Goal: Task Accomplishment & Management: Complete application form

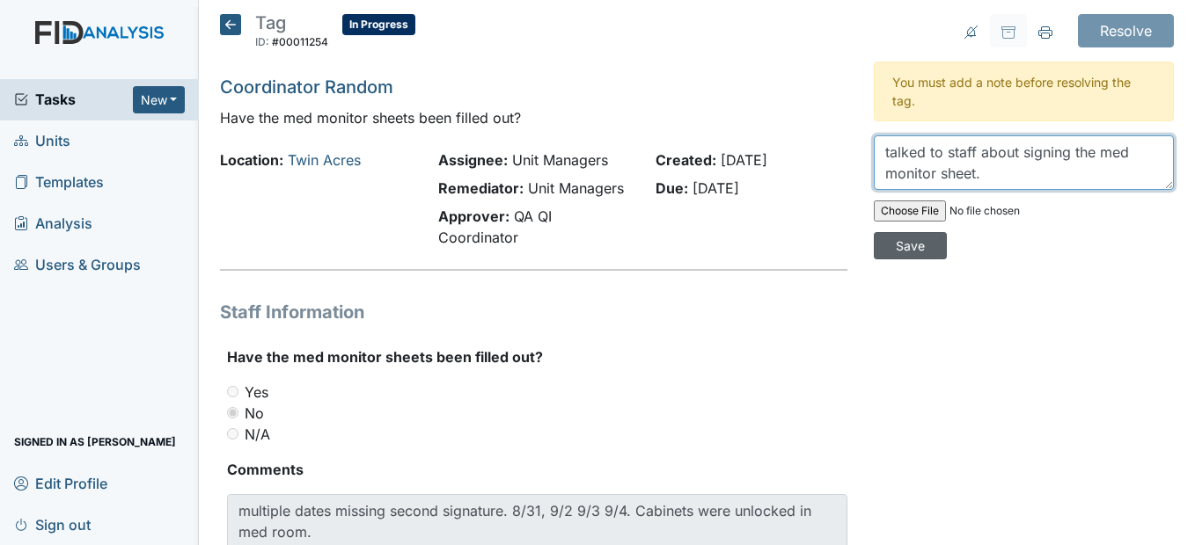
type textarea "talked to staff about signing the med monitor sheet."
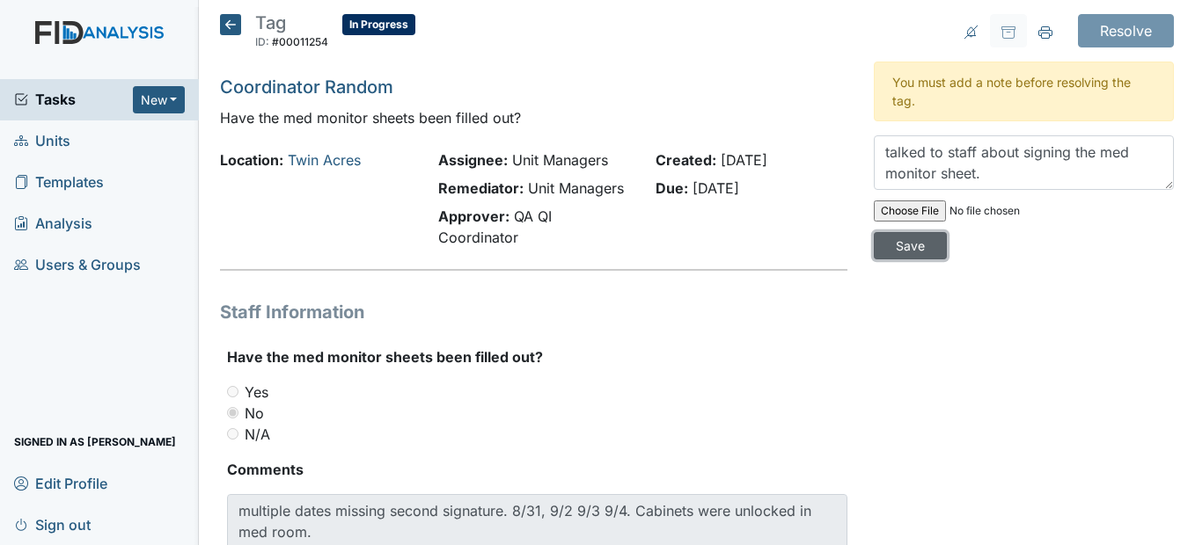
click at [898, 252] on input "Save" at bounding box center [910, 245] width 73 height 27
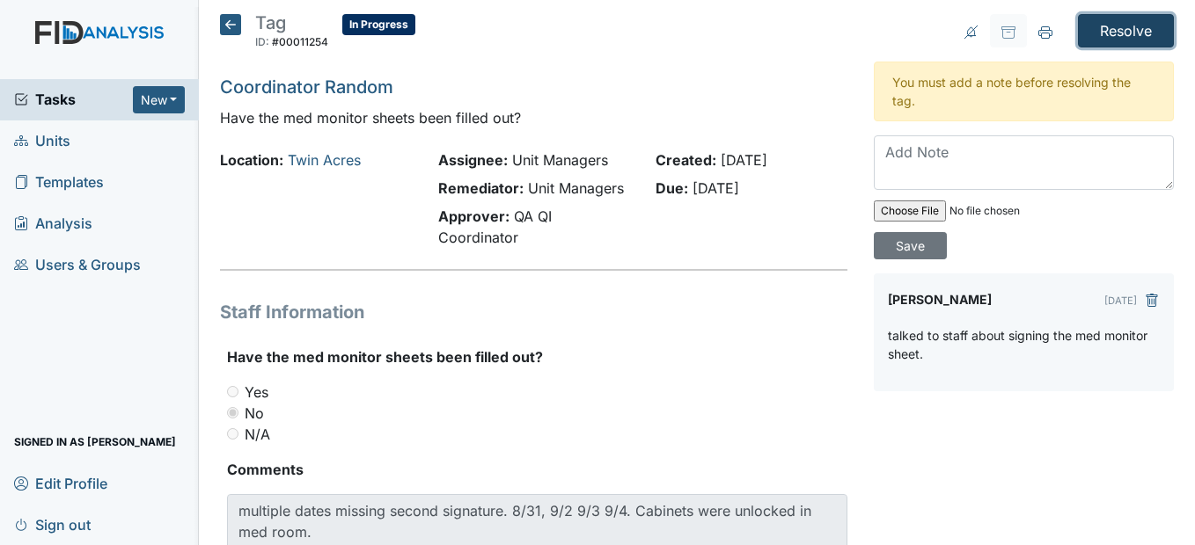
click at [1116, 30] on input "Resolve" at bounding box center [1126, 30] width 96 height 33
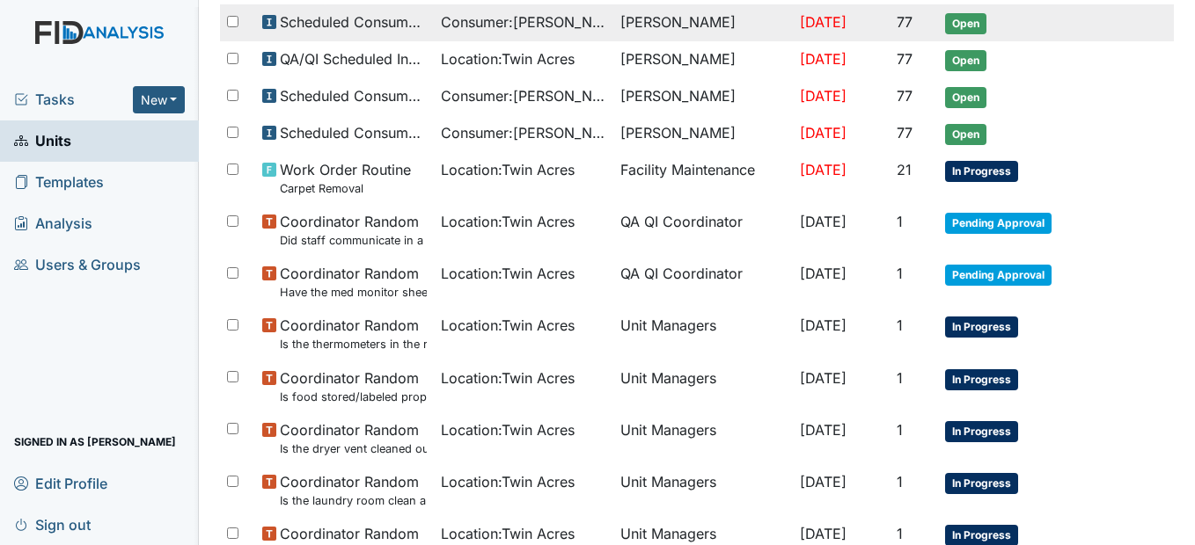
scroll to position [616, 0]
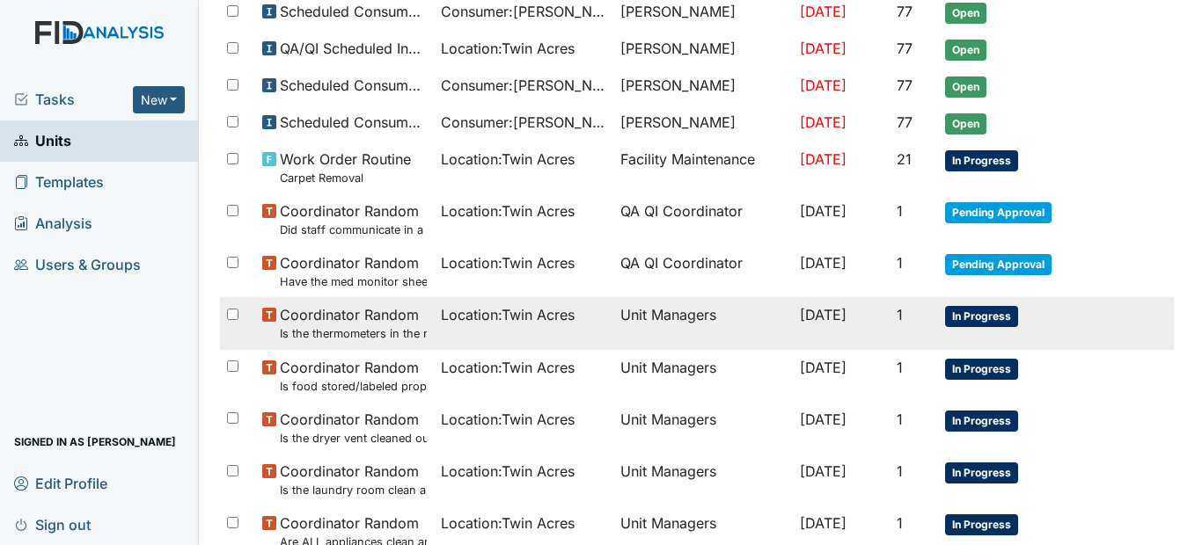
click at [481, 328] on td "Location : Twin Acres" at bounding box center [523, 323] width 179 height 52
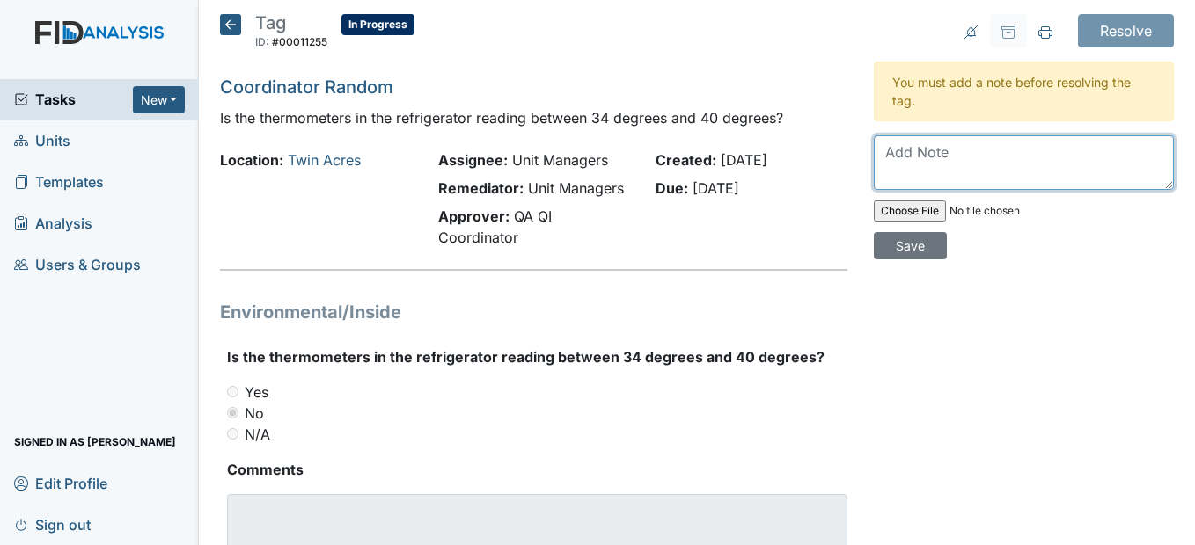
click at [894, 157] on textarea at bounding box center [1024, 162] width 300 height 55
type textarea "Moved the thermometers to the back of the refrigerator."
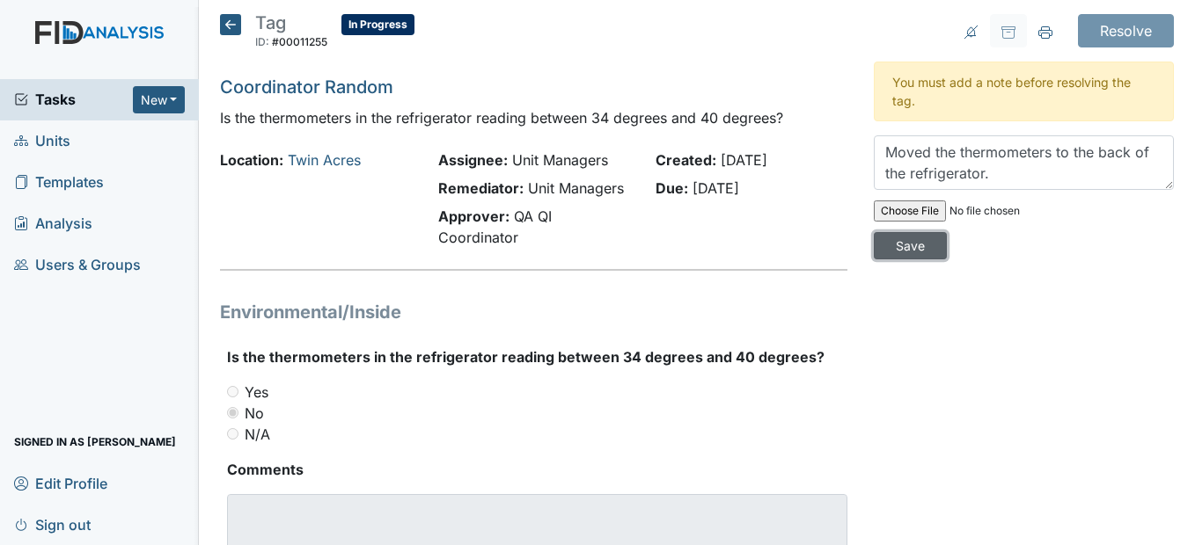
click at [915, 247] on input "Save" at bounding box center [910, 245] width 73 height 27
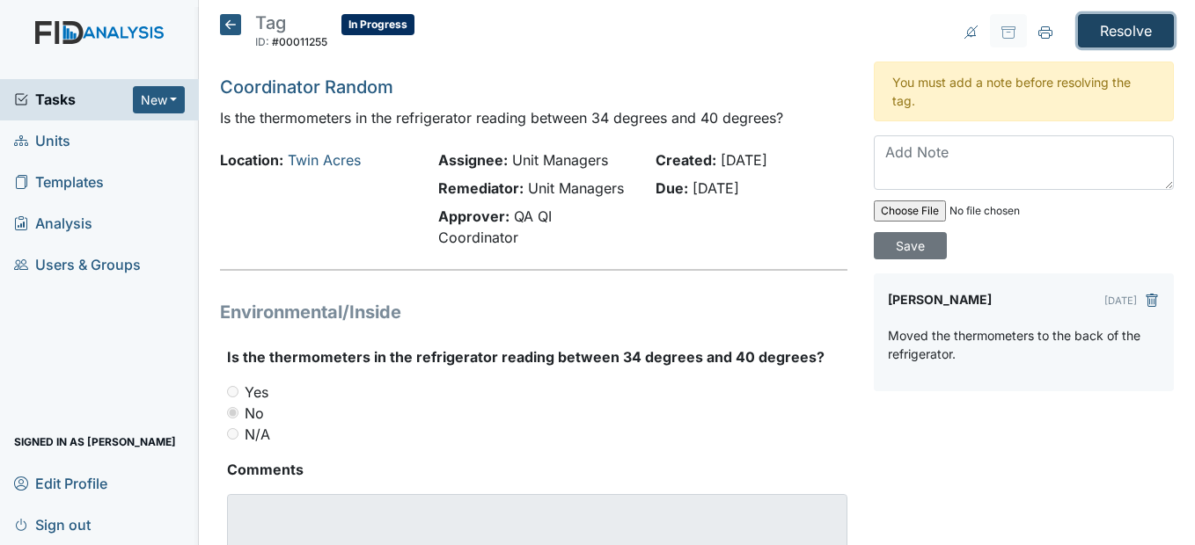
click input "Resolve"
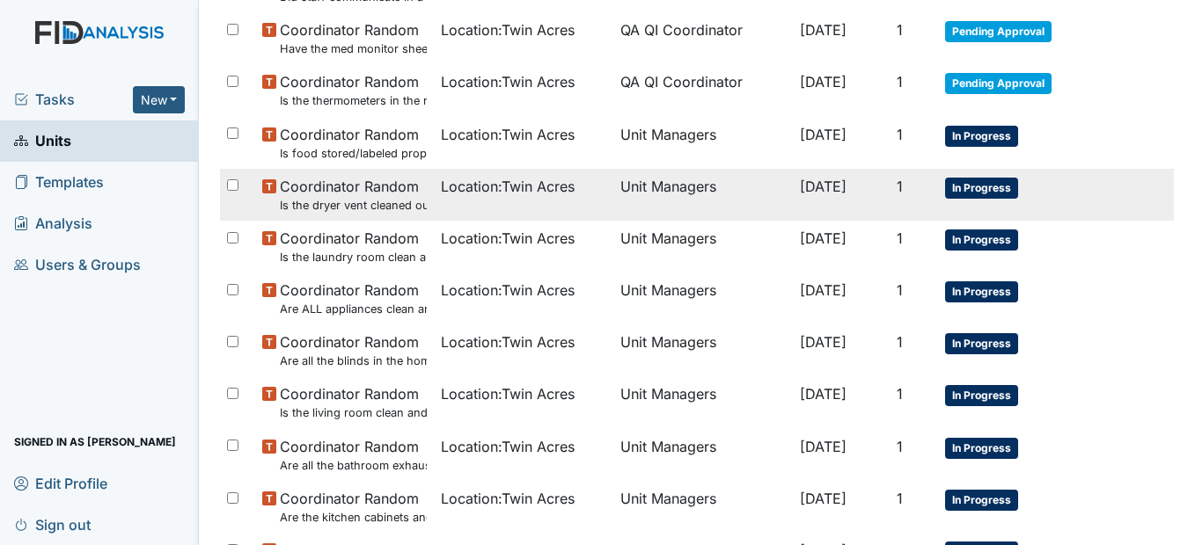
scroll to position [880, 0]
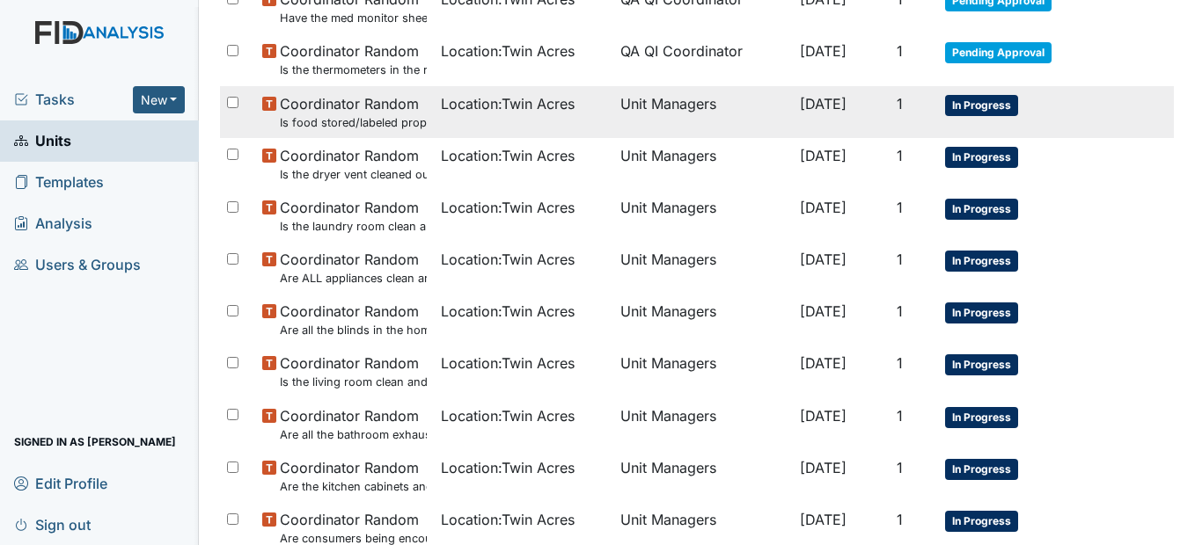
click at [382, 127] on small "Is food stored/labeled properly?" at bounding box center [354, 122] width 148 height 17
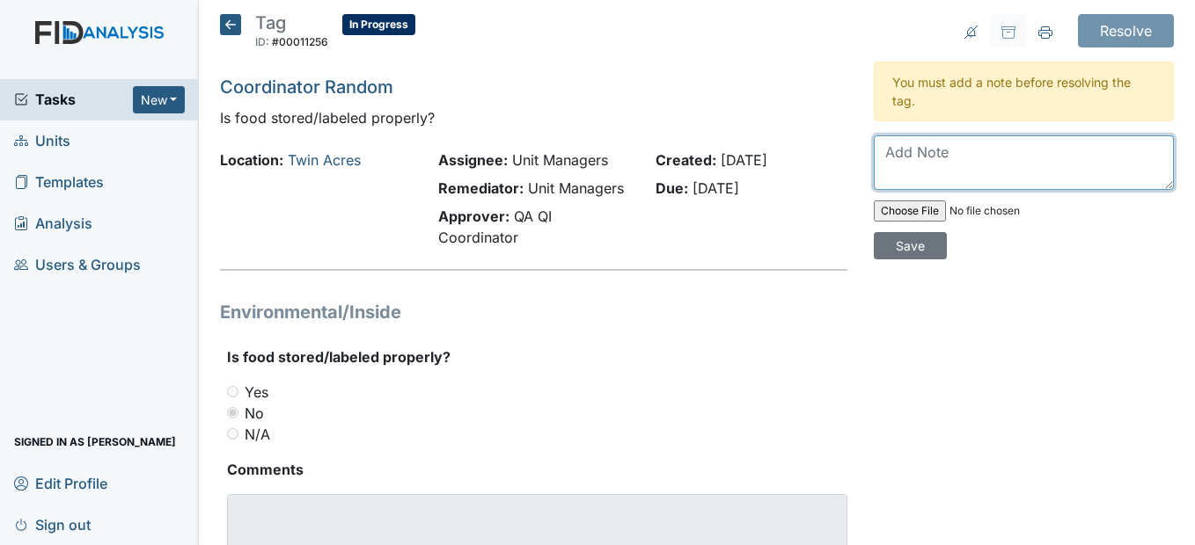
click at [903, 163] on textarea at bounding box center [1024, 162] width 300 height 55
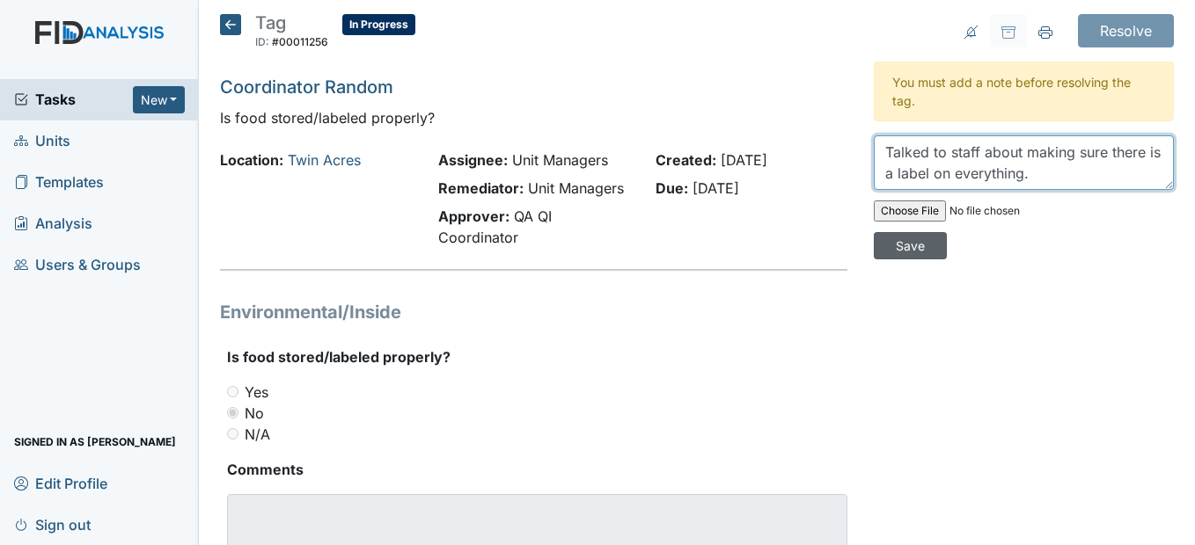
type textarea "Talked to staff about making sure there is a label on everything."
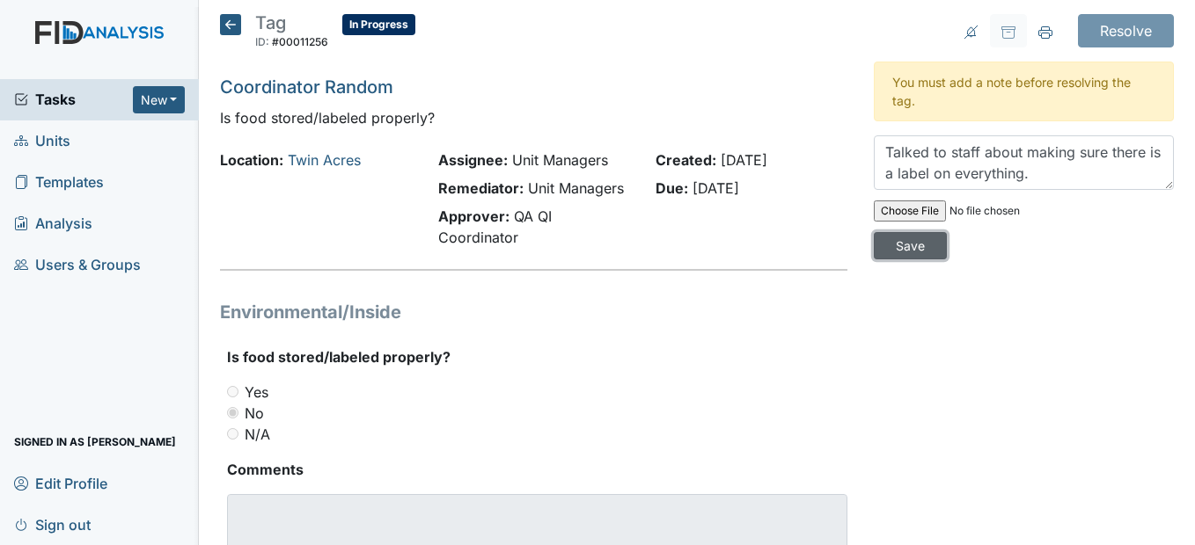
click at [922, 244] on input "Save" at bounding box center [910, 245] width 73 height 27
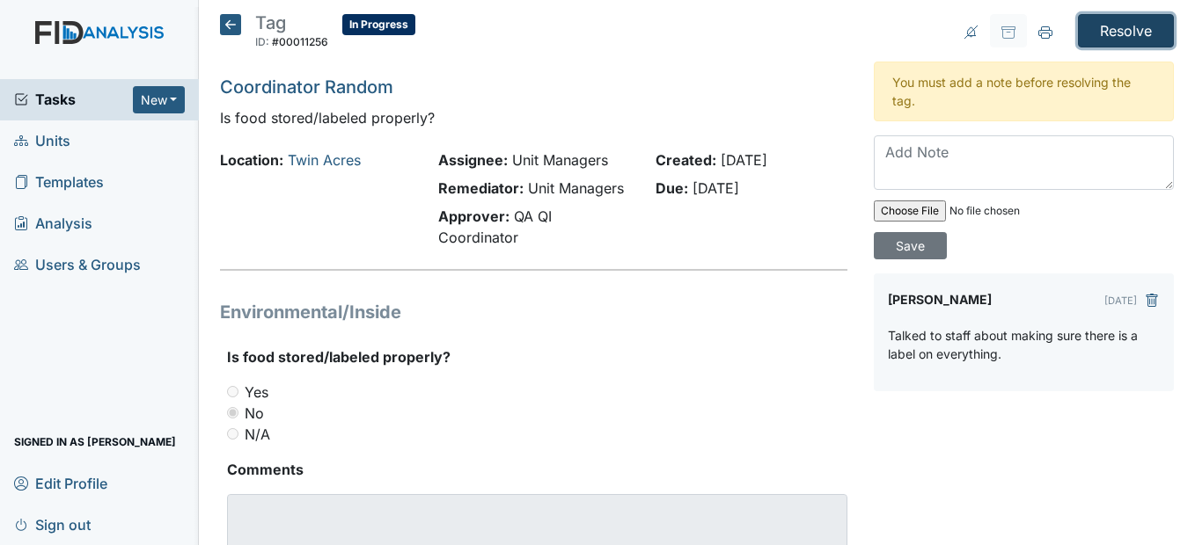
click at [1112, 30] on input "Resolve" at bounding box center [1126, 30] width 96 height 33
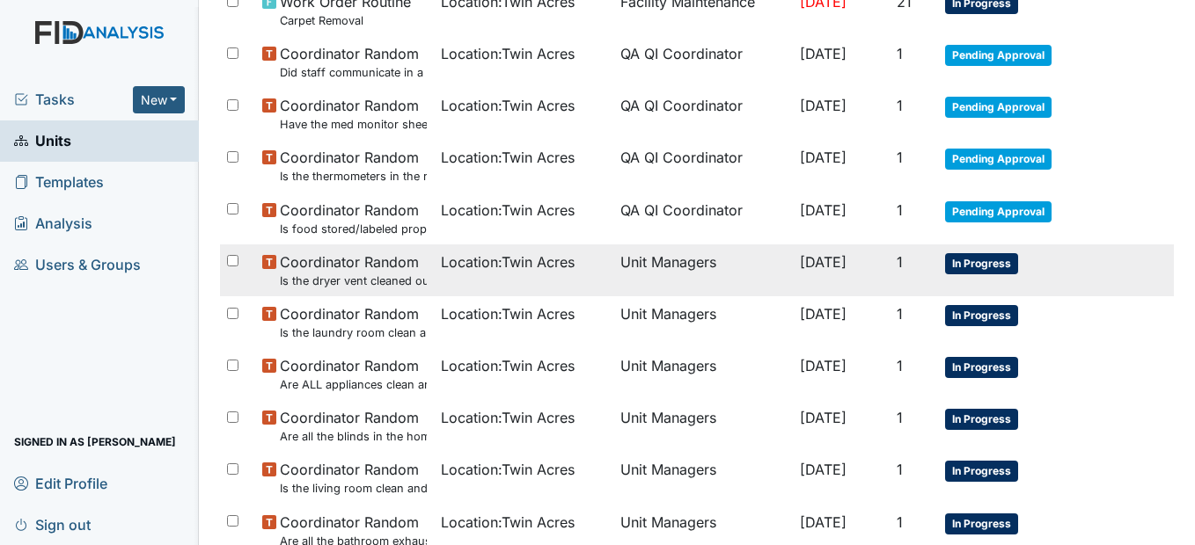
scroll to position [792, 0]
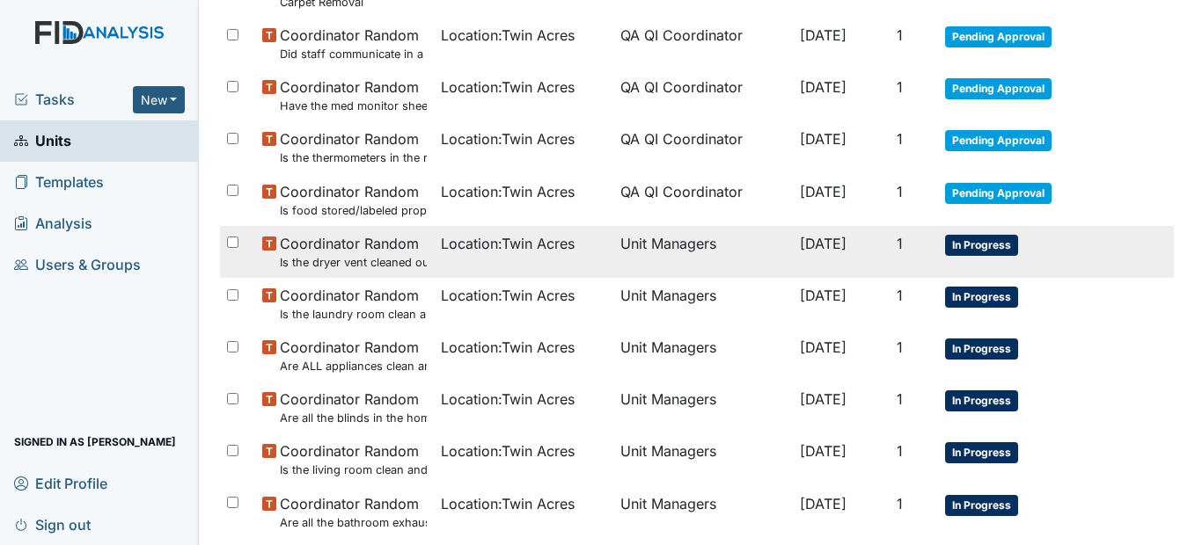
click at [491, 256] on td "Location : Twin Acres" at bounding box center [523, 252] width 179 height 52
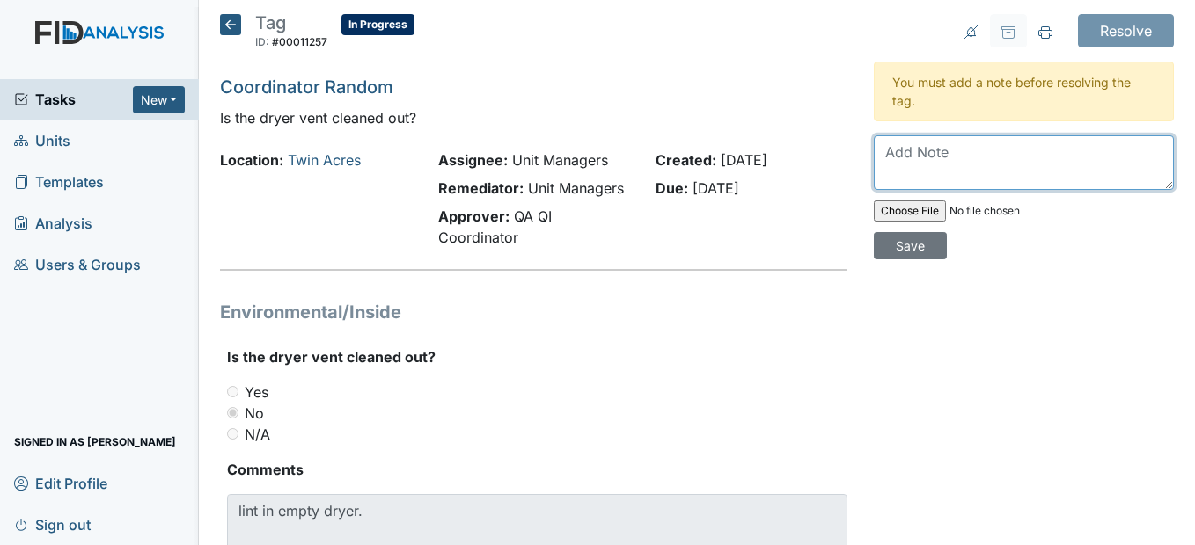
click at [894, 163] on textarea at bounding box center [1024, 162] width 300 height 55
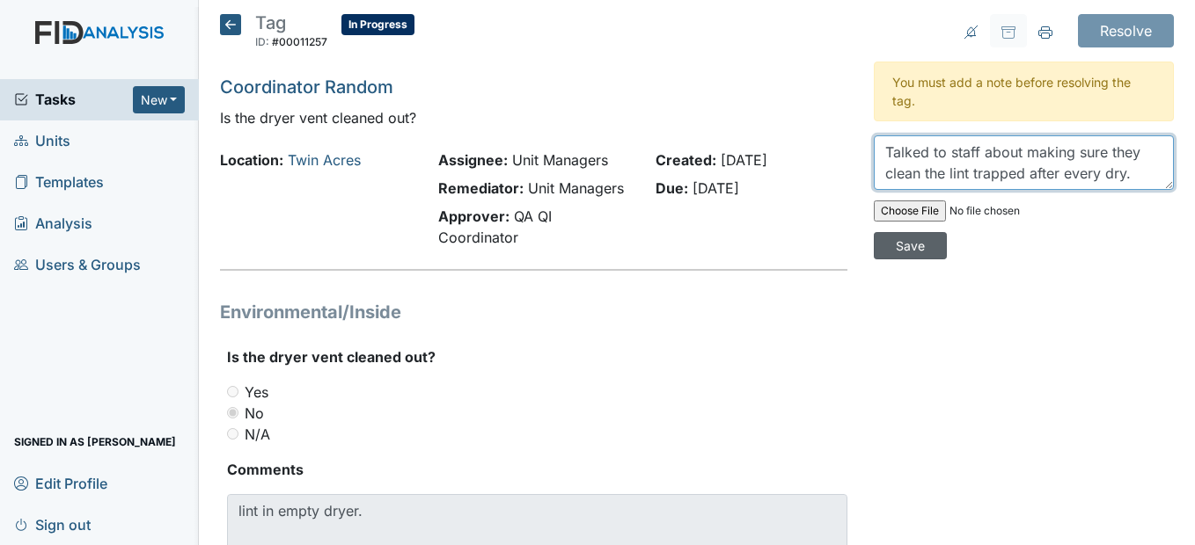
type textarea "Talked to staff about making sure they clean the lint trapped after every dry."
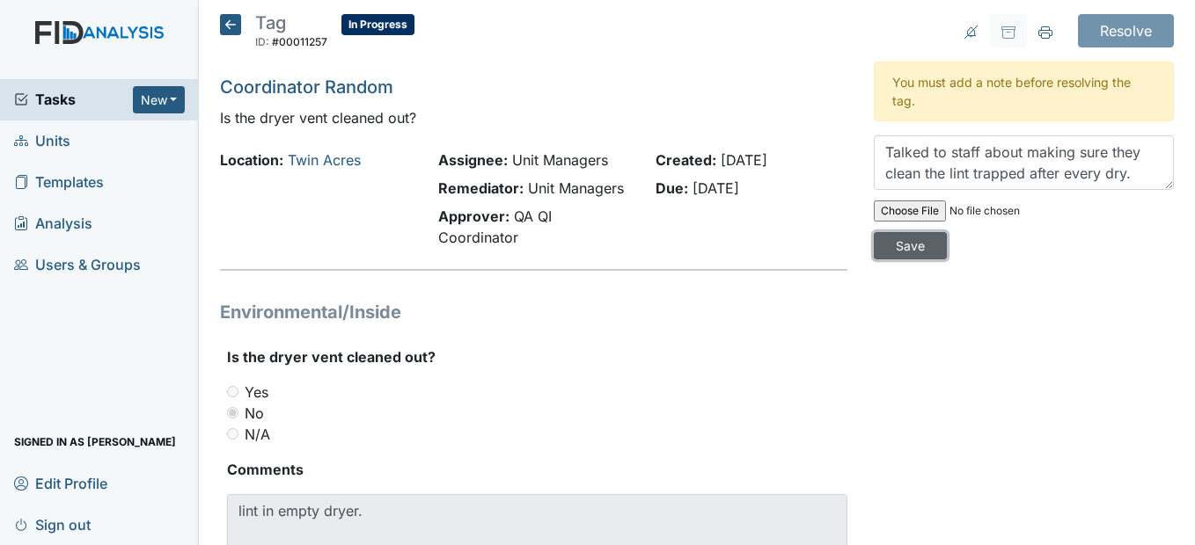
click at [916, 246] on input "Save" at bounding box center [910, 245] width 73 height 27
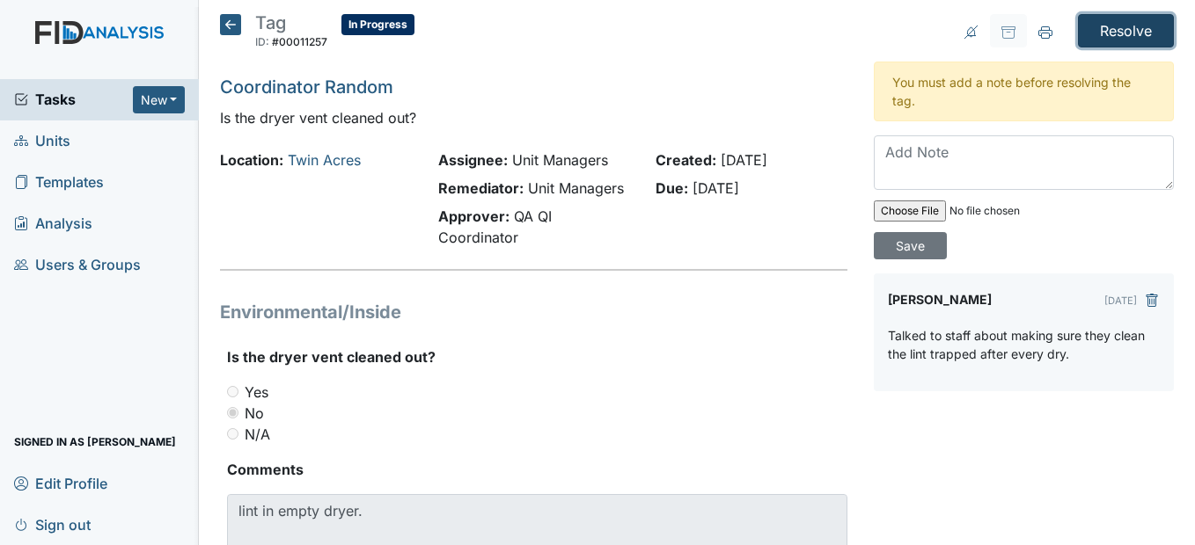
click at [1101, 34] on input "Resolve" at bounding box center [1126, 30] width 96 height 33
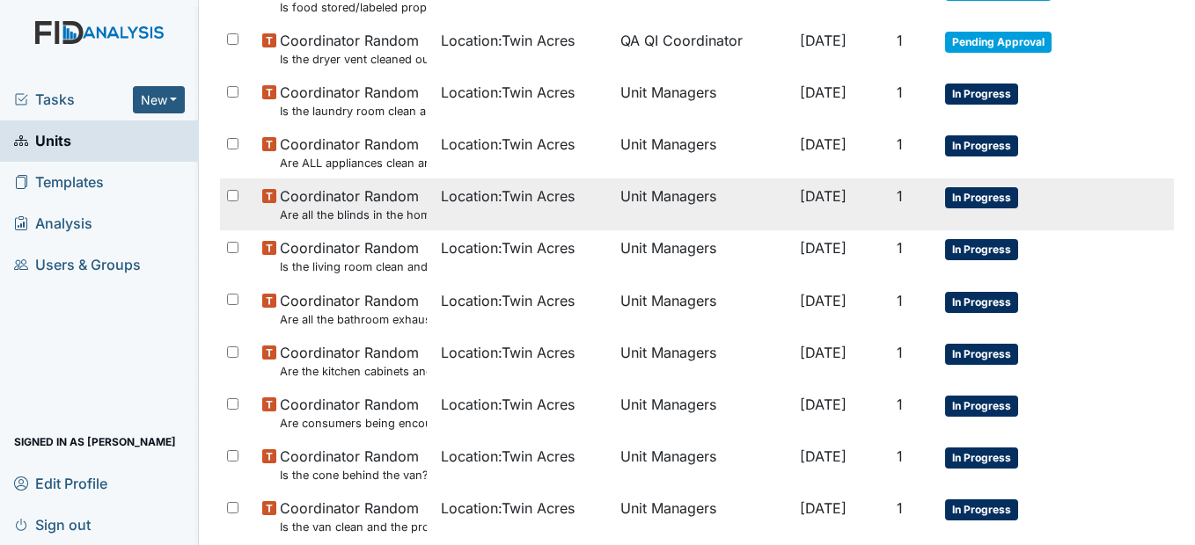
scroll to position [968, 0]
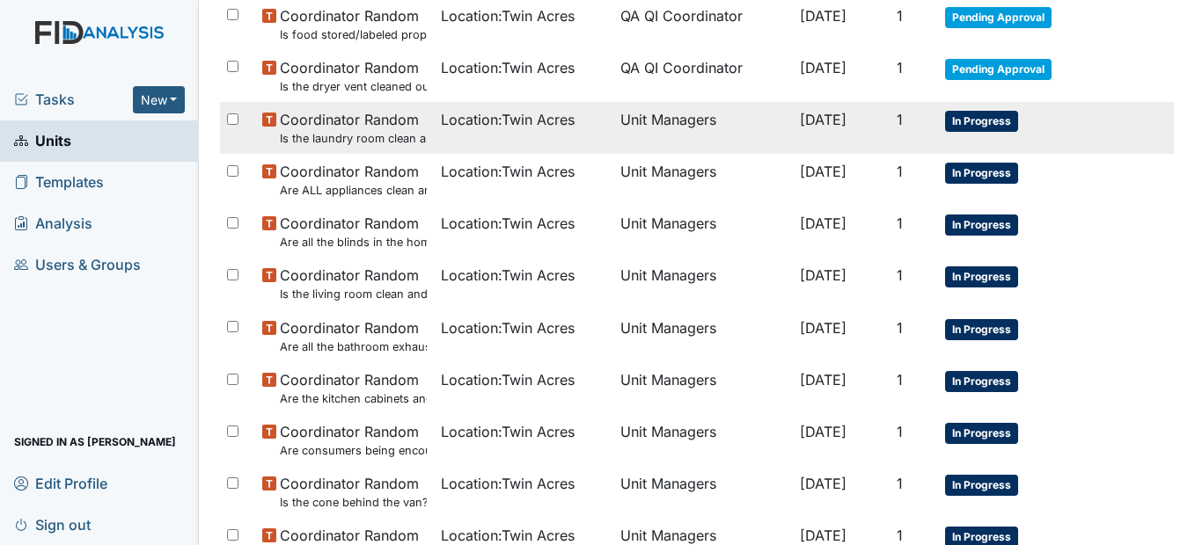
click at [555, 134] on td "Location : Twin Acres" at bounding box center [523, 128] width 179 height 52
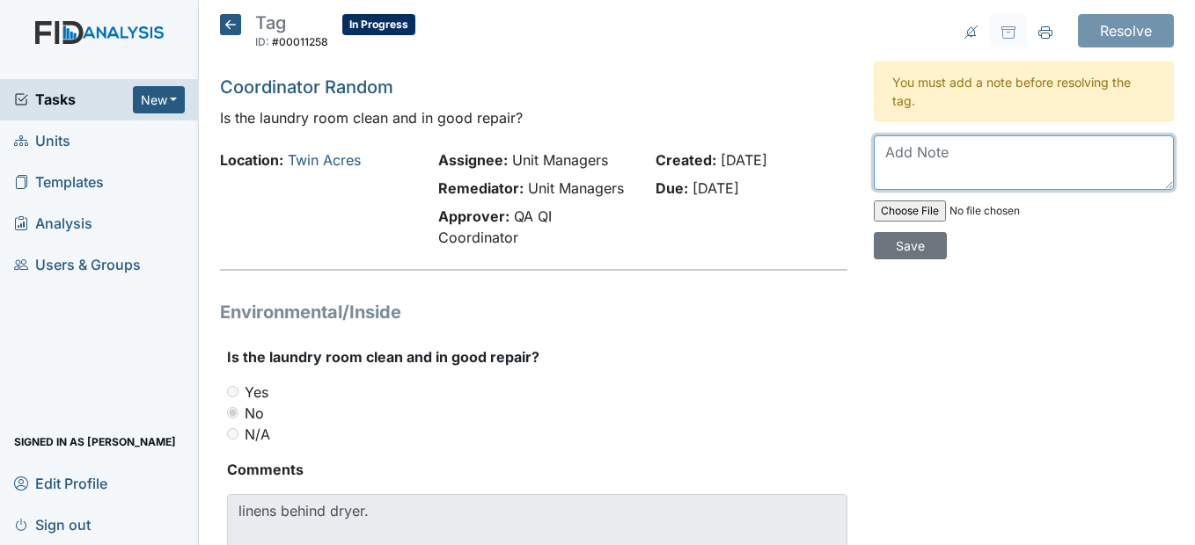
click at [892, 164] on textarea at bounding box center [1024, 162] width 300 height 55
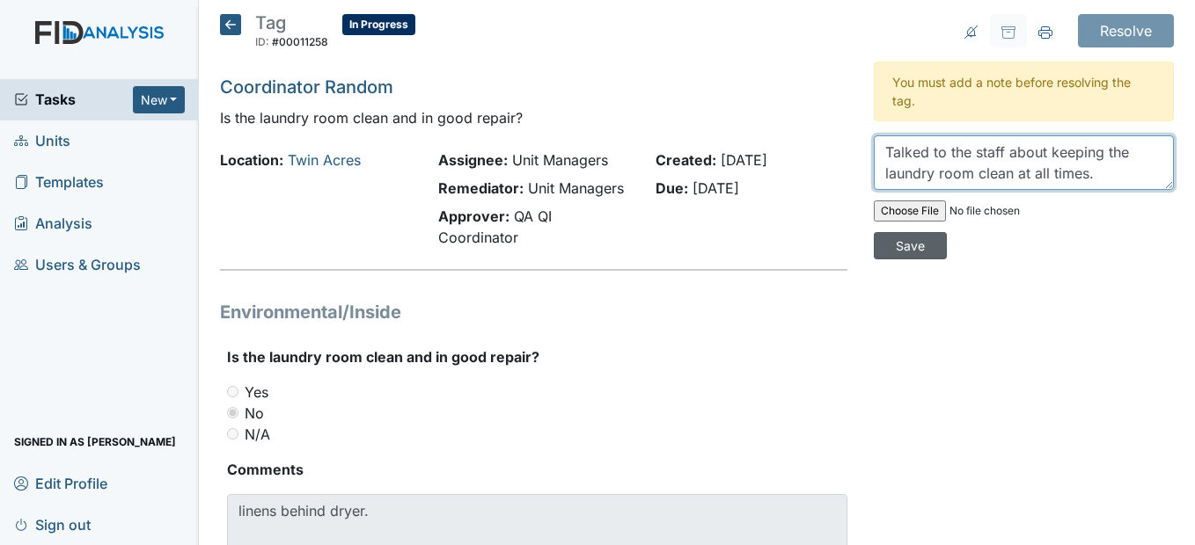
type textarea "Talked to the staff about keeping the laundry room clean at all times."
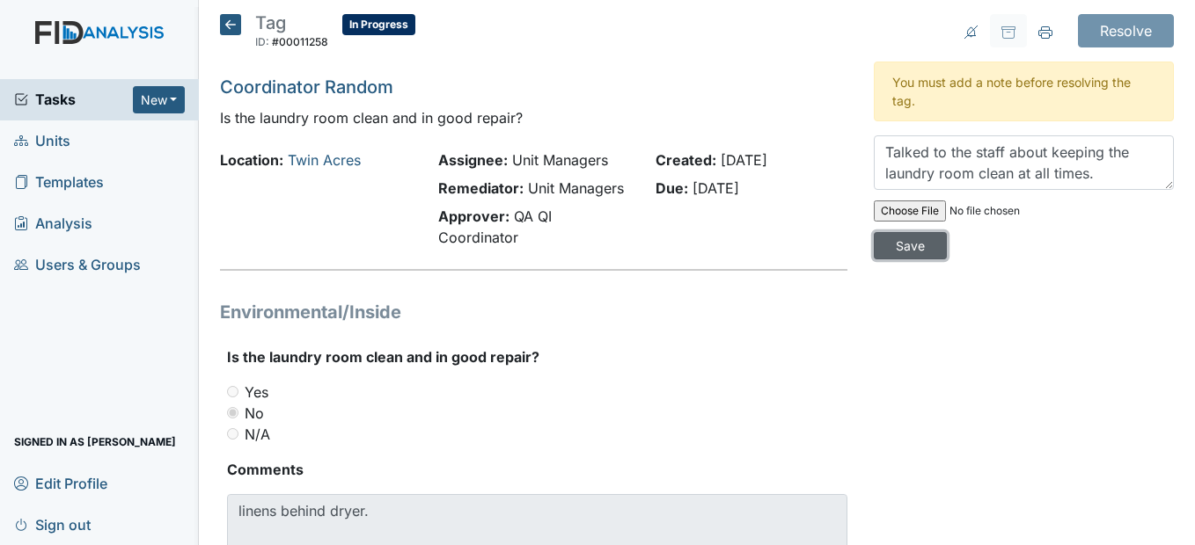
click at [895, 242] on input "Save" at bounding box center [910, 245] width 73 height 27
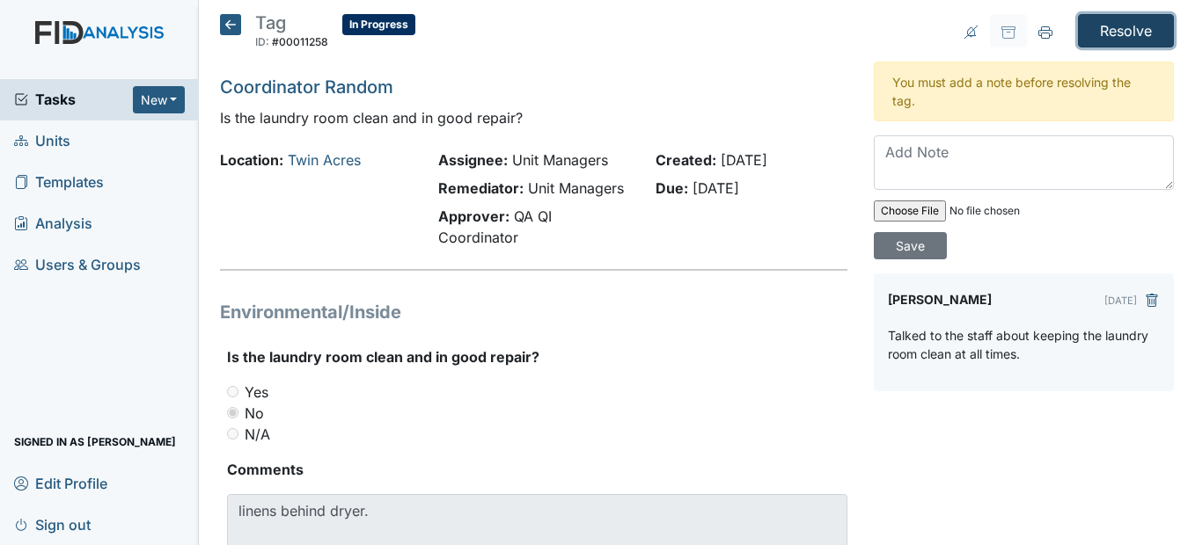
click at [1092, 26] on input "Resolve" at bounding box center [1126, 30] width 96 height 33
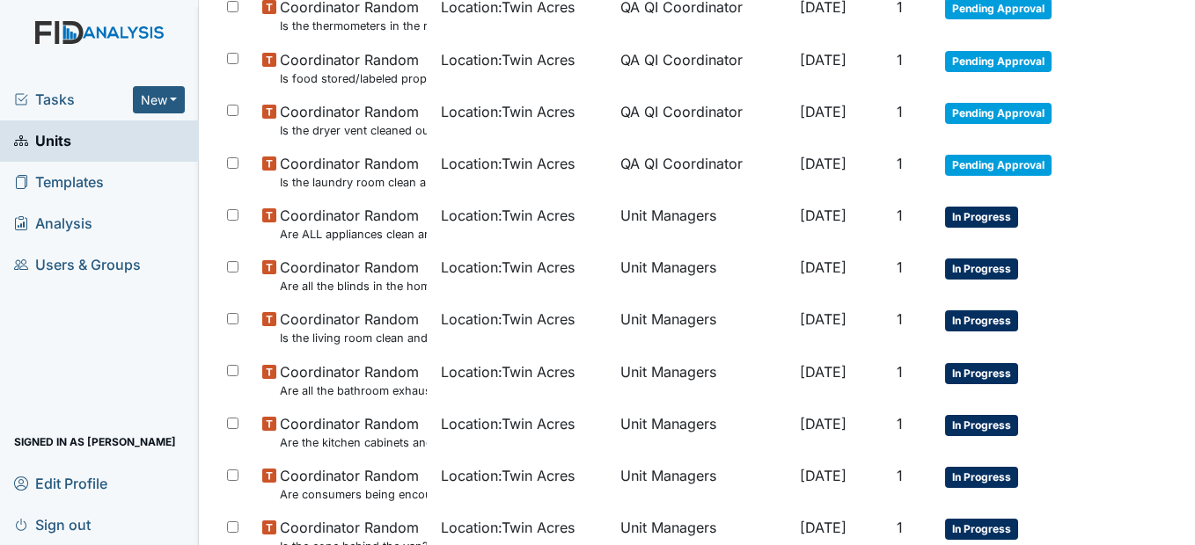
scroll to position [968, 0]
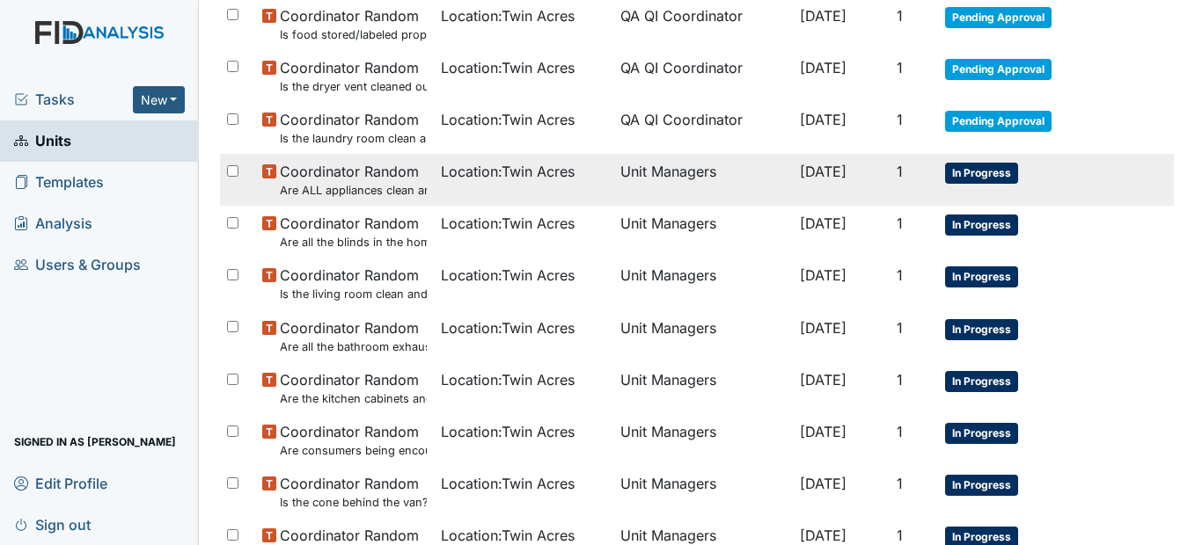
click at [581, 172] on div "Location : Twin Acres" at bounding box center [523, 171] width 165 height 21
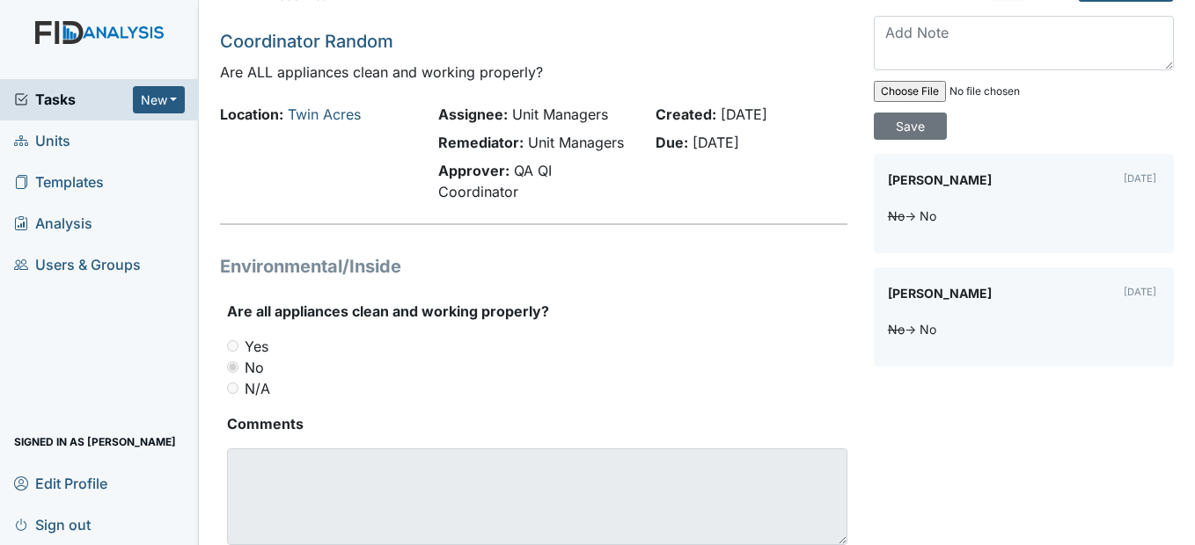
scroll to position [14, 0]
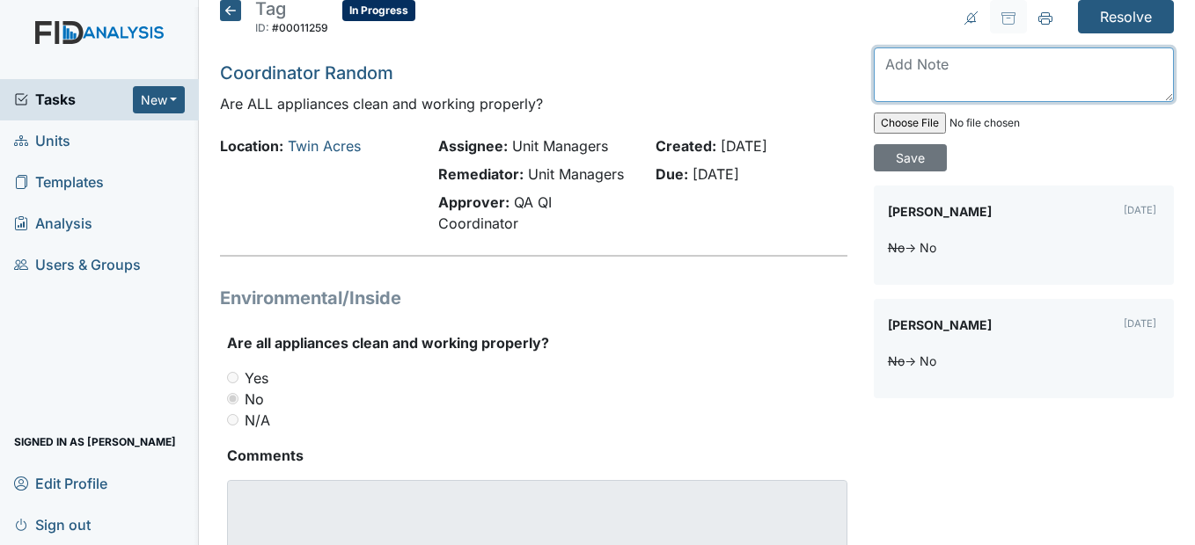
click at [897, 69] on textarea at bounding box center [1024, 75] width 300 height 55
type textarea "Talked to staff about keeping all appliances clean."
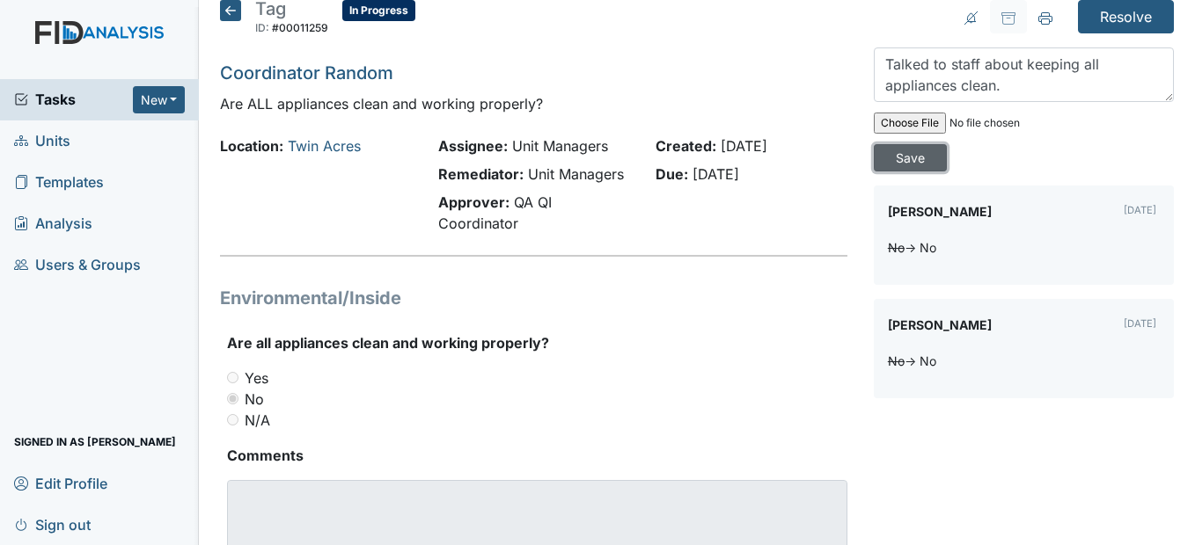
click at [897, 157] on input "Save" at bounding box center [910, 157] width 73 height 27
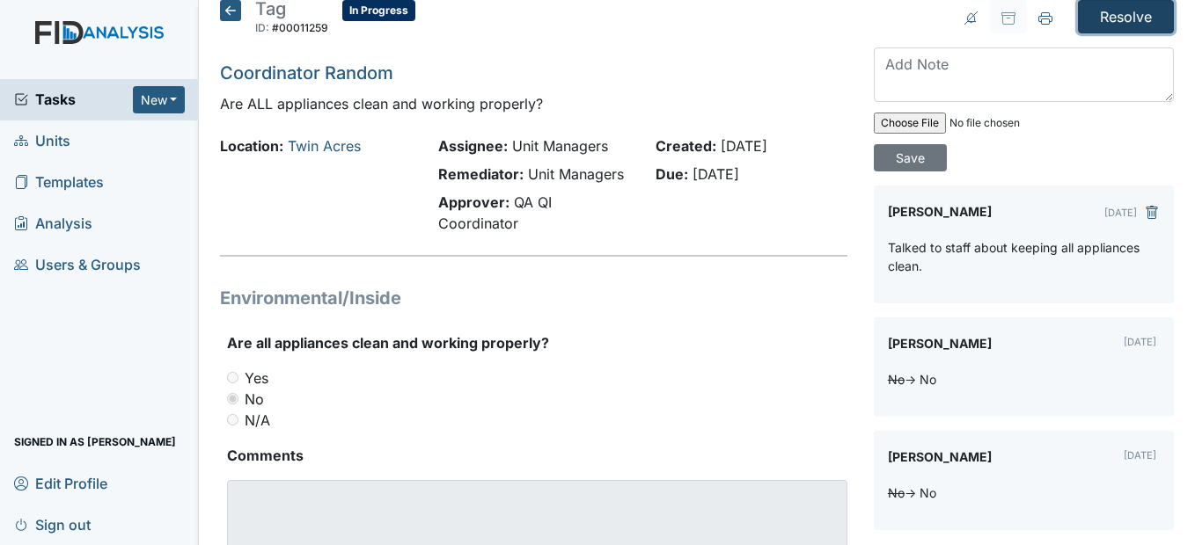
click at [1105, 9] on input "Resolve" at bounding box center [1126, 16] width 96 height 33
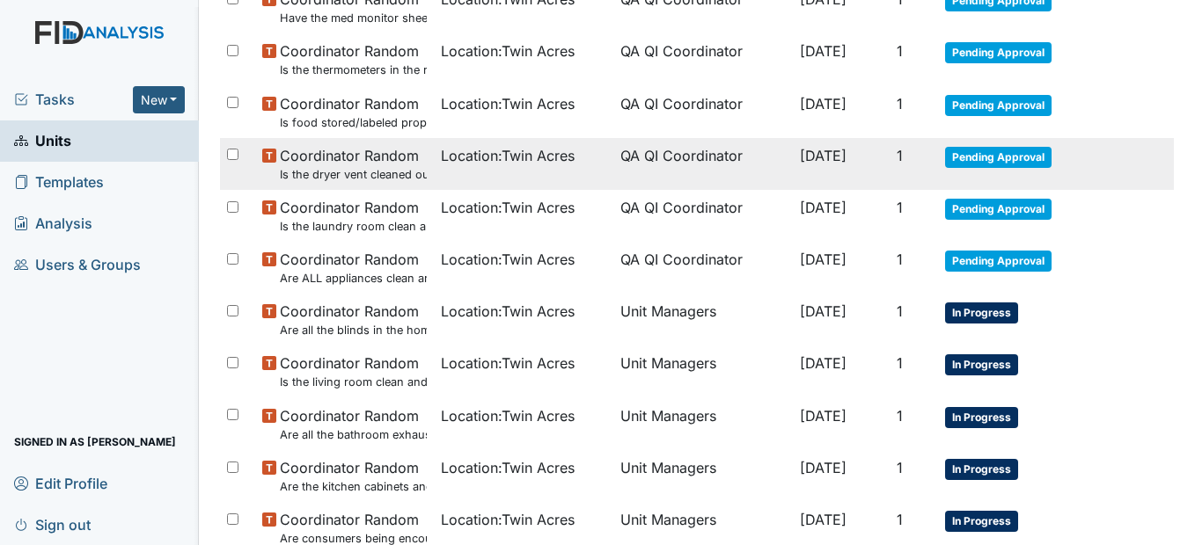
scroll to position [968, 0]
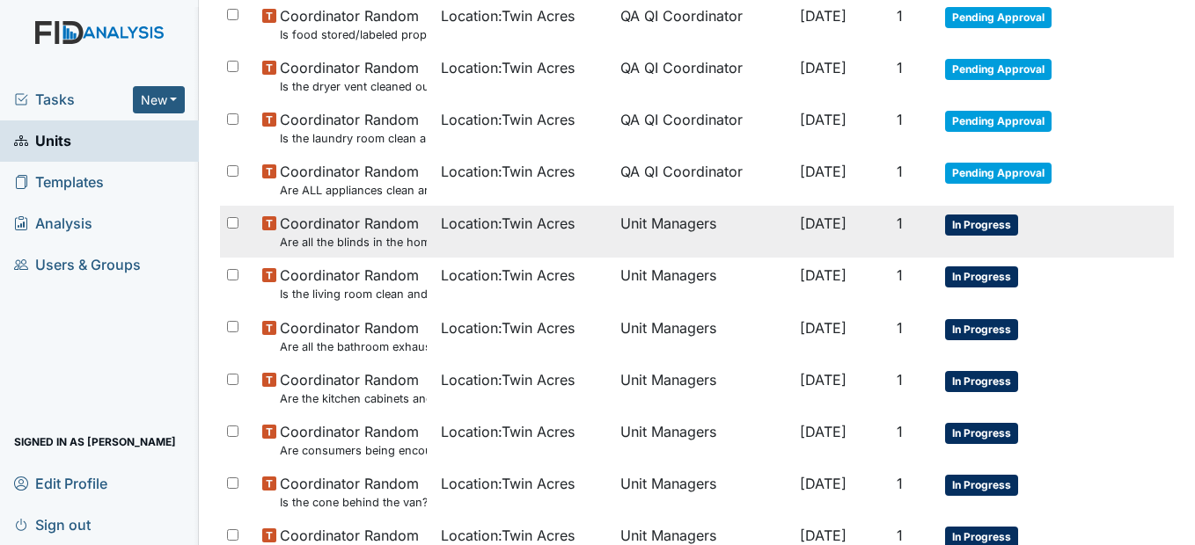
click at [509, 232] on span "Location : Twin Acres" at bounding box center [508, 223] width 134 height 21
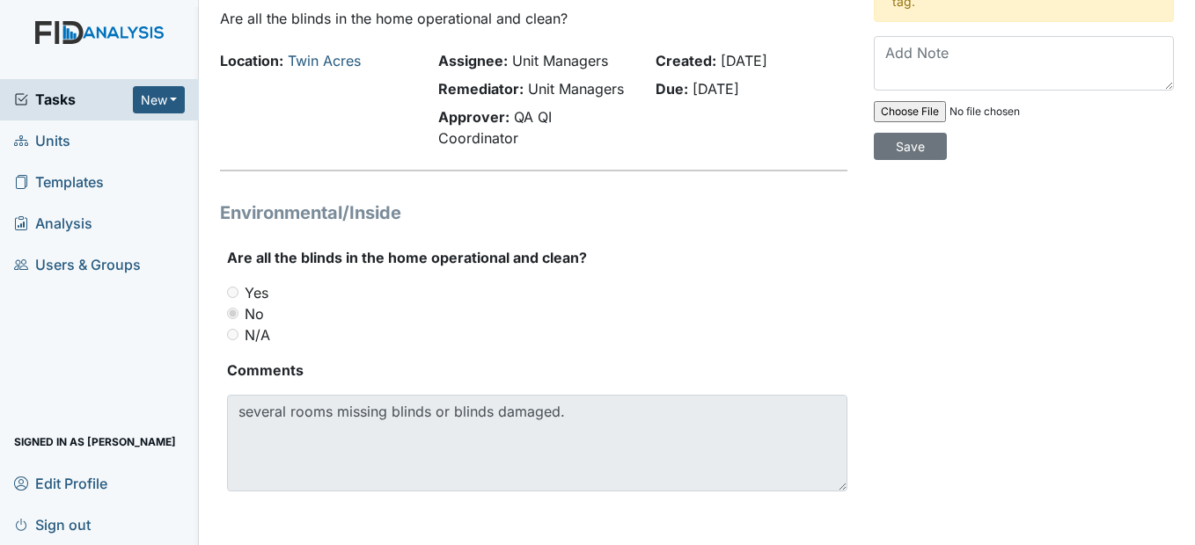
scroll to position [102, 0]
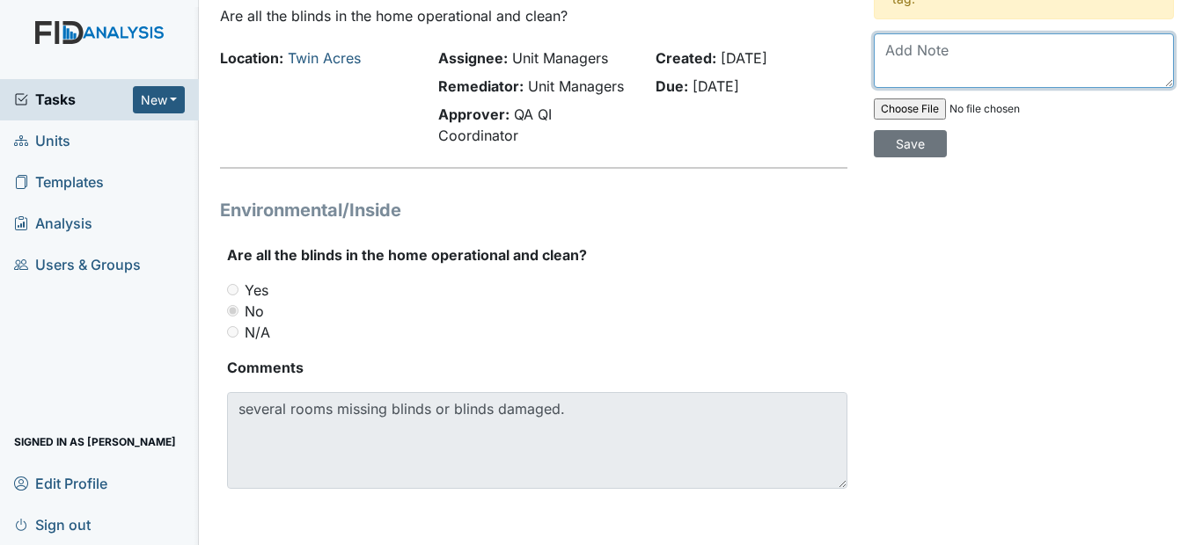
click at [889, 49] on textarea at bounding box center [1024, 60] width 300 height 55
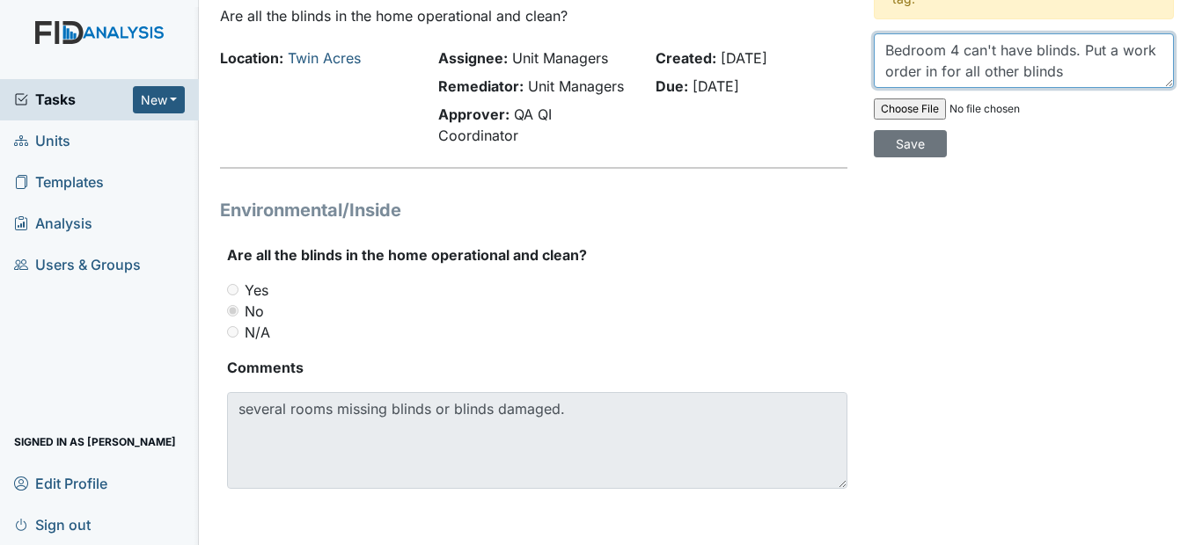
click at [1096, 49] on textarea "Bedroom 4 can't have blinds. Put a work order in for all other blinds" at bounding box center [1024, 60] width 300 height 55
type textarea "Bedroom 4 can't have blinds. Putting a work order in for all other blinds"
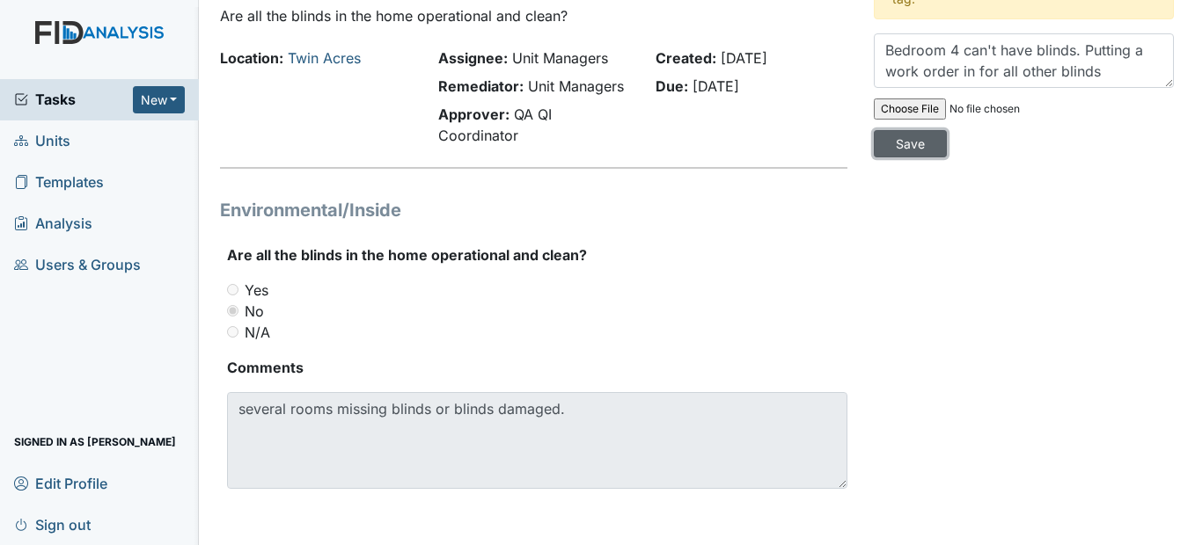
click at [914, 146] on input "Save" at bounding box center [910, 143] width 73 height 27
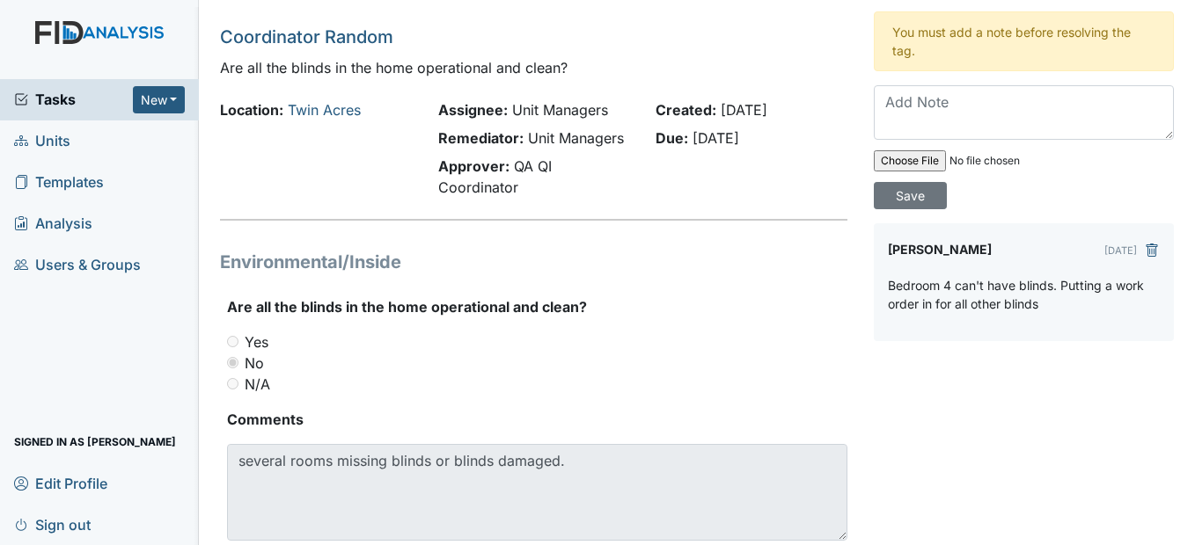
scroll to position [0, 0]
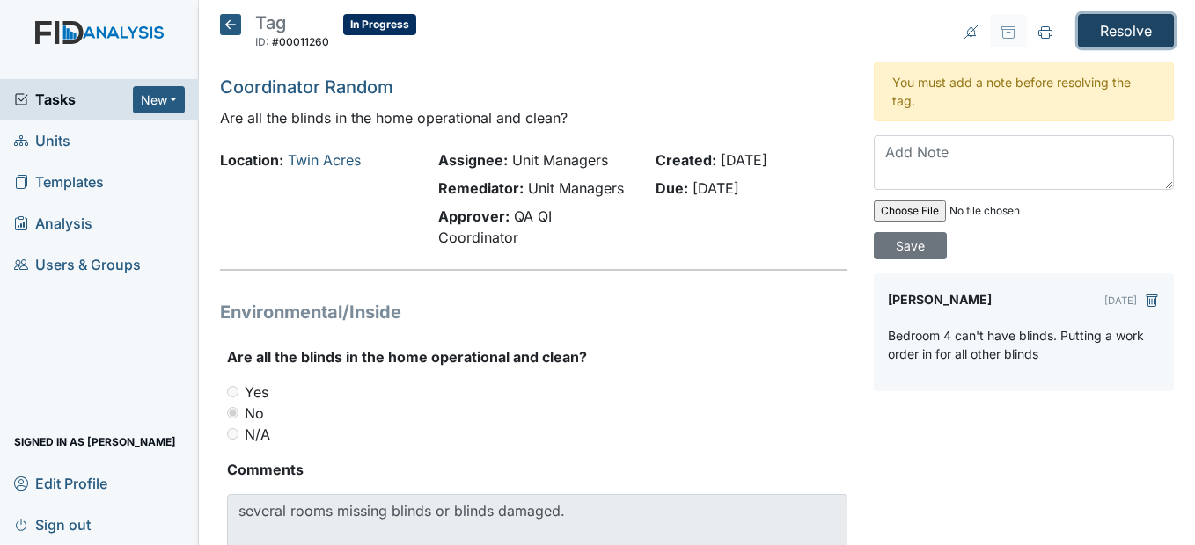
click at [1131, 23] on input "Resolve" at bounding box center [1126, 30] width 96 height 33
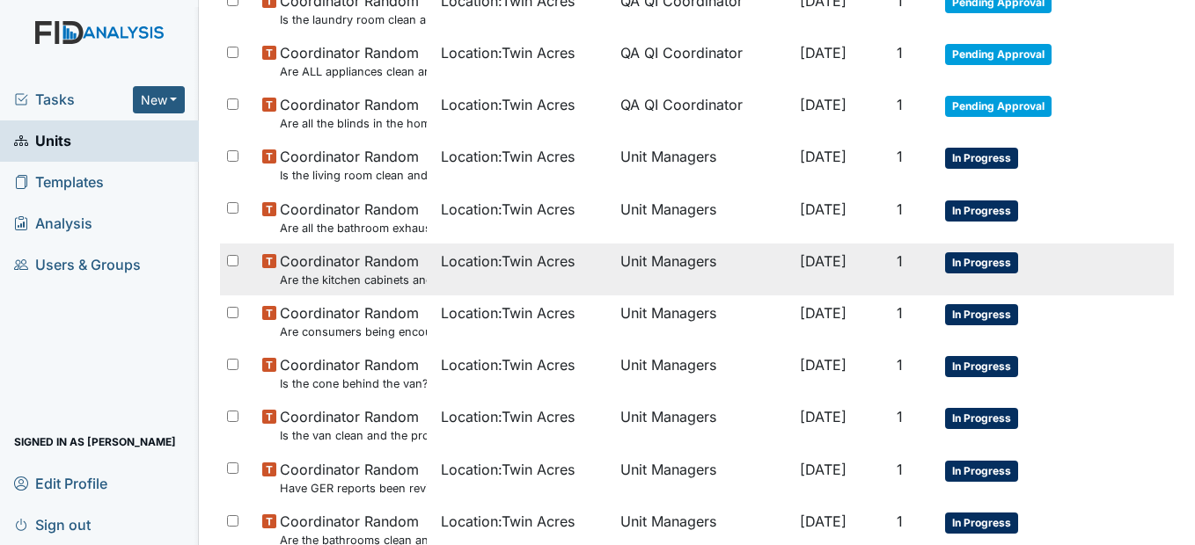
scroll to position [1056, 0]
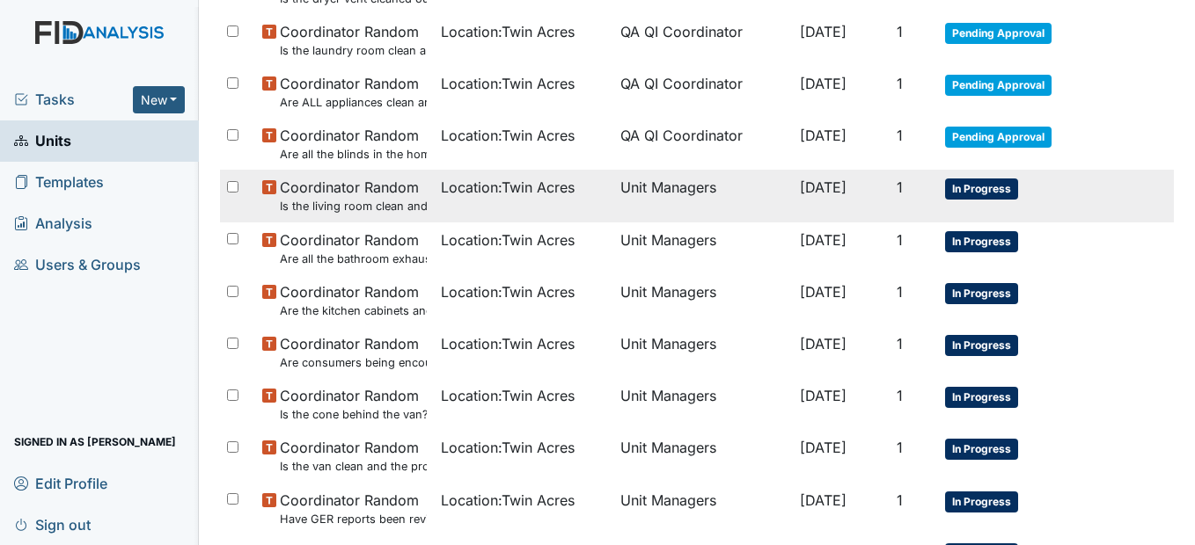
click at [512, 191] on span "Location : Twin Acres" at bounding box center [508, 187] width 134 height 21
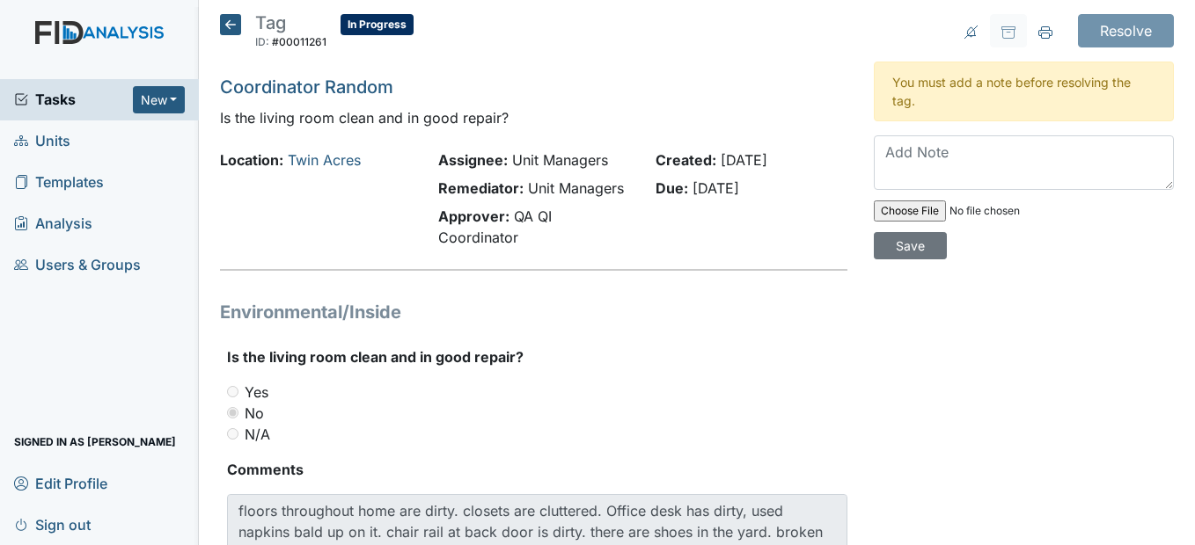
click at [232, 23] on icon at bounding box center [230, 24] width 21 height 21
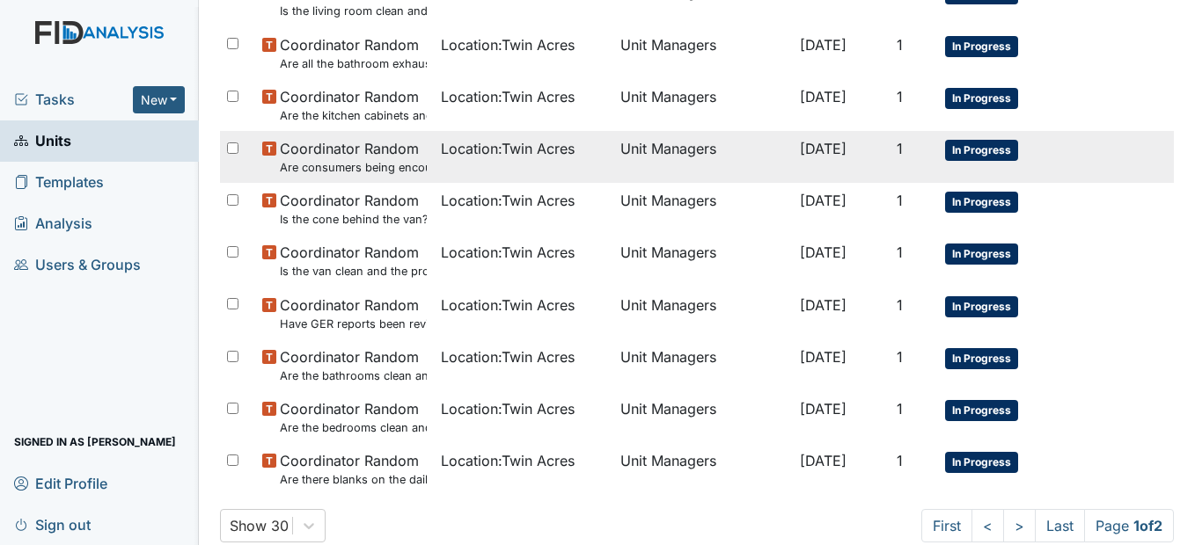
scroll to position [1233, 0]
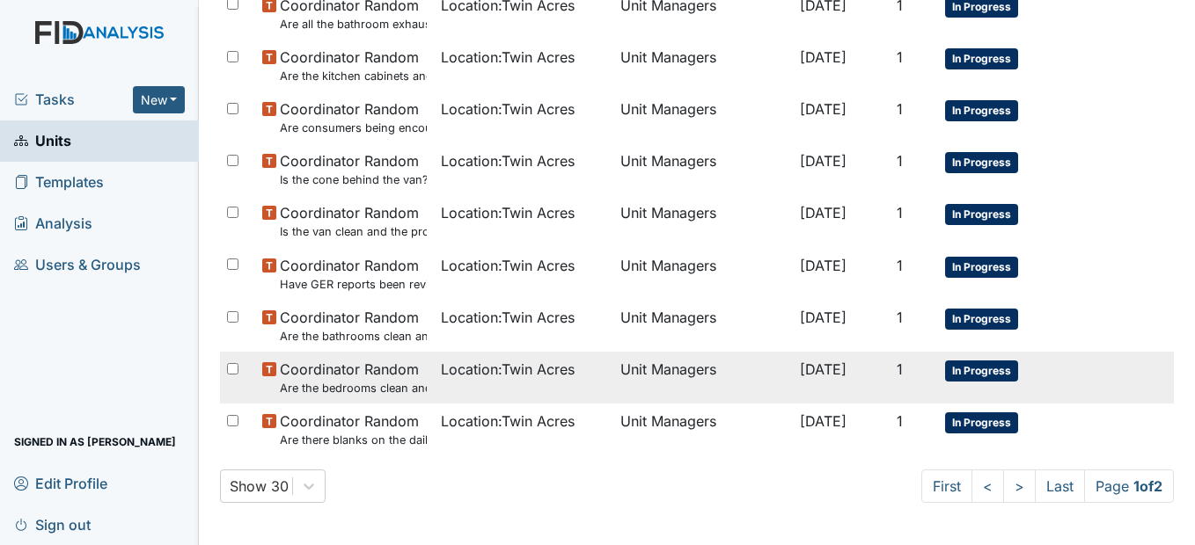
click at [491, 367] on span "Location : Twin Acres" at bounding box center [508, 369] width 134 height 21
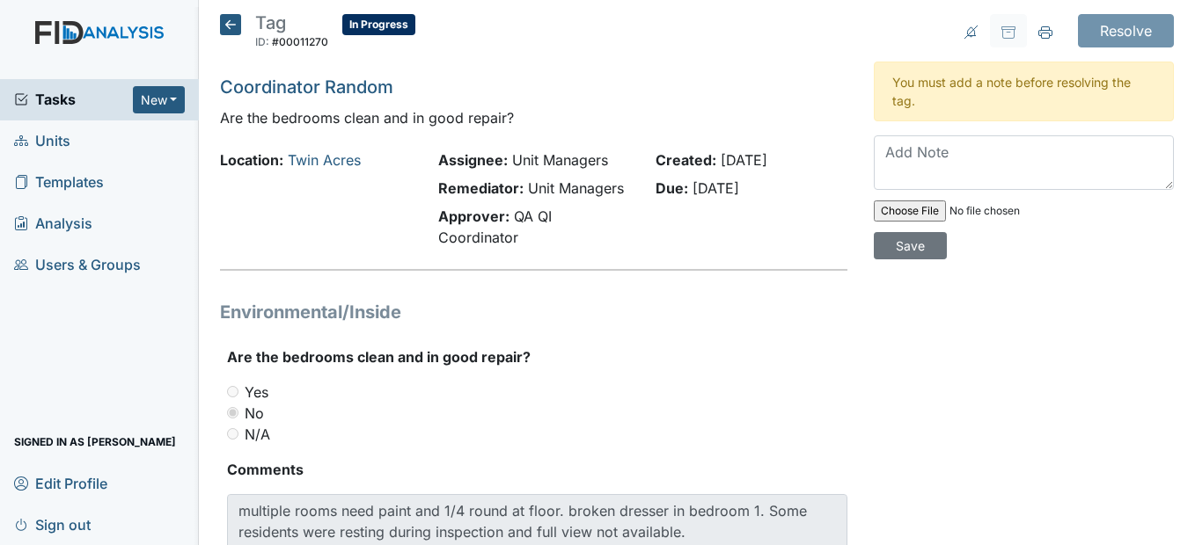
click at [238, 30] on icon at bounding box center [230, 24] width 21 height 21
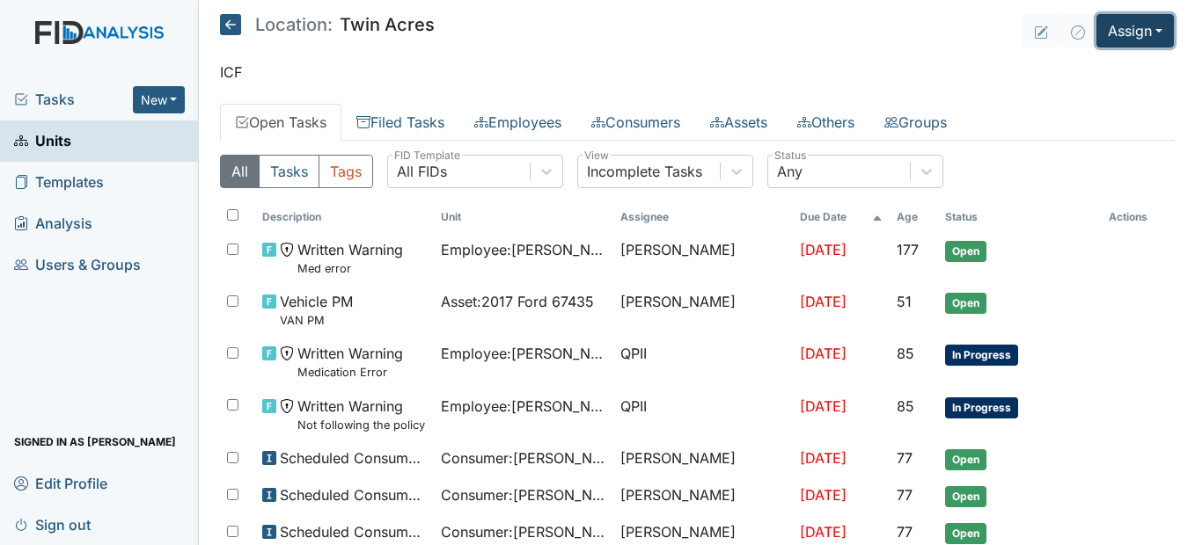
click at [1146, 28] on button "Assign" at bounding box center [1134, 30] width 77 height 33
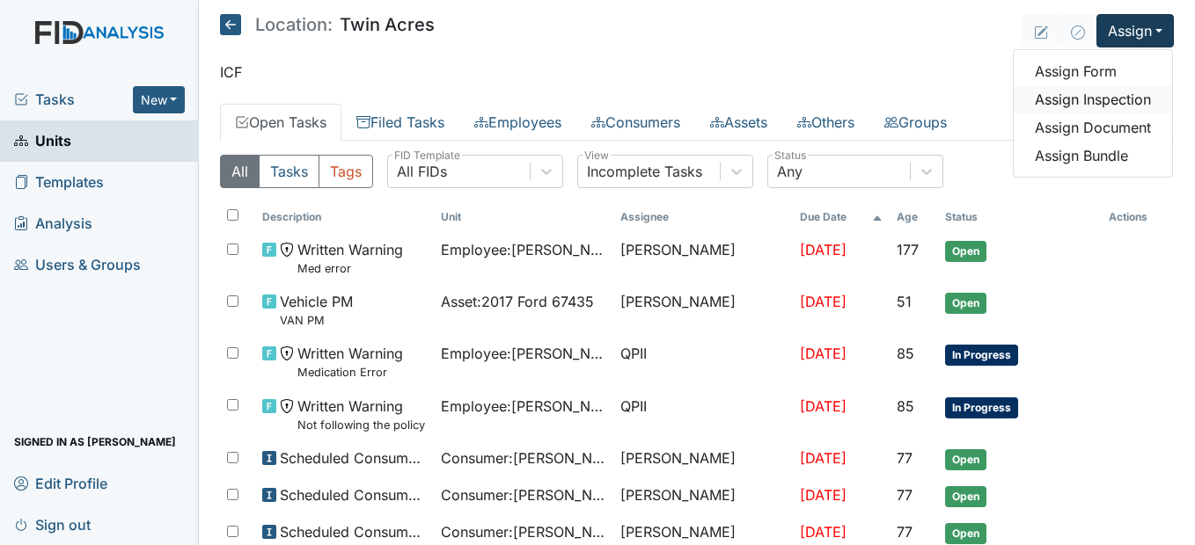
click at [1105, 100] on link "Assign Inspection" at bounding box center [1092, 99] width 158 height 28
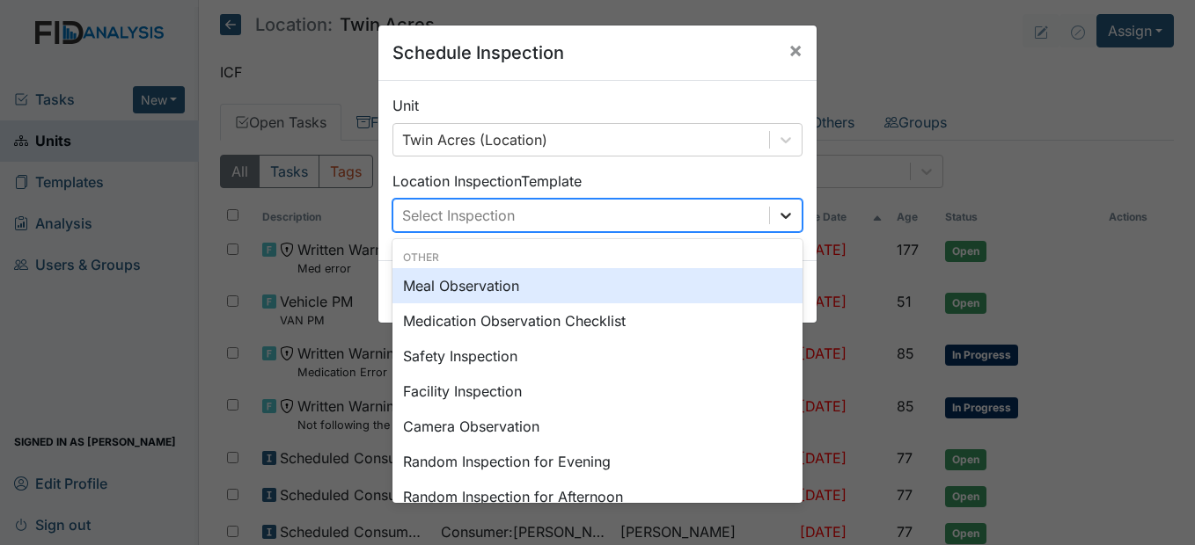
click at [777, 210] on icon at bounding box center [786, 216] width 18 height 18
click at [788, 45] on span "×" at bounding box center [795, 50] width 14 height 26
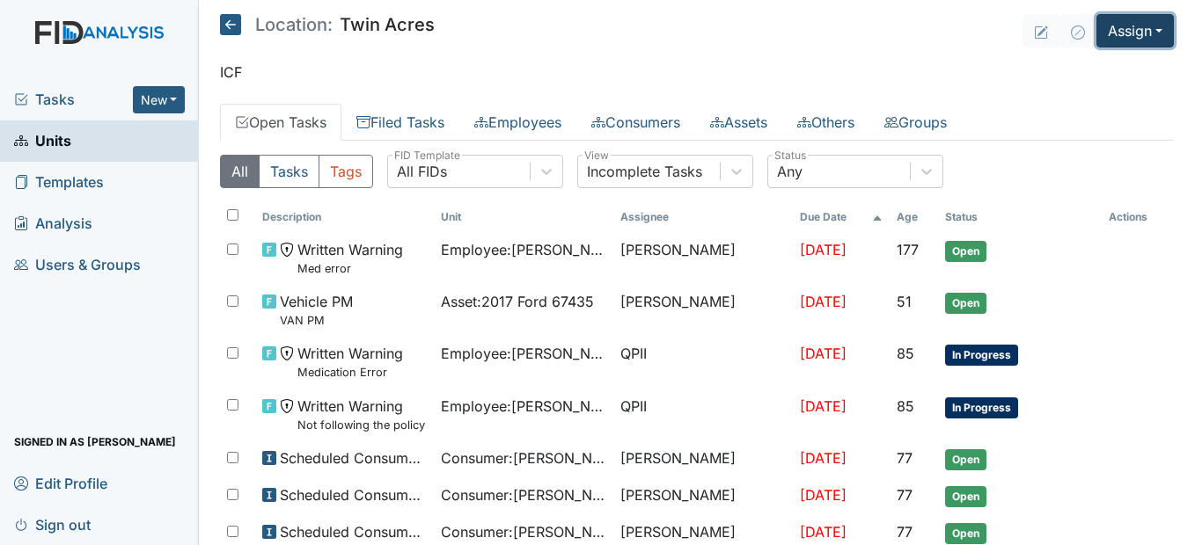
click at [1118, 21] on button "Assign" at bounding box center [1134, 30] width 77 height 33
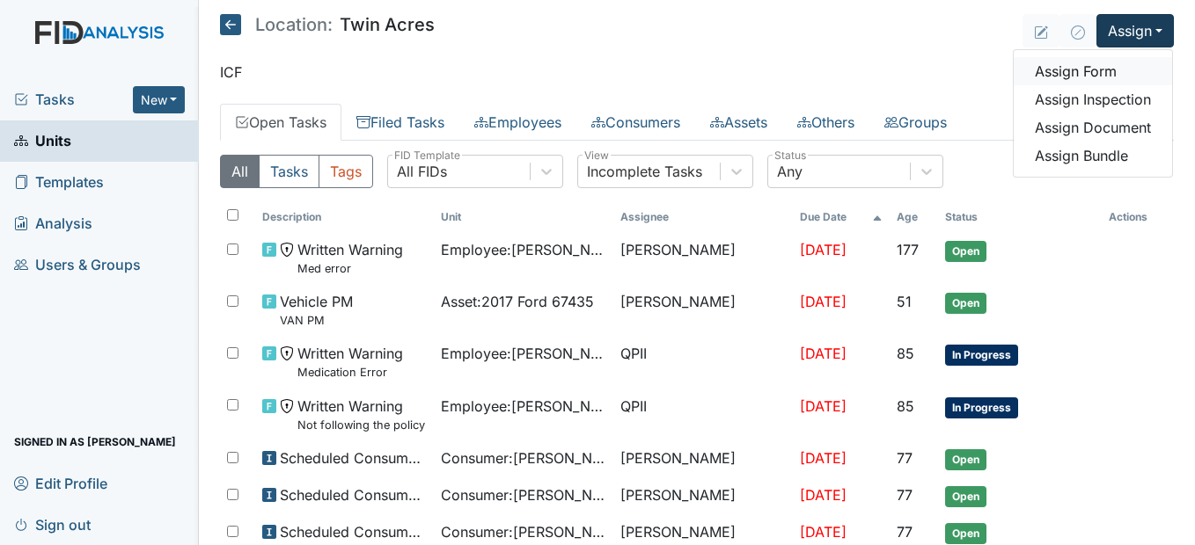
click at [1092, 68] on link "Assign Form" at bounding box center [1092, 71] width 158 height 28
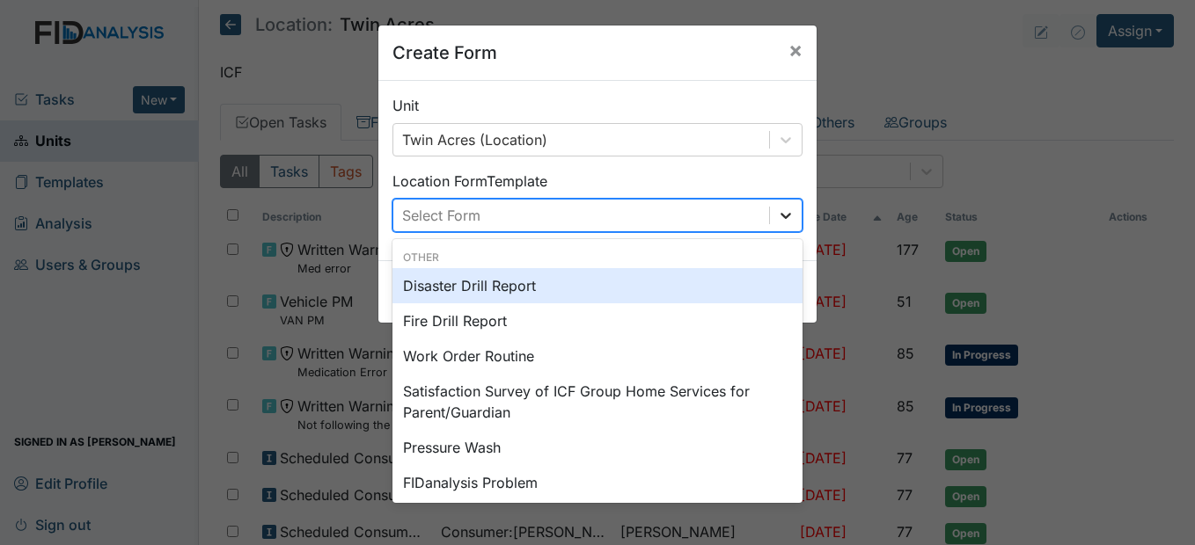
click at [785, 212] on icon at bounding box center [786, 216] width 18 height 18
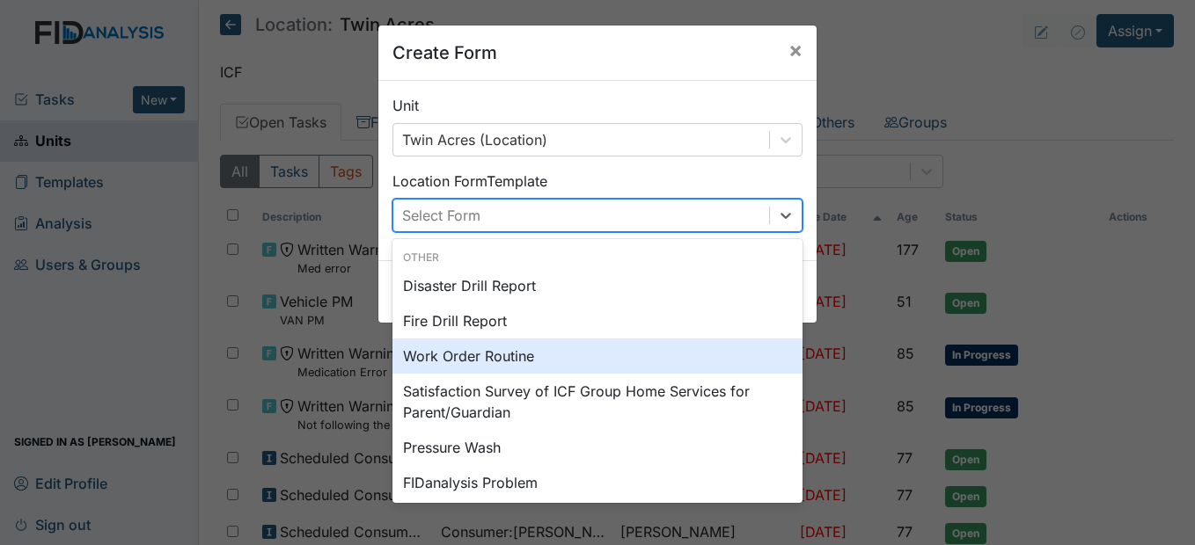
click at [494, 360] on div "Work Order Routine" at bounding box center [597, 356] width 410 height 35
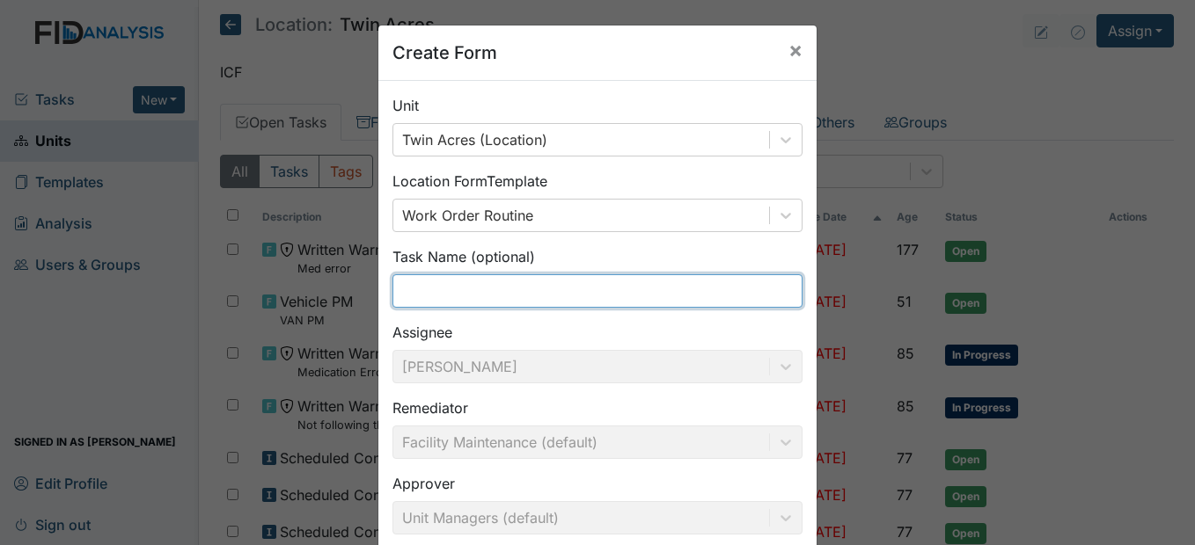
drag, startPoint x: 501, startPoint y: 296, endPoint x: 501, endPoint y: 252, distance: 44.9
click at [500, 288] on input "text" at bounding box center [597, 290] width 410 height 33
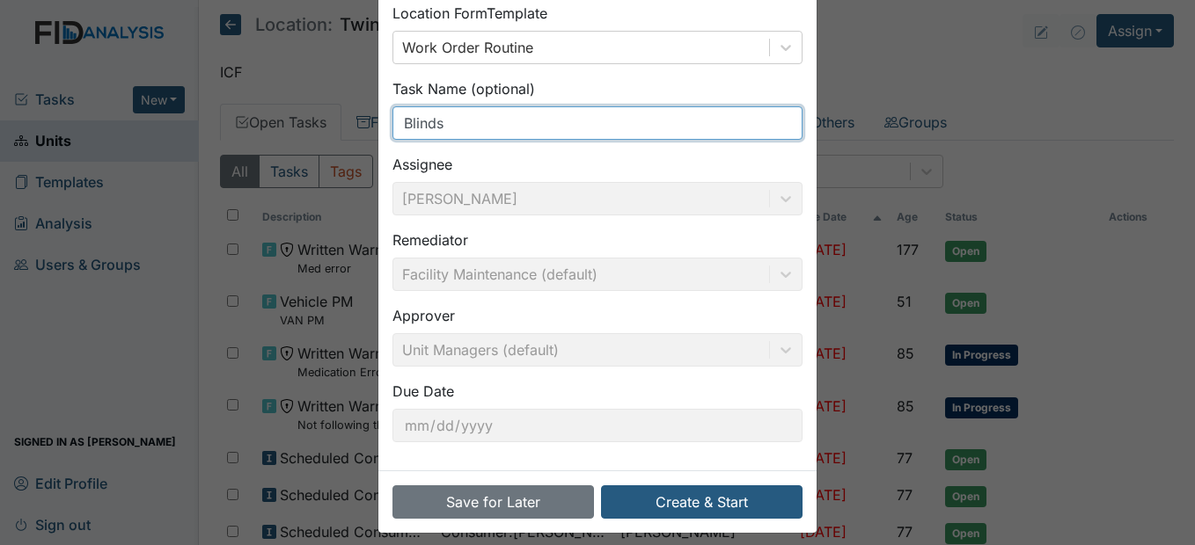
scroll to position [181, 0]
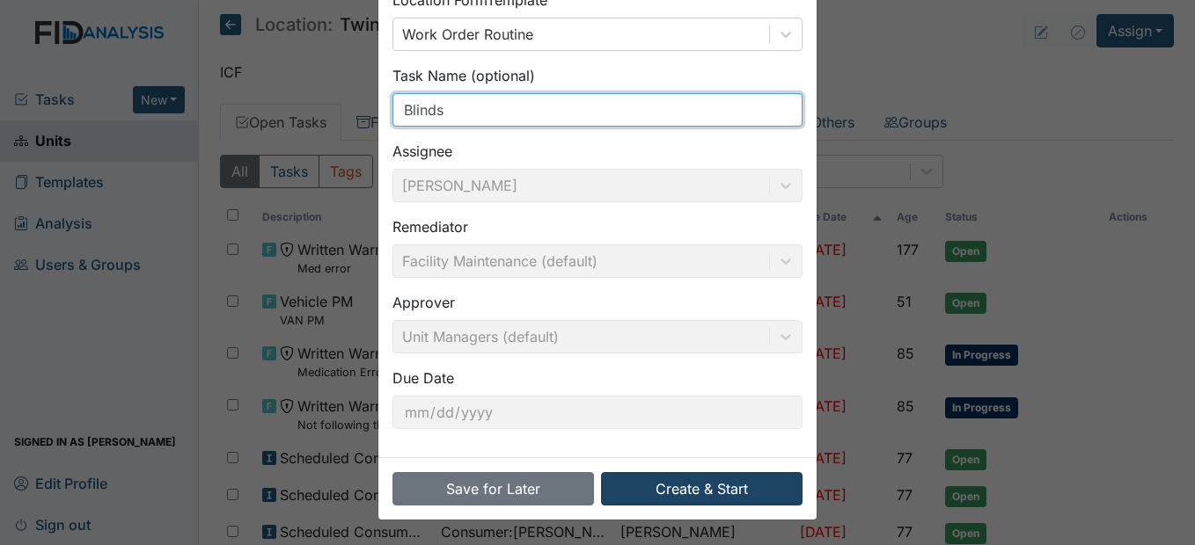
type input "Blinds"
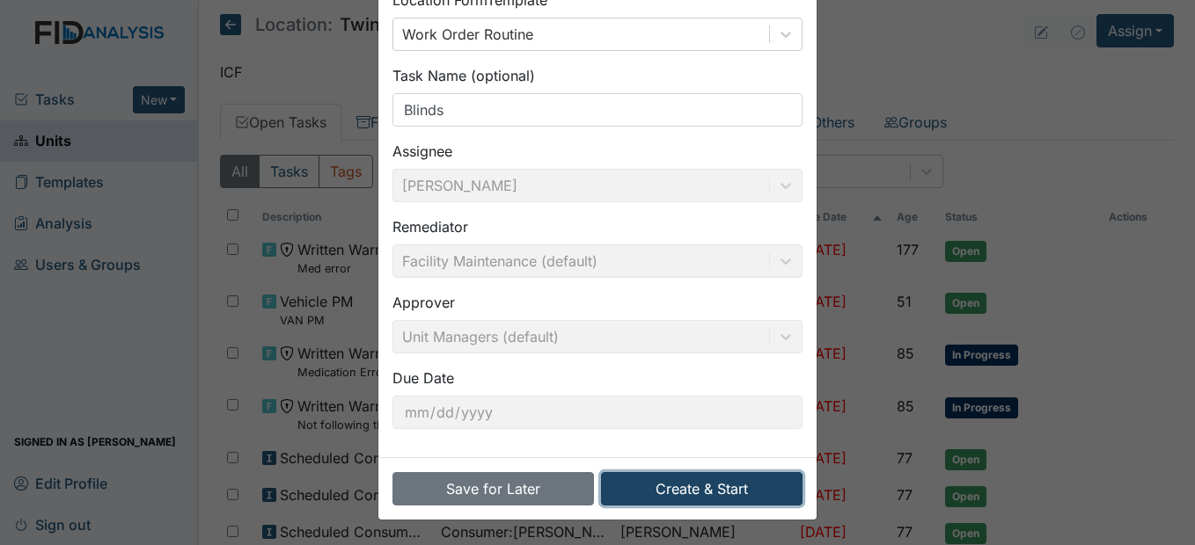
click at [739, 490] on button "Create & Start" at bounding box center [701, 488] width 201 height 33
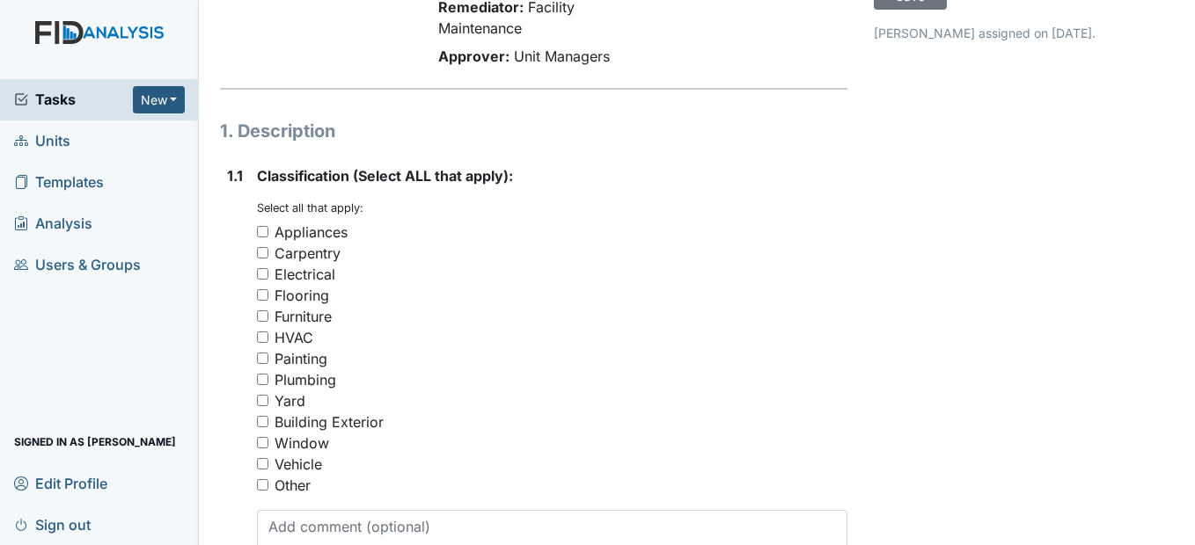
scroll to position [264, 0]
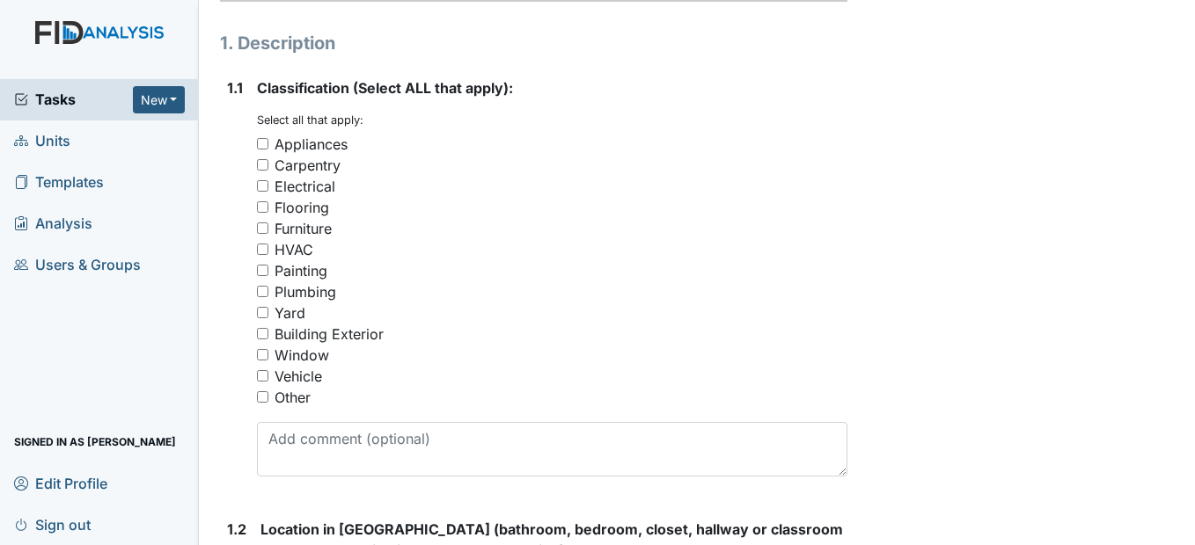
click at [264, 361] on input "Window" at bounding box center [262, 354] width 11 height 11
checkbox input "true"
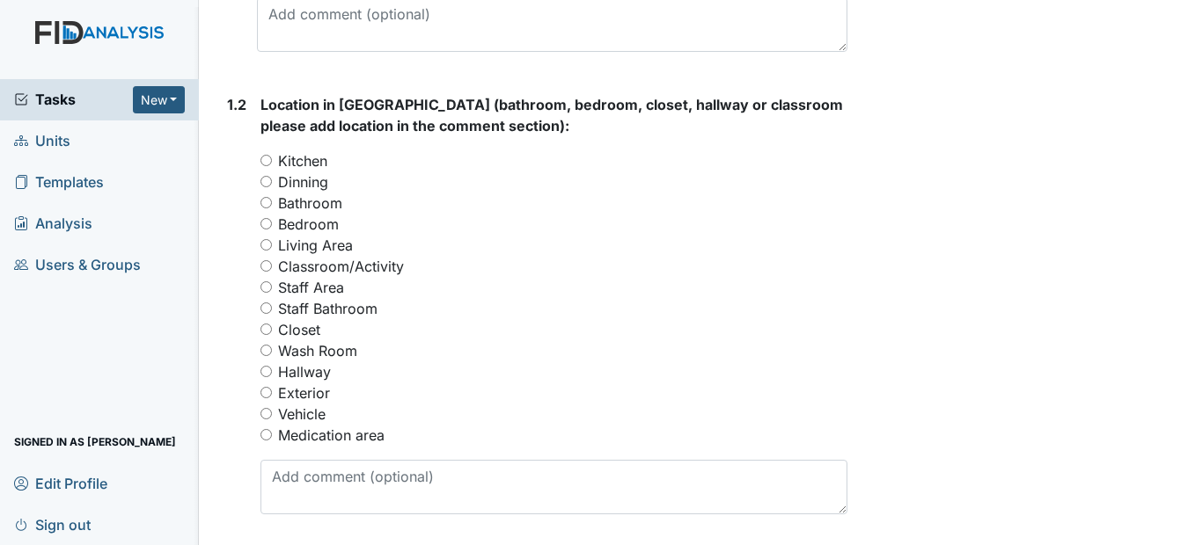
scroll to position [704, 0]
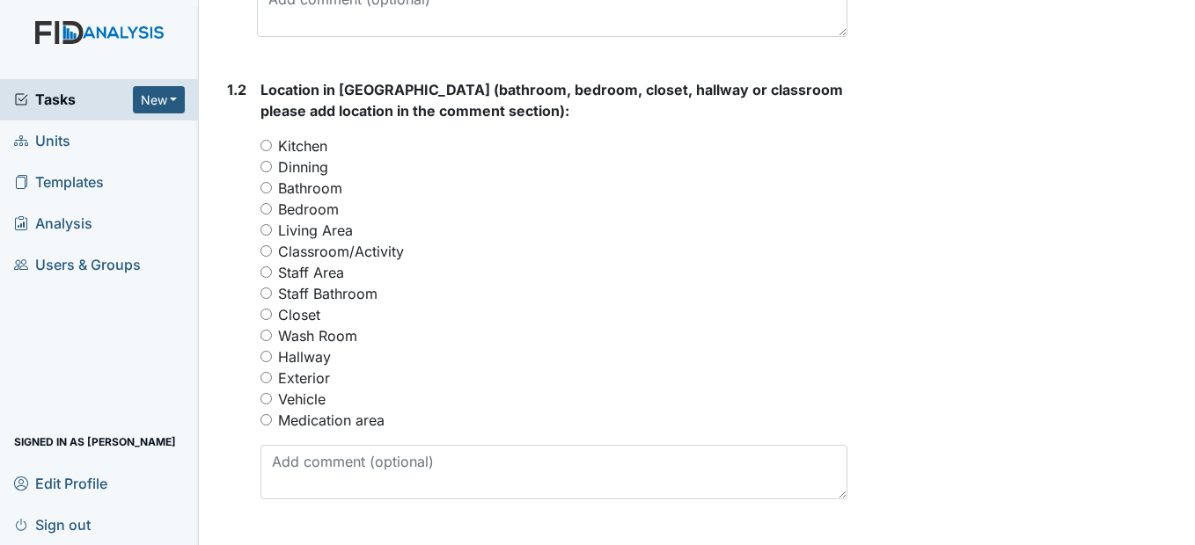
click at [269, 215] on input "Bedroom" at bounding box center [265, 208] width 11 height 11
radio input "true"
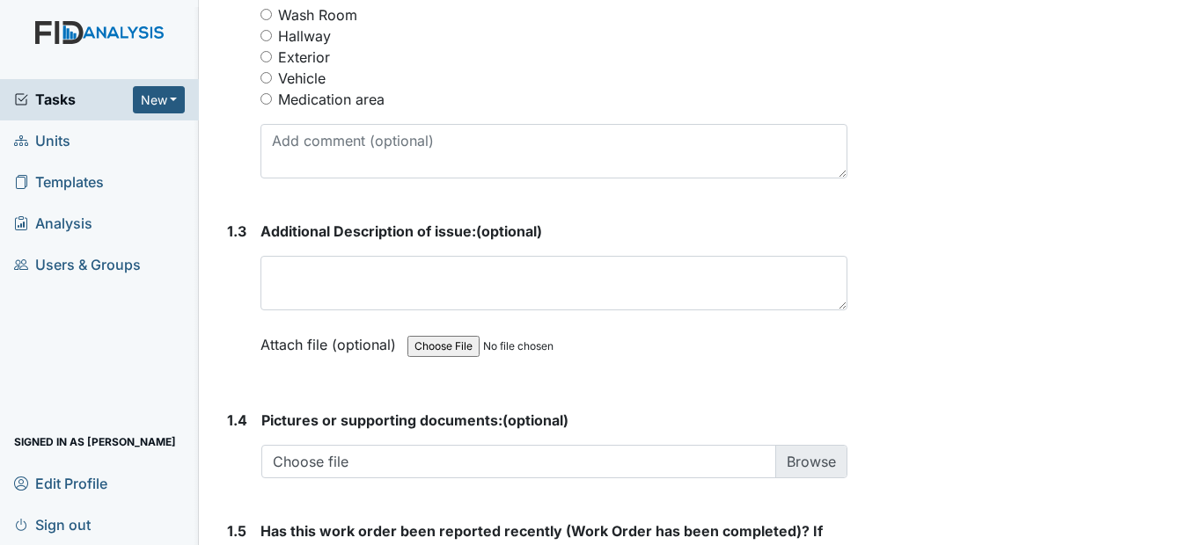
scroll to position [1056, 0]
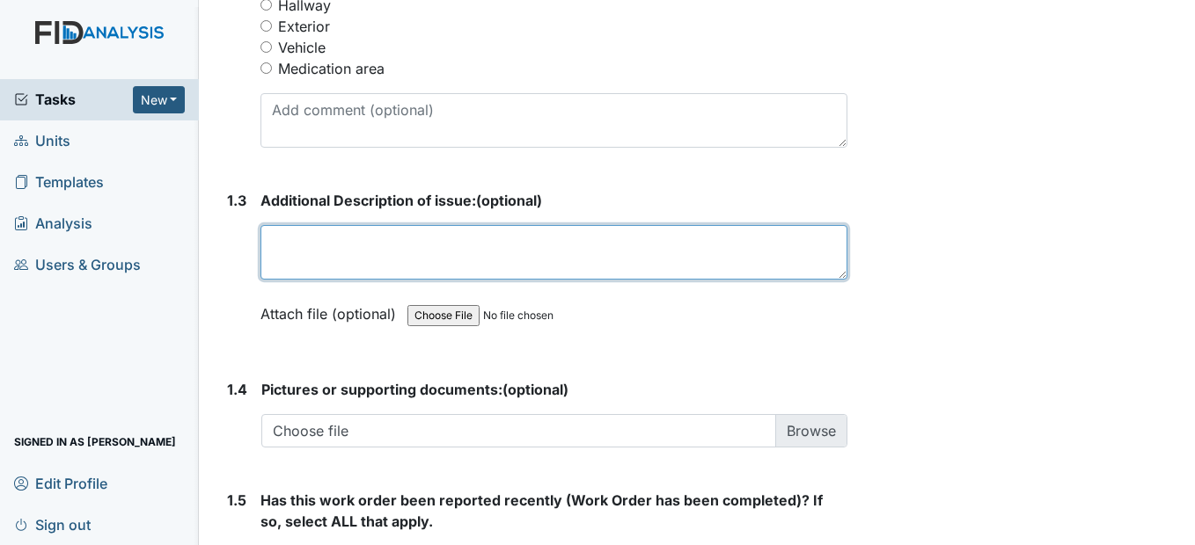
click at [311, 280] on textarea at bounding box center [553, 252] width 586 height 55
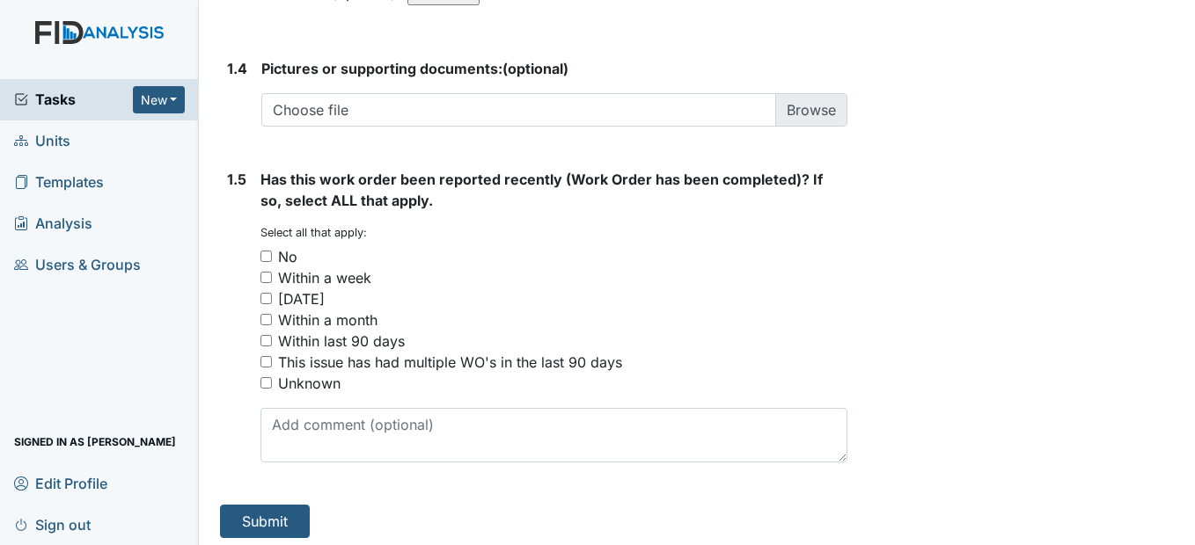
scroll to position [1408, 0]
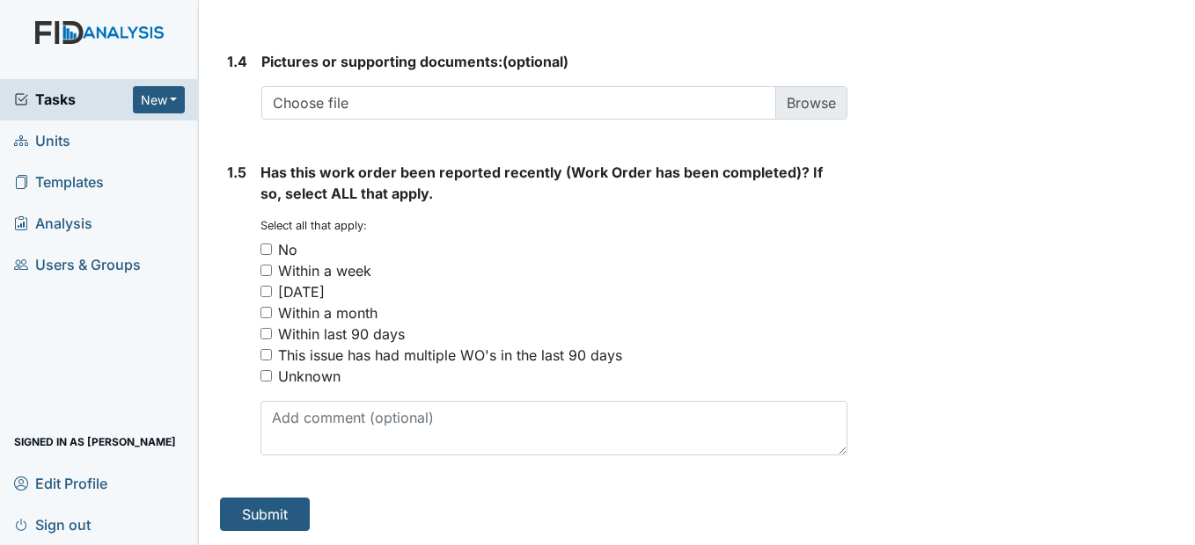
type textarea "Need blinds in the living room and the bedrooms except bedroom 4."
click at [267, 255] on input "No" at bounding box center [265, 249] width 11 height 11
checkbox input "true"
click at [277, 511] on button "Submit" at bounding box center [265, 514] width 90 height 33
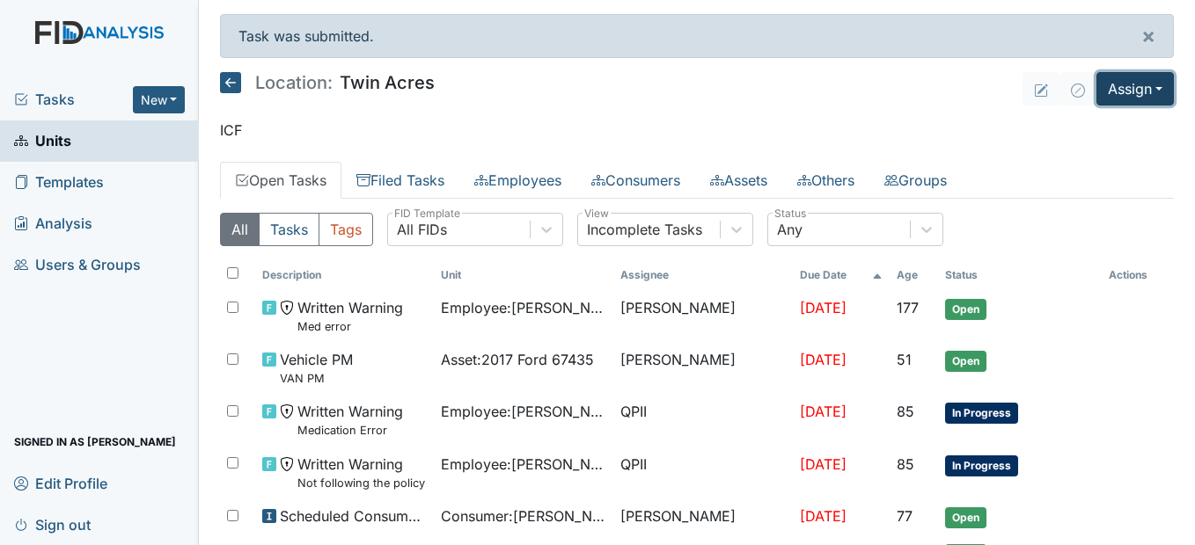
click at [1144, 93] on button "Assign" at bounding box center [1134, 88] width 77 height 33
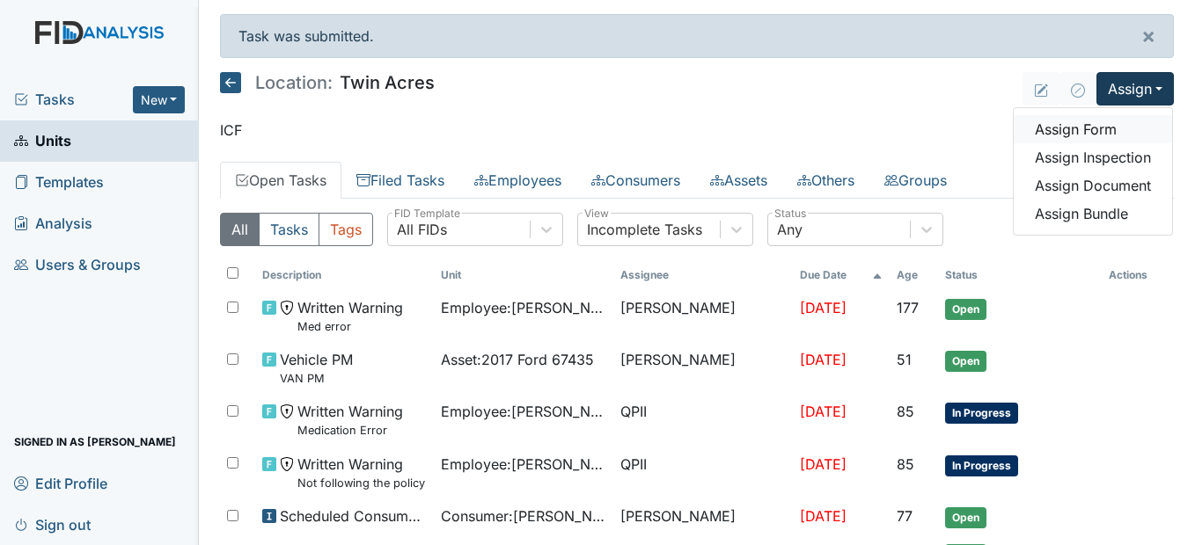
click at [1113, 134] on link "Assign Form" at bounding box center [1092, 129] width 158 height 28
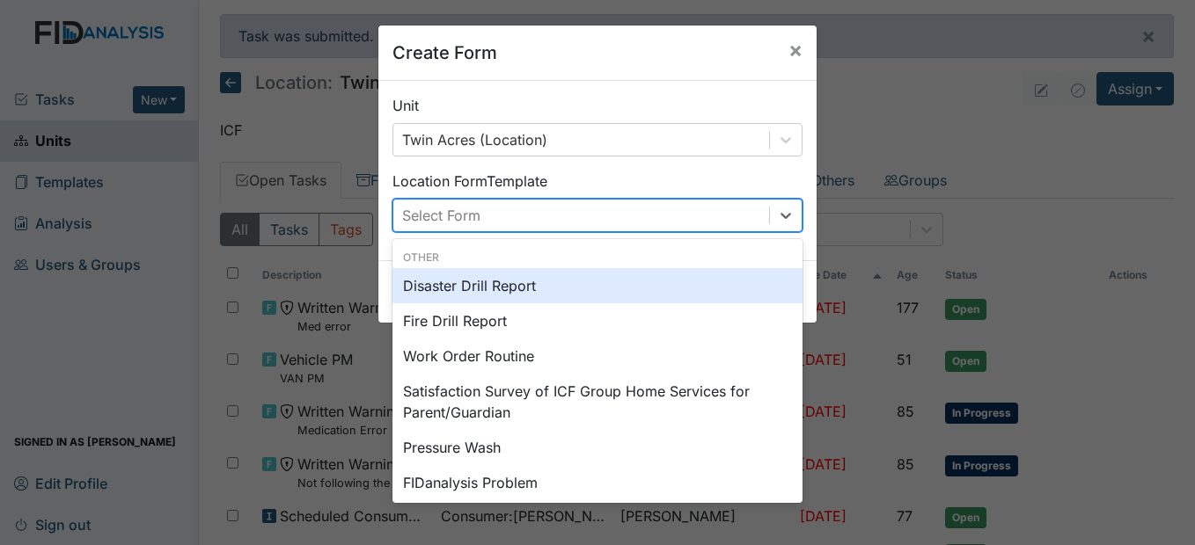
click at [612, 219] on div "Select Form" at bounding box center [581, 216] width 376 height 32
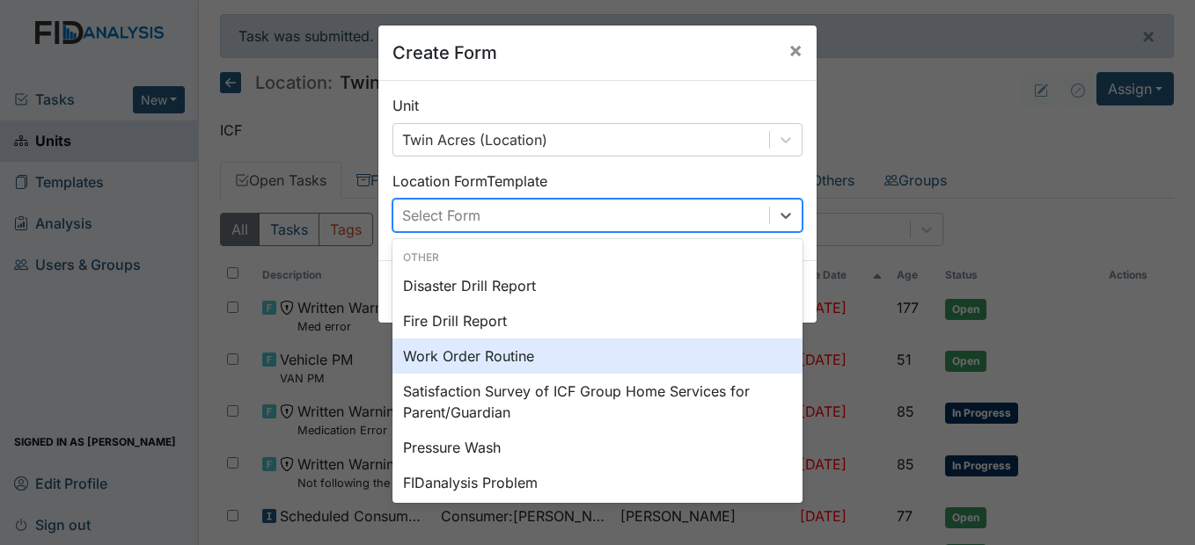
click at [513, 358] on div "Work Order Routine" at bounding box center [597, 356] width 410 height 35
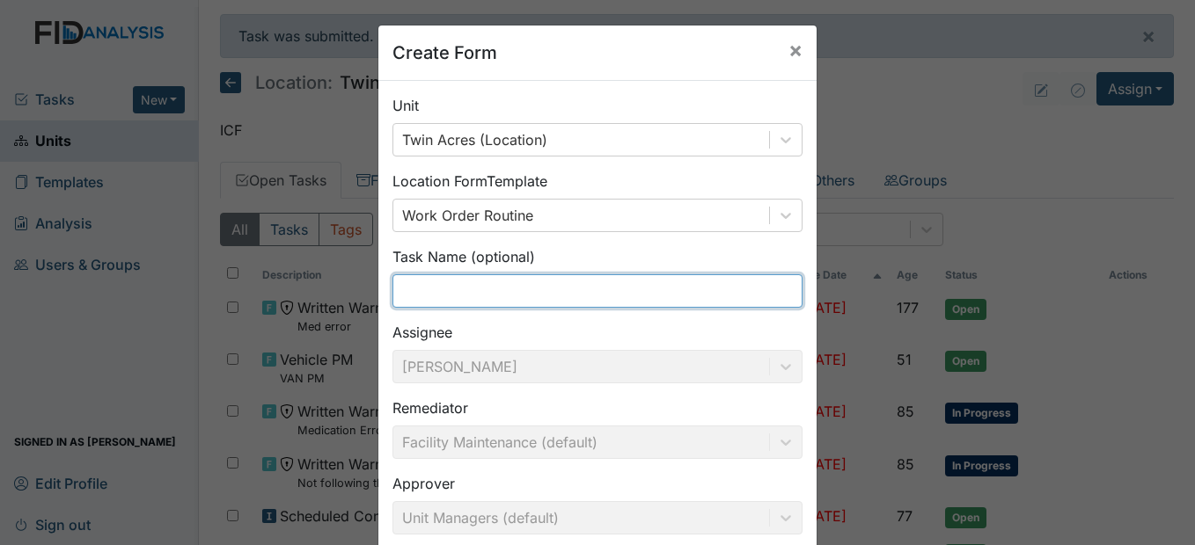
click at [466, 297] on input "text" at bounding box center [597, 290] width 410 height 33
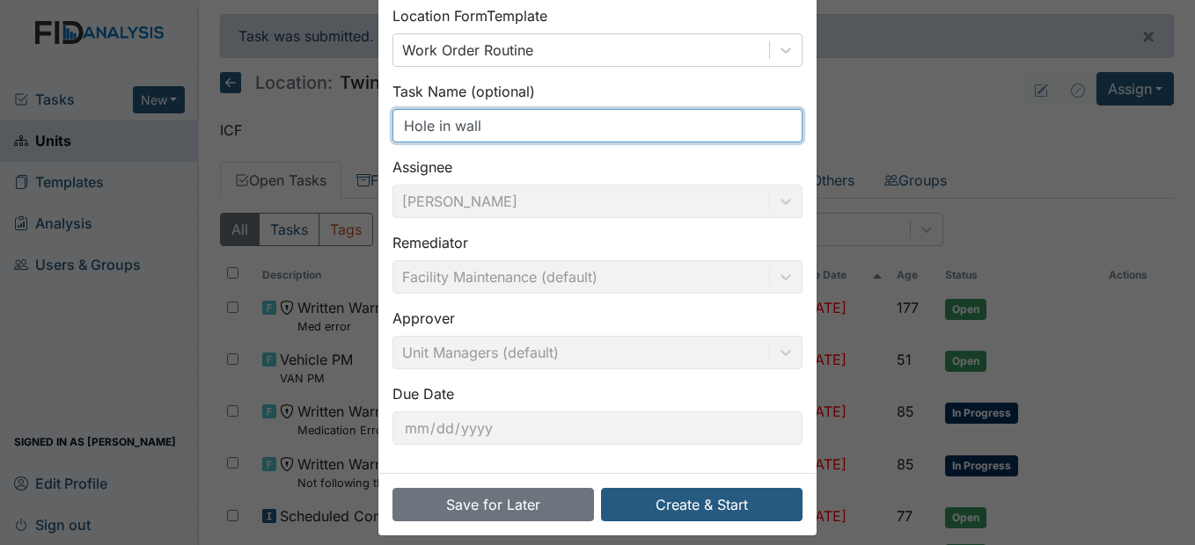
scroll to position [181, 0]
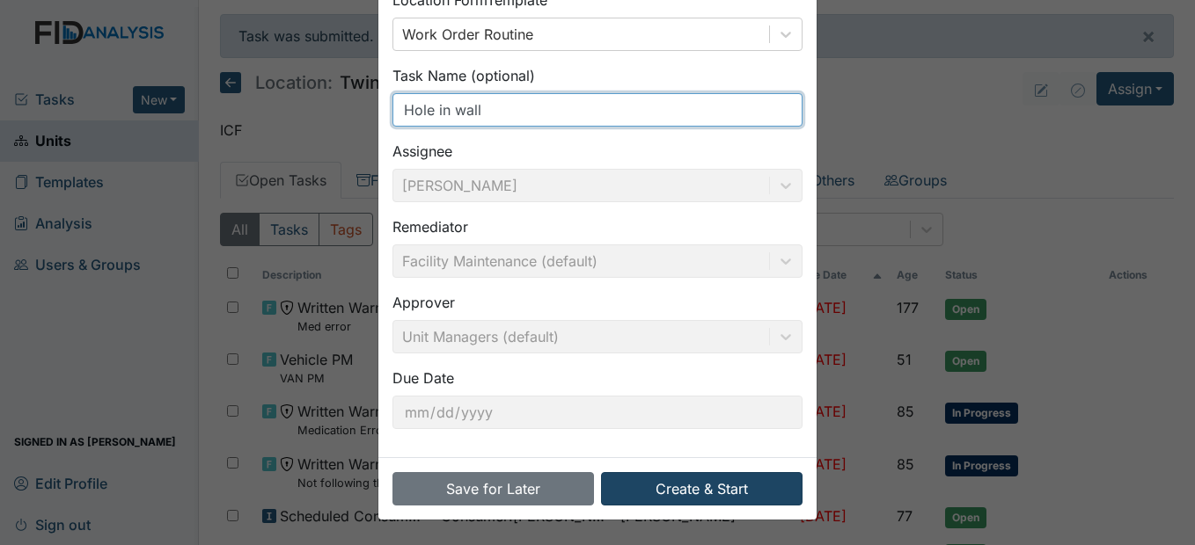
type input "Hole in wall"
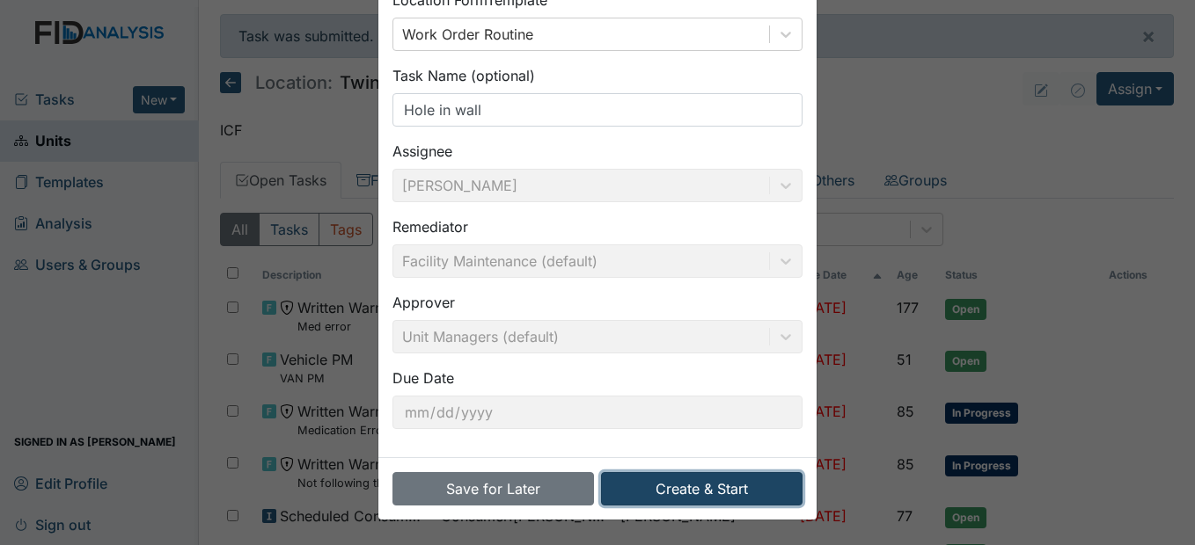
click at [662, 487] on button "Create & Start" at bounding box center [701, 488] width 201 height 33
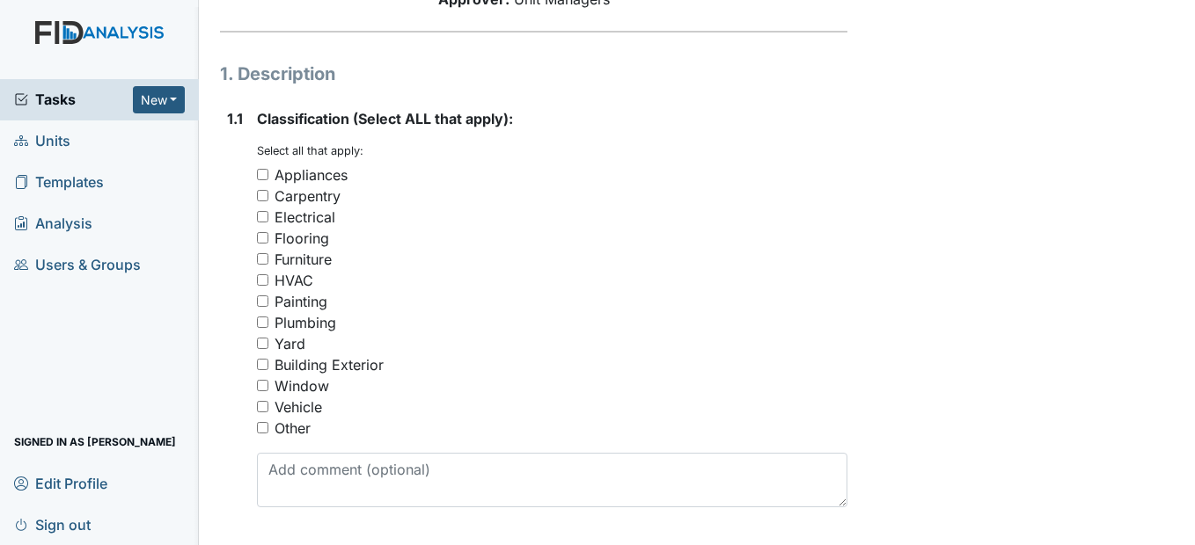
scroll to position [264, 0]
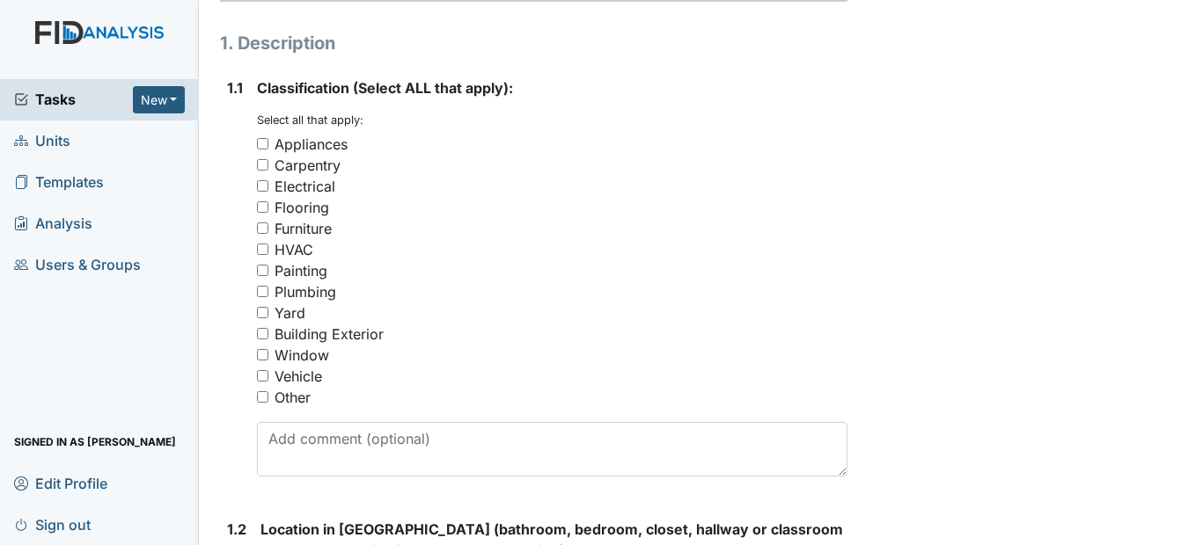
click at [310, 282] on div "Painting" at bounding box center [300, 270] width 53 height 21
click at [268, 276] on input "Painting" at bounding box center [262, 270] width 11 height 11
checkbox input "true"
click at [261, 403] on input "Other" at bounding box center [262, 396] width 11 height 11
checkbox input "true"
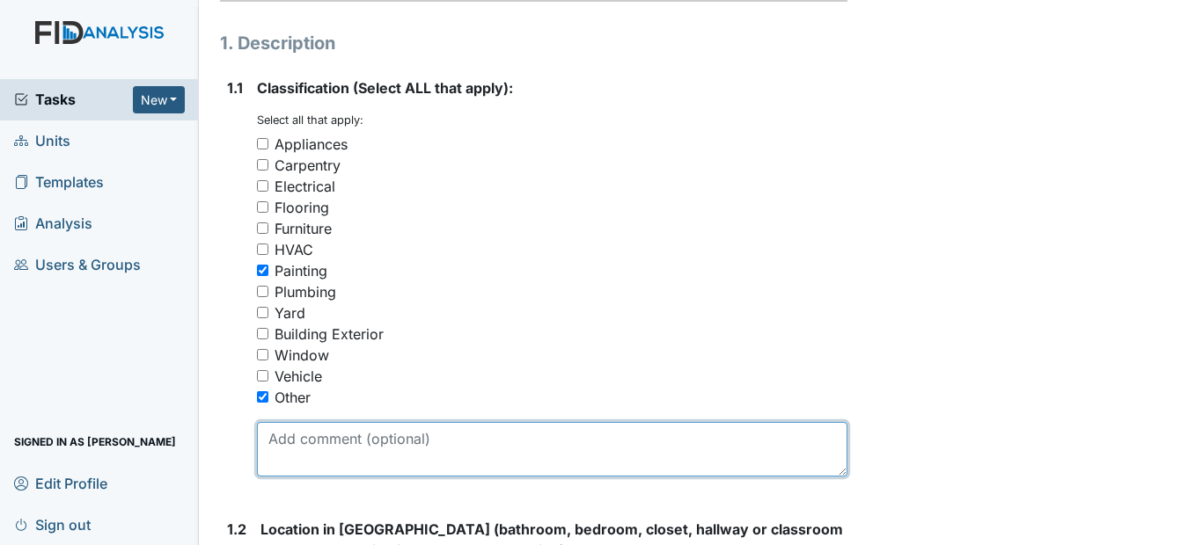
click at [283, 477] on textarea at bounding box center [551, 449] width 589 height 55
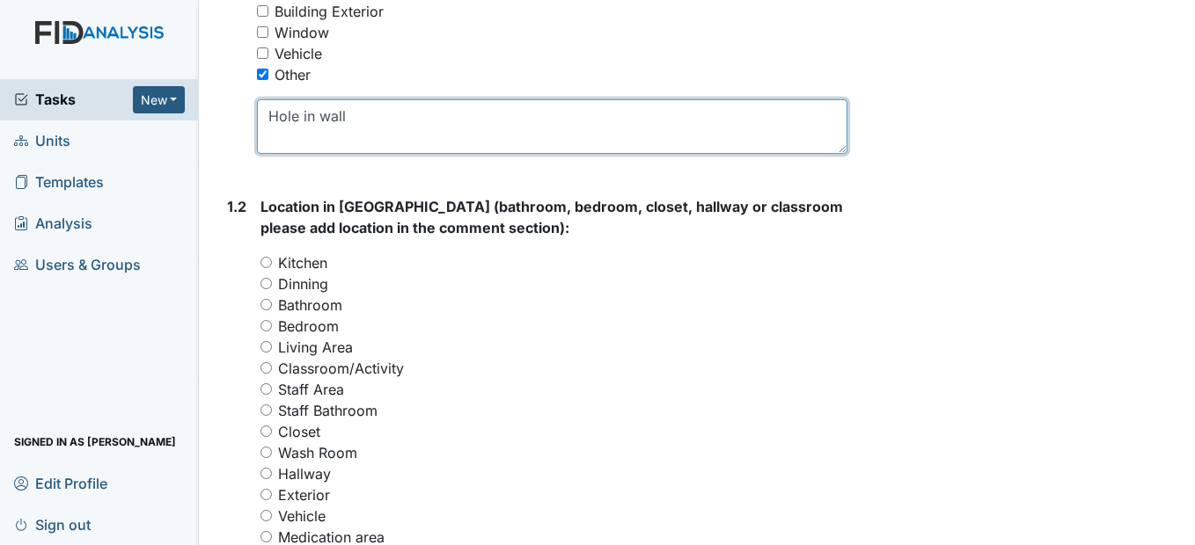
scroll to position [704, 0]
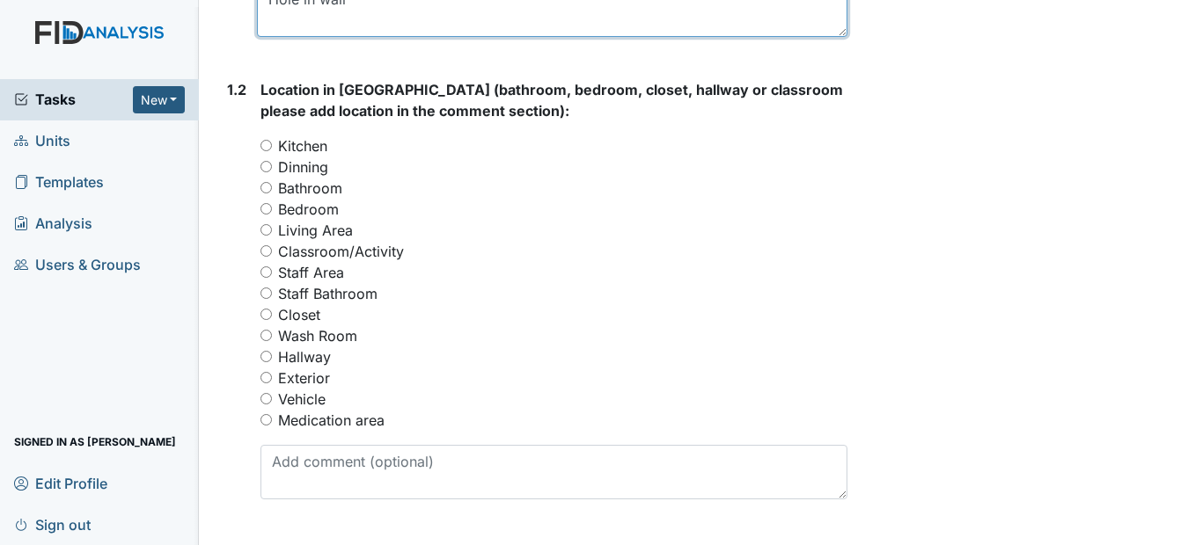
type textarea "Hole in wall"
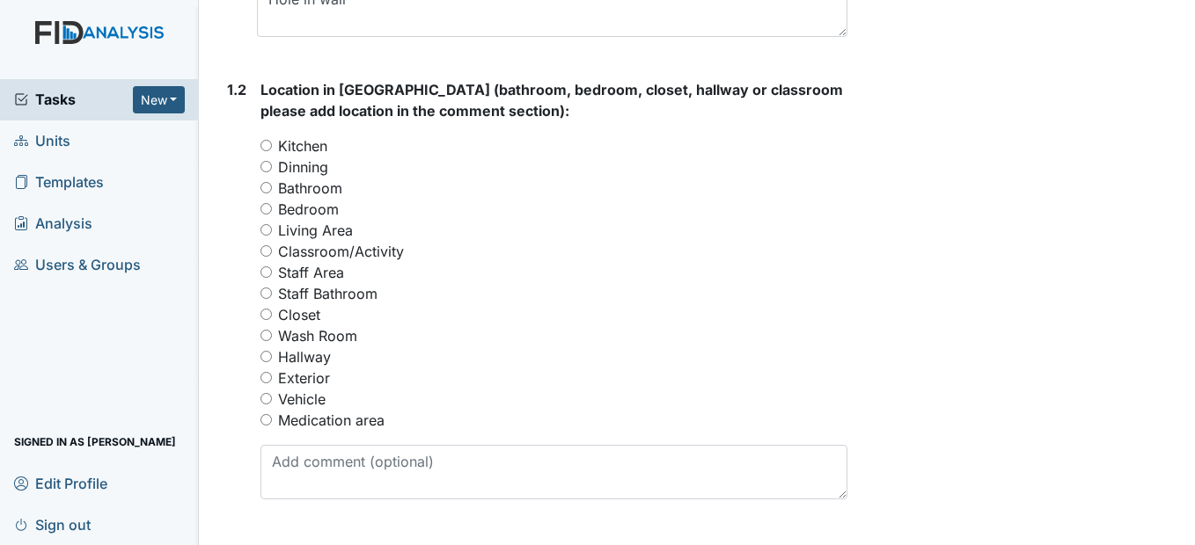
click at [267, 257] on input "Classroom/Activity" at bounding box center [265, 250] width 11 height 11
radio input "true"
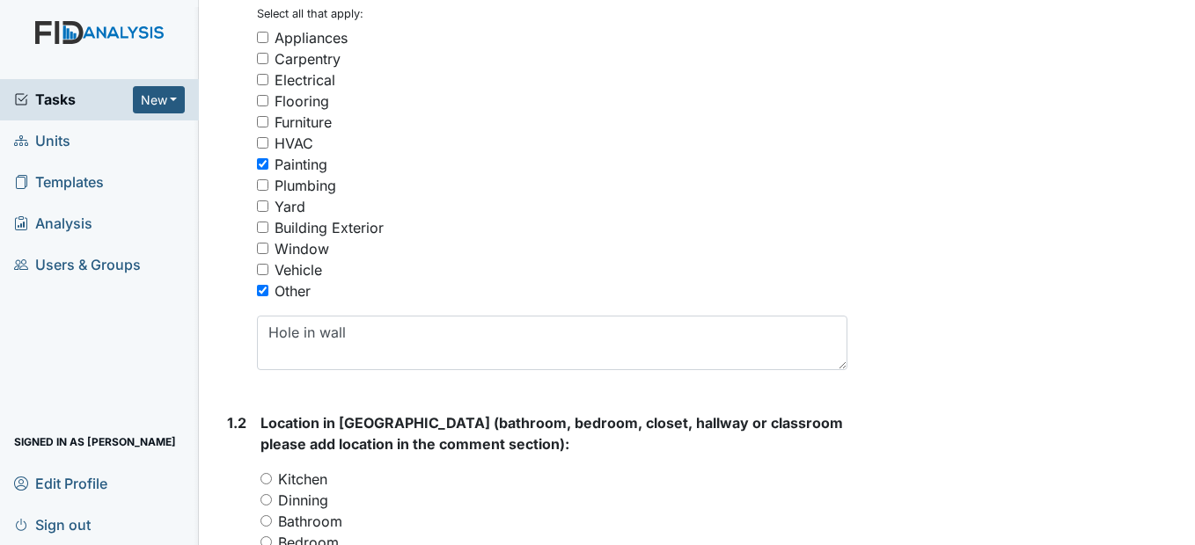
scroll to position [352, 0]
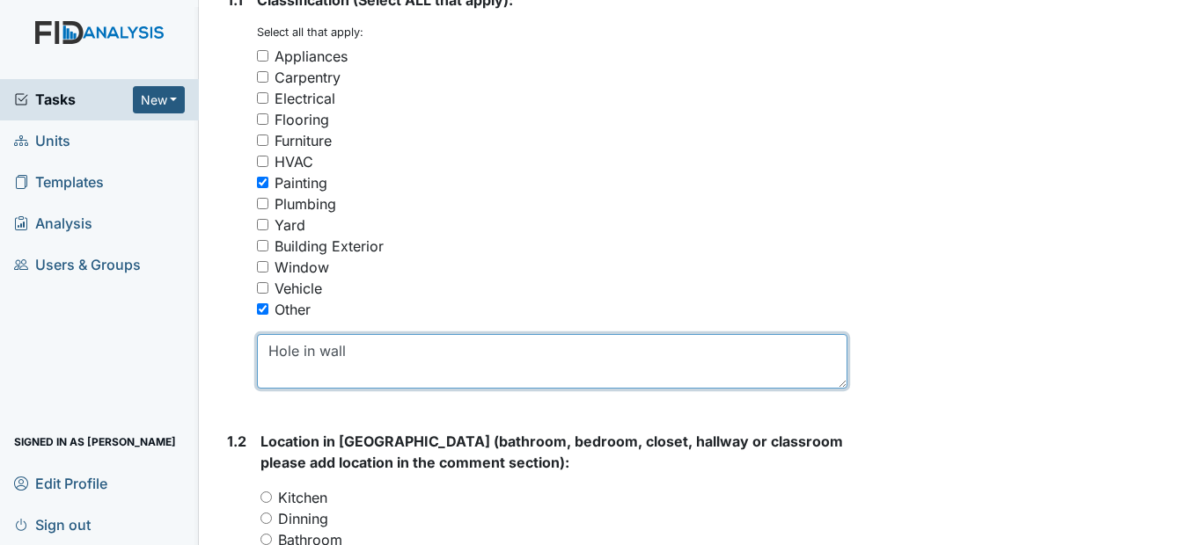
click at [363, 389] on textarea "Hole in wall" at bounding box center [551, 361] width 589 height 55
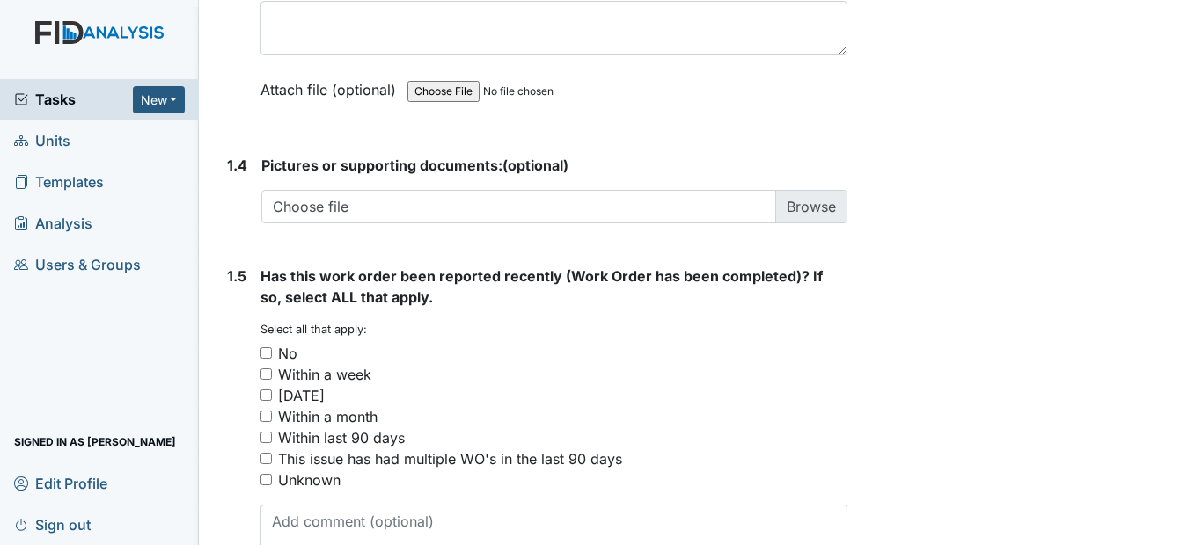
scroll to position [1320, 0]
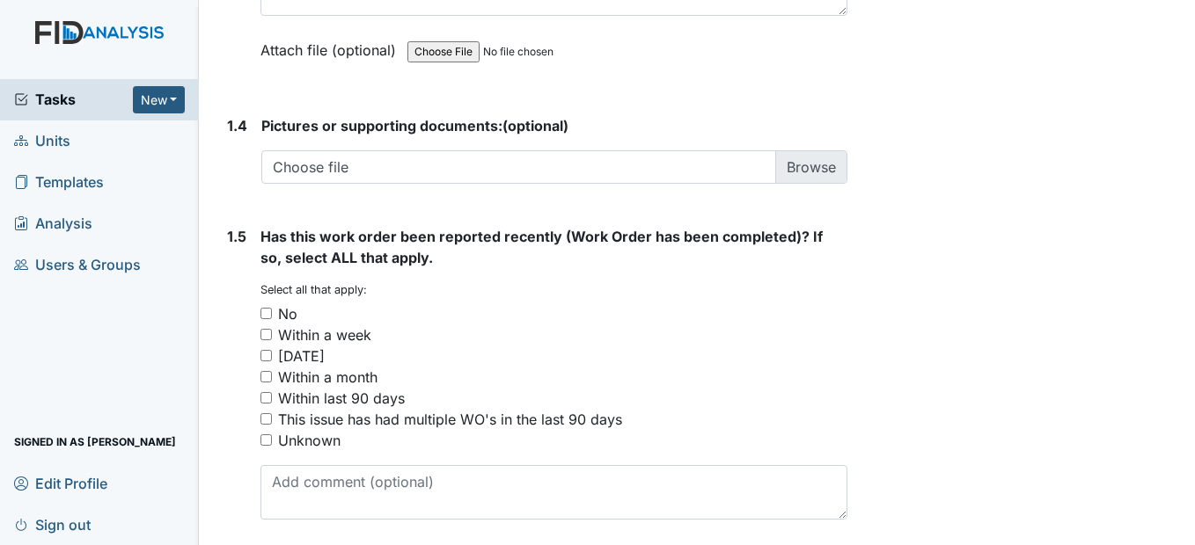
type textarea "Hole in wall and the baseboards needs repair"
click at [269, 319] on input "No" at bounding box center [265, 313] width 11 height 11
checkbox input "true"
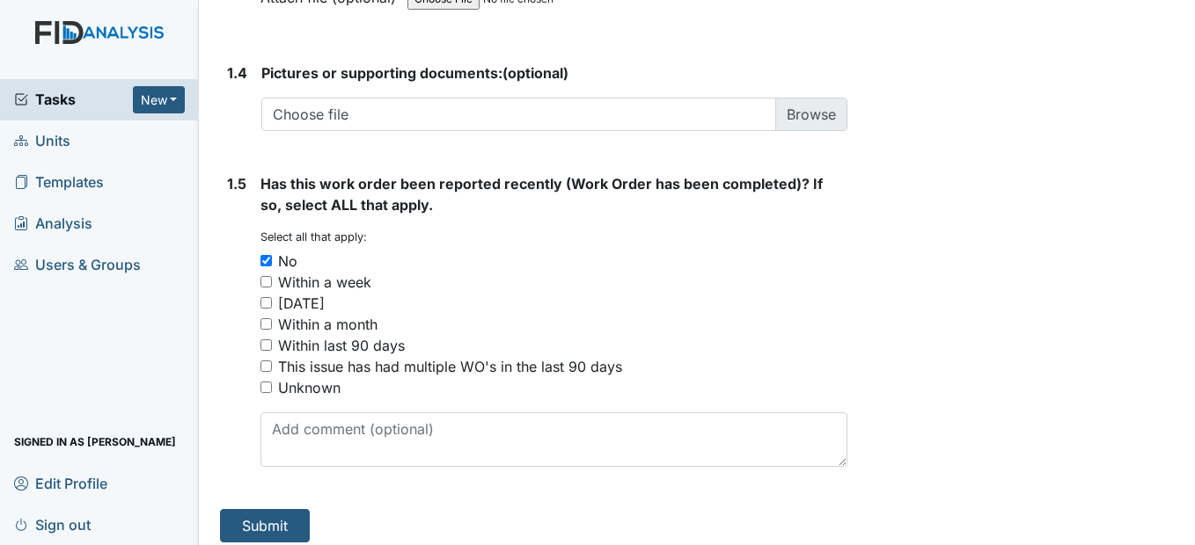
scroll to position [1426, 0]
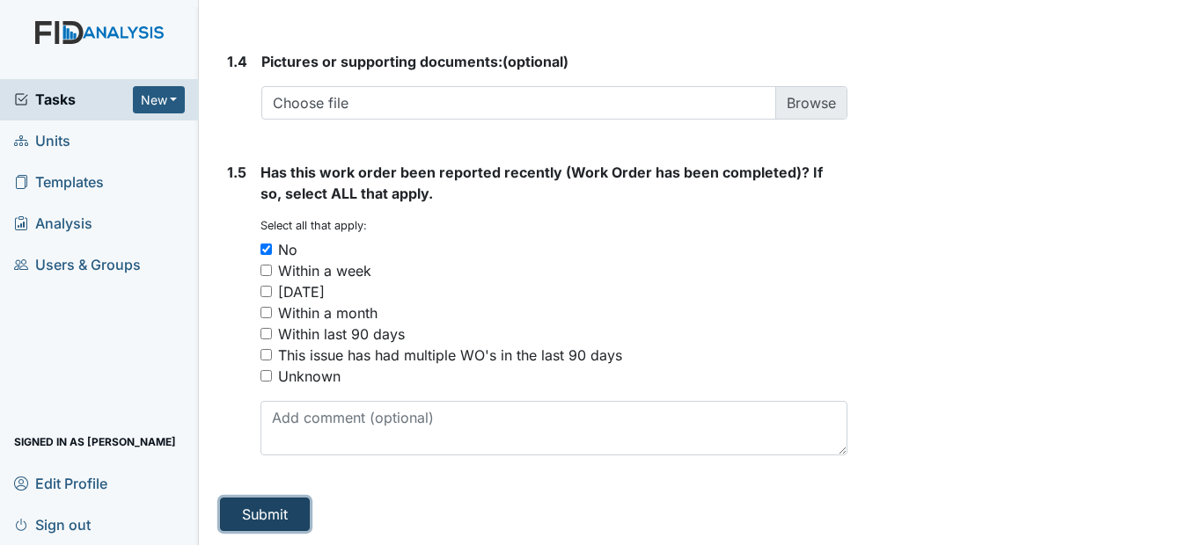
click button "Submit"
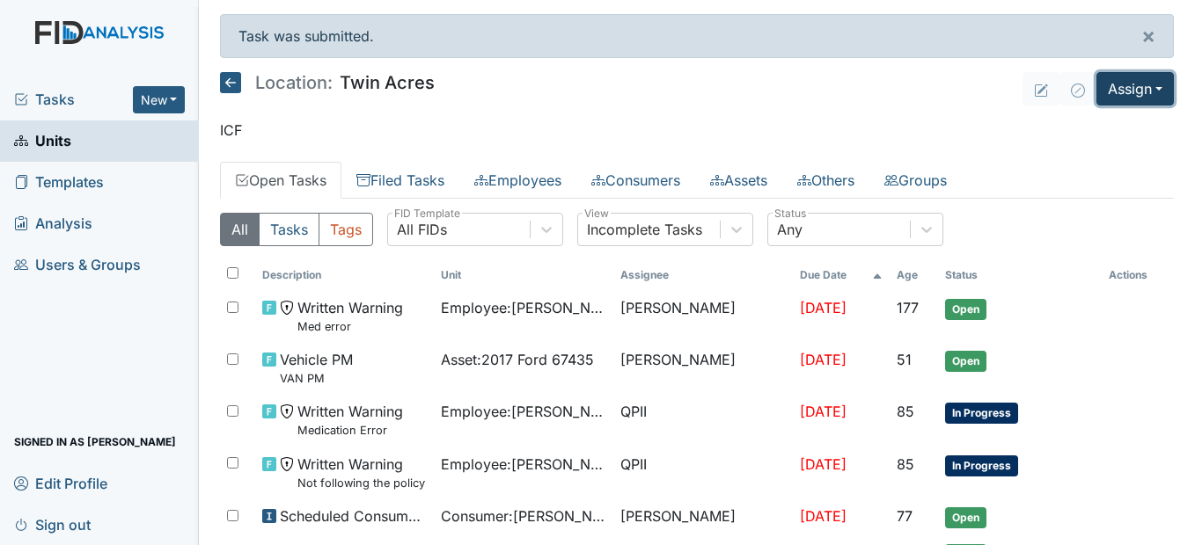
click at [1143, 97] on button "Assign" at bounding box center [1134, 88] width 77 height 33
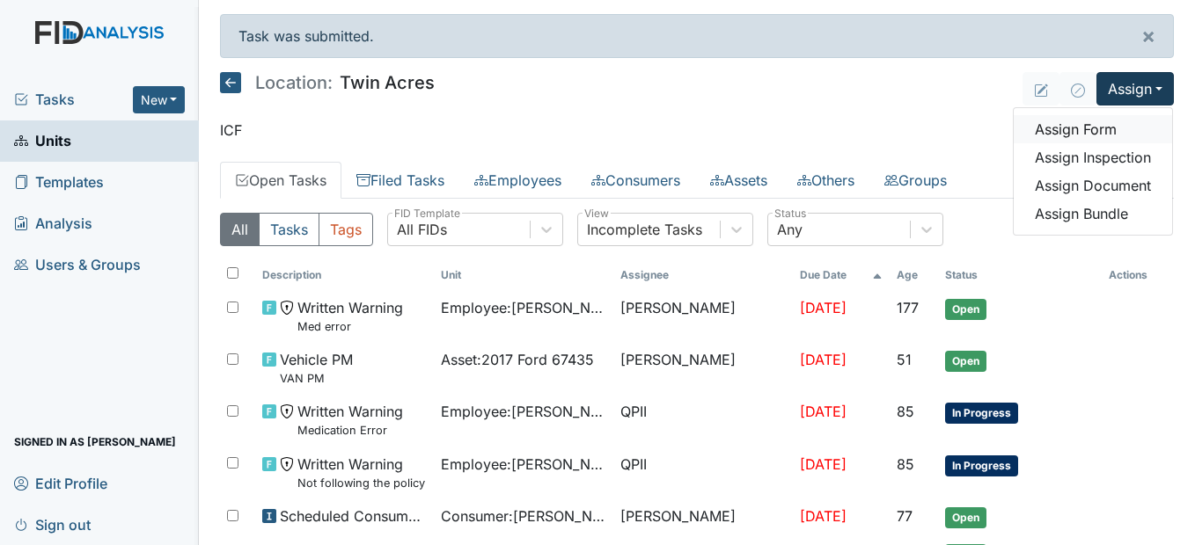
click at [1091, 126] on link "Assign Form" at bounding box center [1092, 129] width 158 height 28
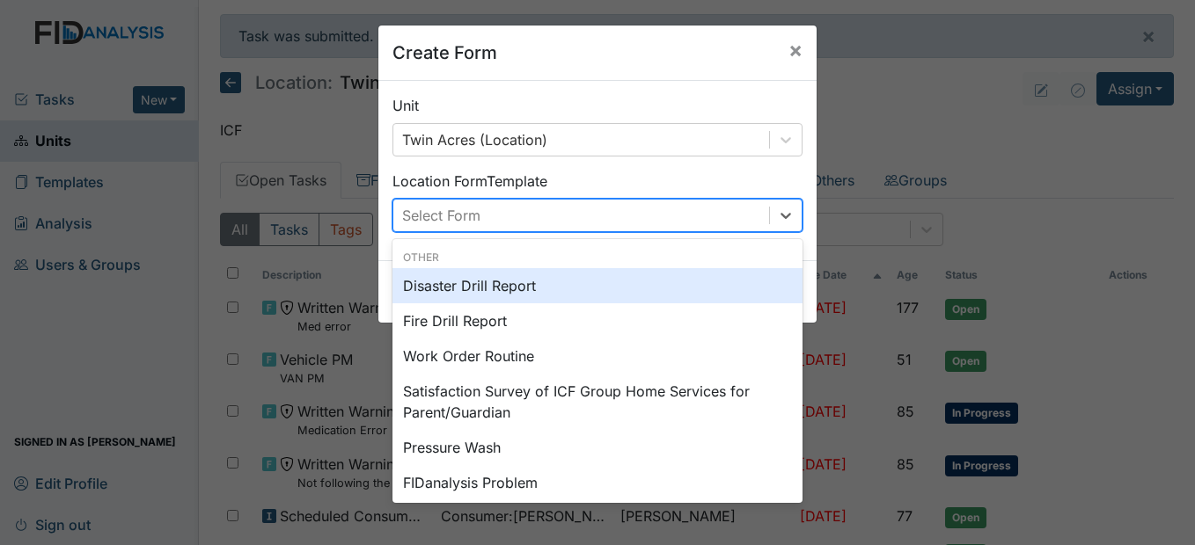
click at [728, 213] on div "Select Form" at bounding box center [581, 216] width 376 height 32
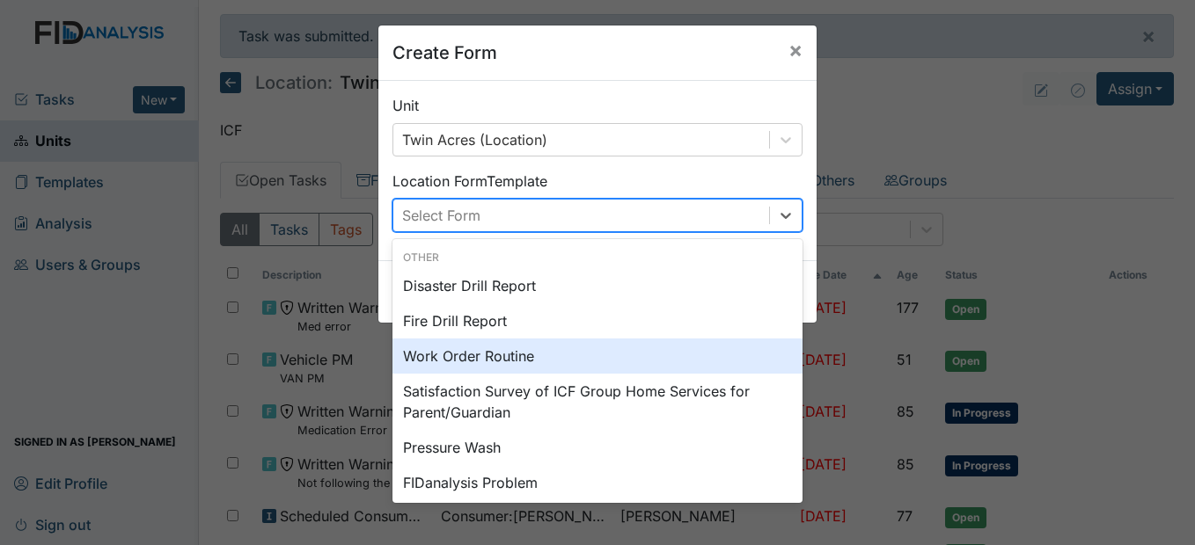
click at [499, 360] on div "Work Order Routine" at bounding box center [597, 356] width 410 height 35
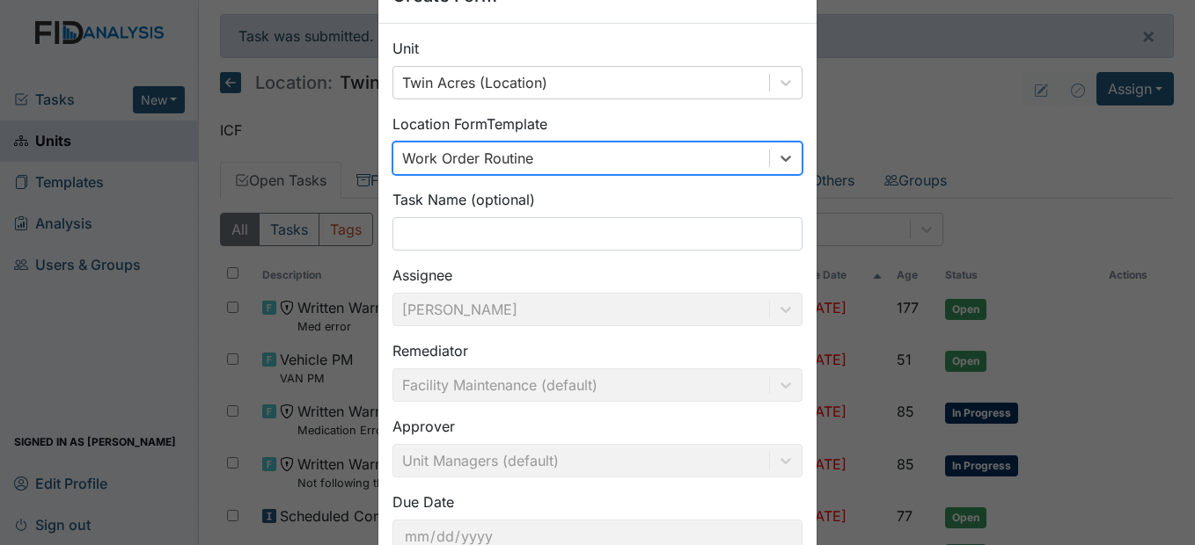
scroll to position [88, 0]
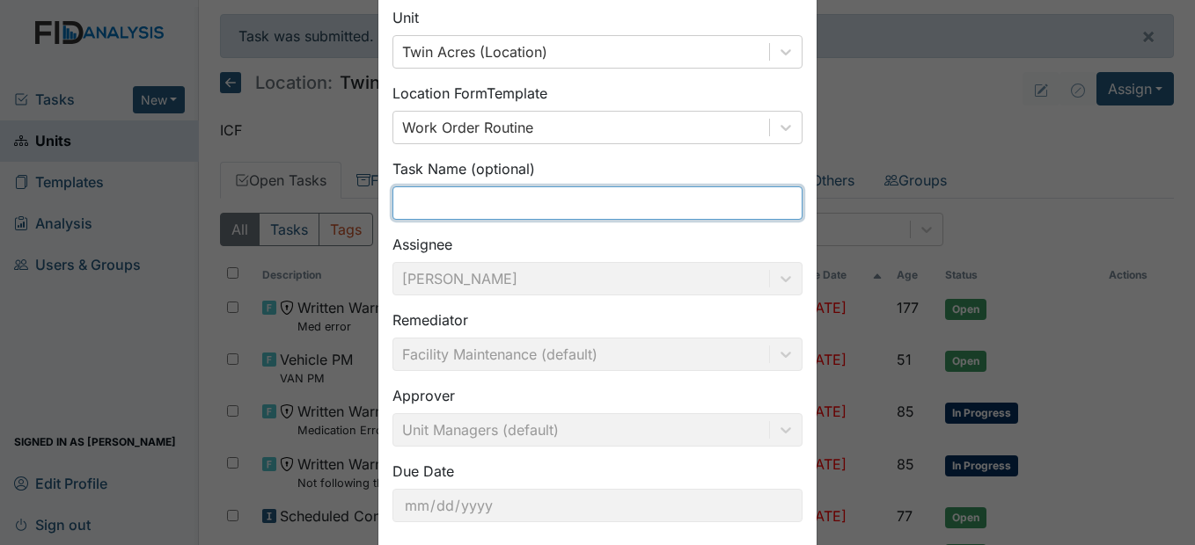
click at [451, 206] on input "text" at bounding box center [597, 203] width 410 height 33
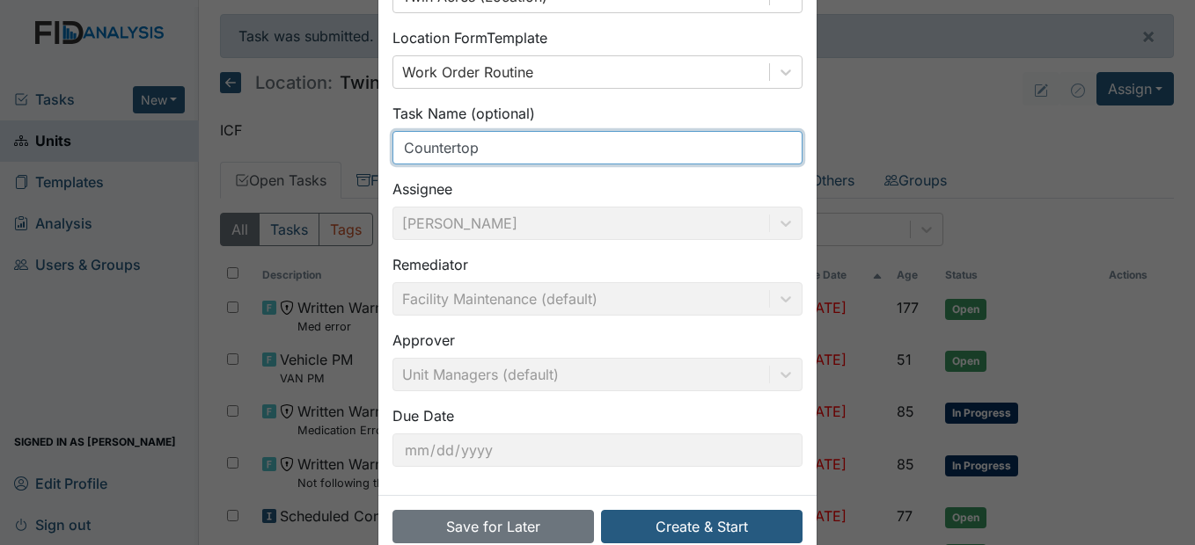
scroll to position [181, 0]
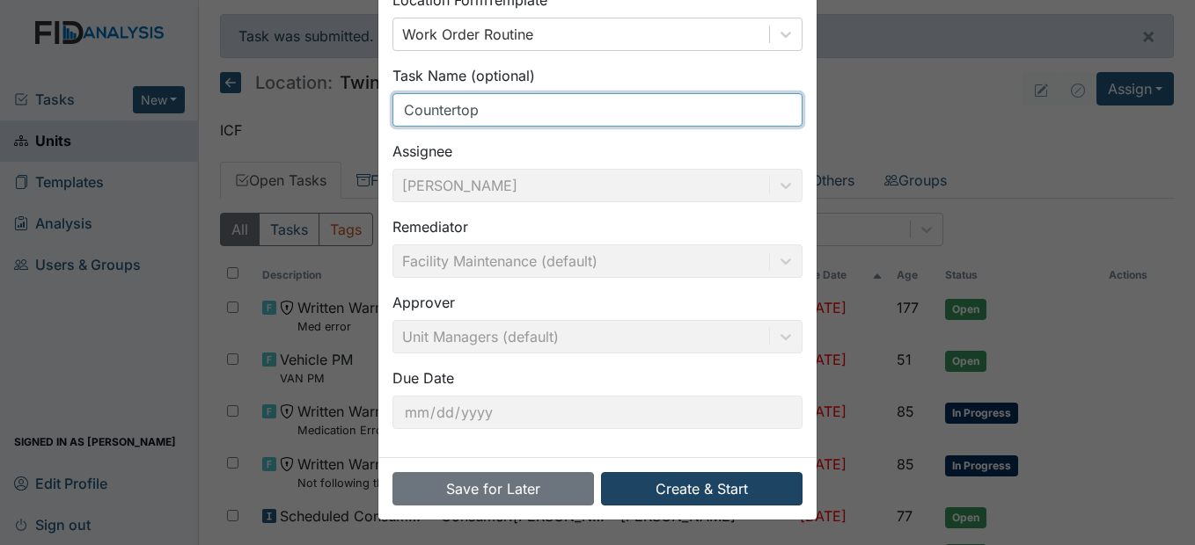
type input "Countertop"
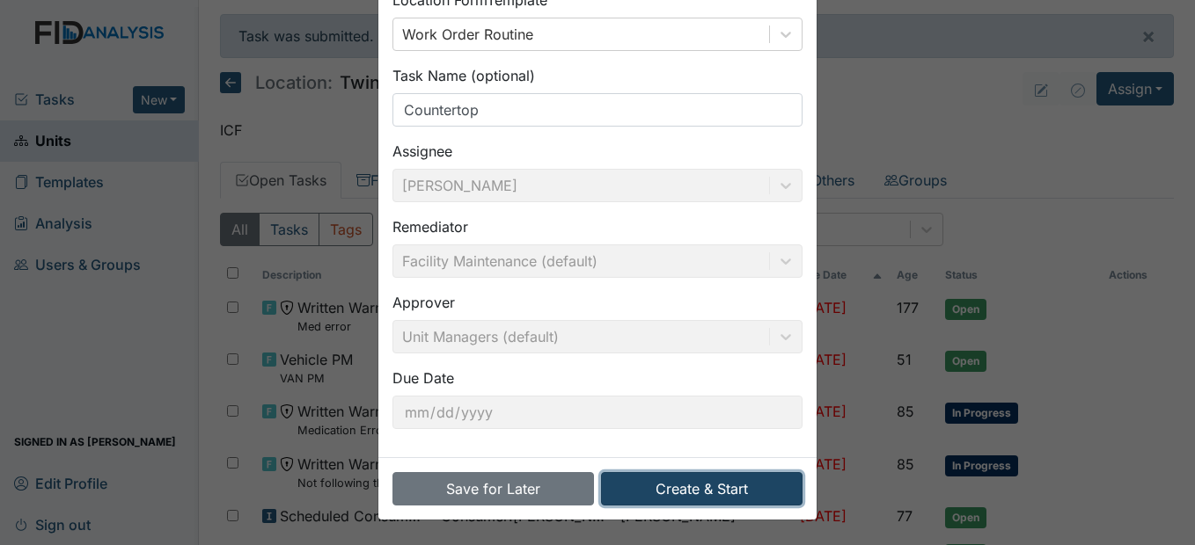
click at [704, 485] on button "Create & Start" at bounding box center [701, 488] width 201 height 33
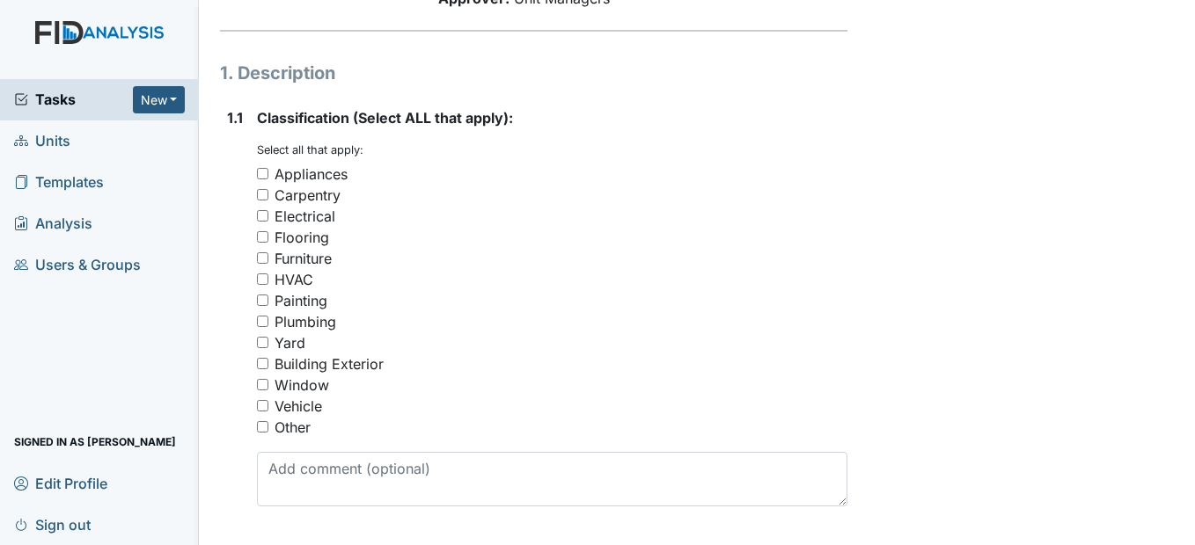
scroll to position [264, 0]
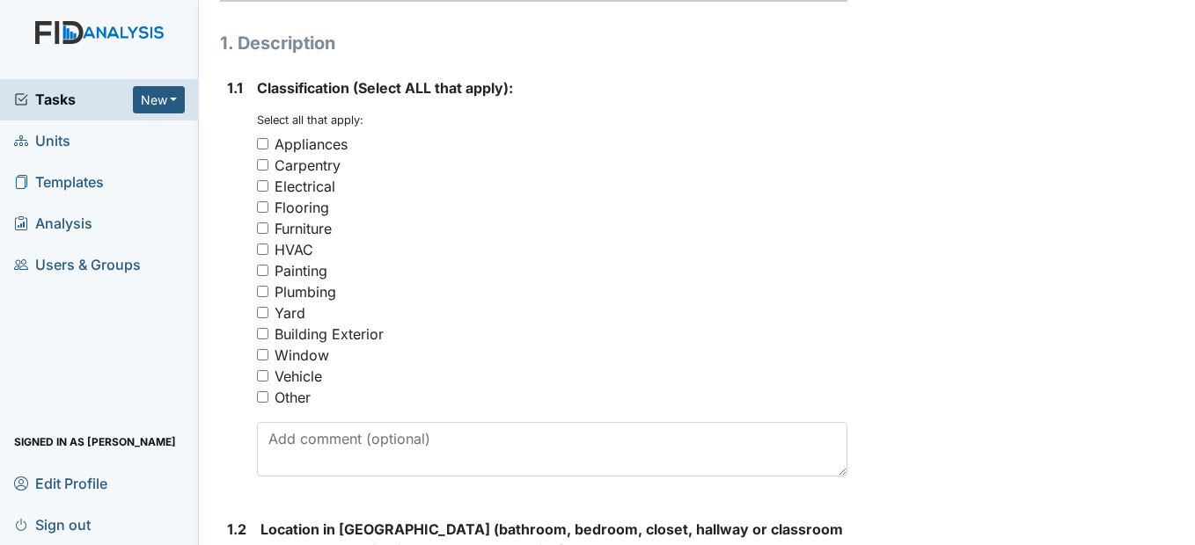
click at [260, 403] on input "Other" at bounding box center [262, 396] width 11 height 11
checkbox input "true"
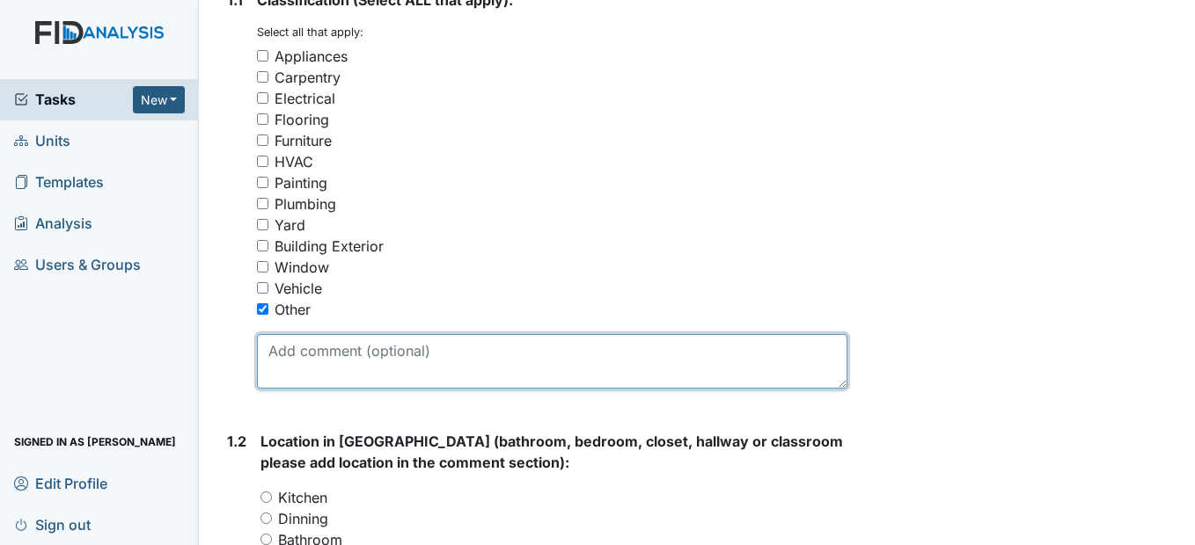
click at [281, 389] on textarea at bounding box center [551, 361] width 589 height 55
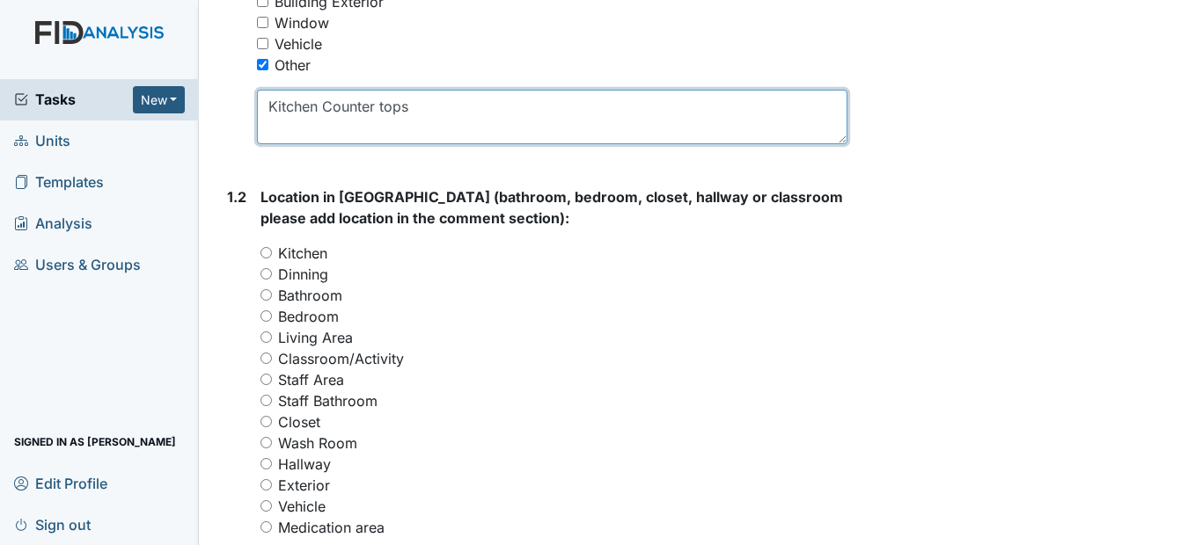
scroll to position [616, 0]
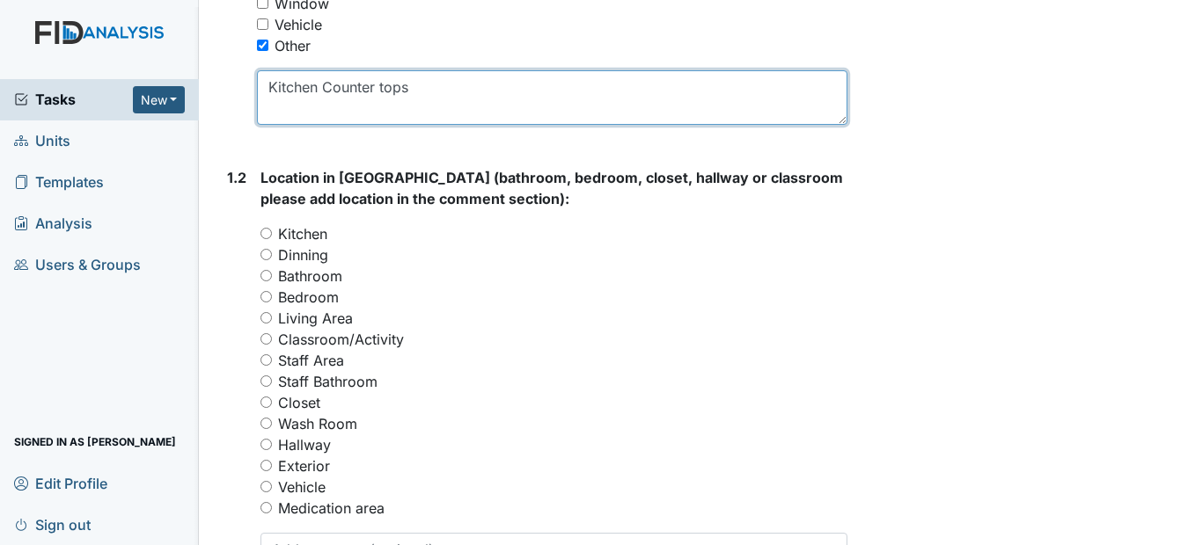
type textarea "Kitchen Counter tops"
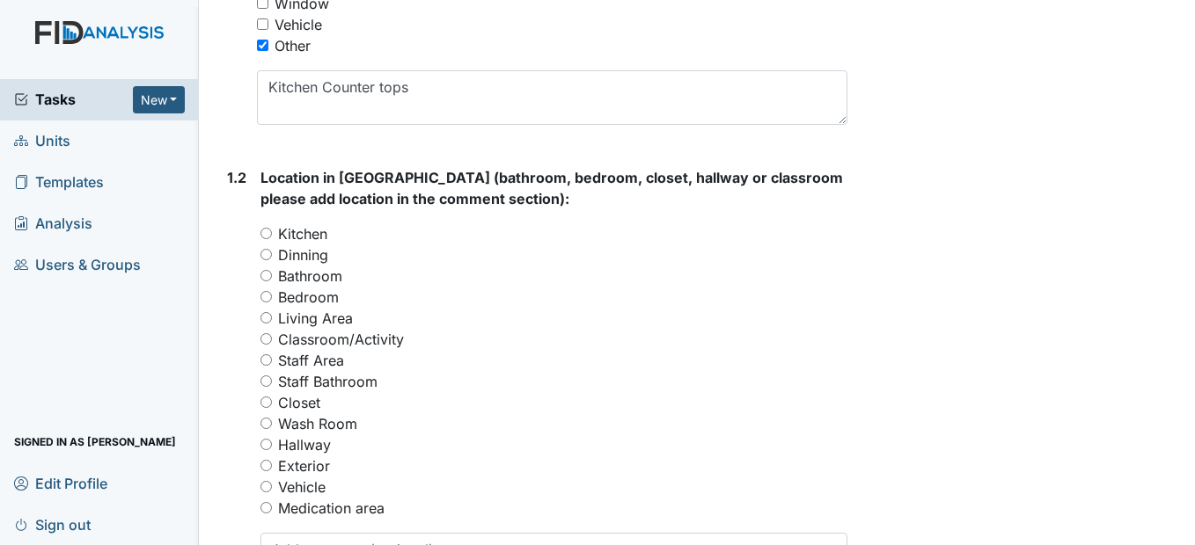
click at [267, 239] on input "Kitchen" at bounding box center [265, 233] width 11 height 11
radio input "true"
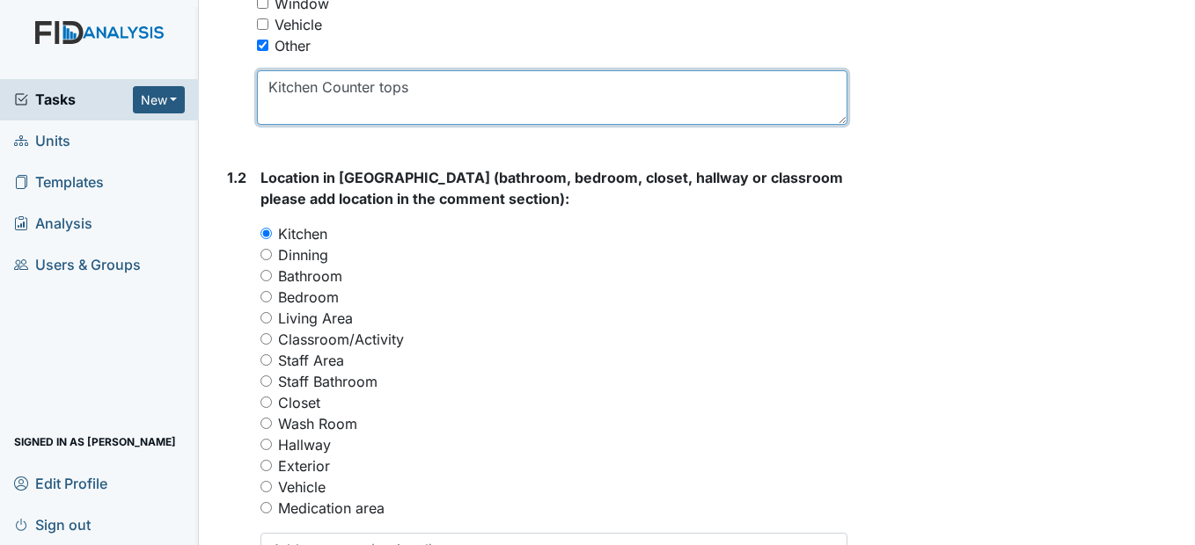
click at [450, 123] on textarea "Kitchen Counter tops" at bounding box center [551, 97] width 589 height 55
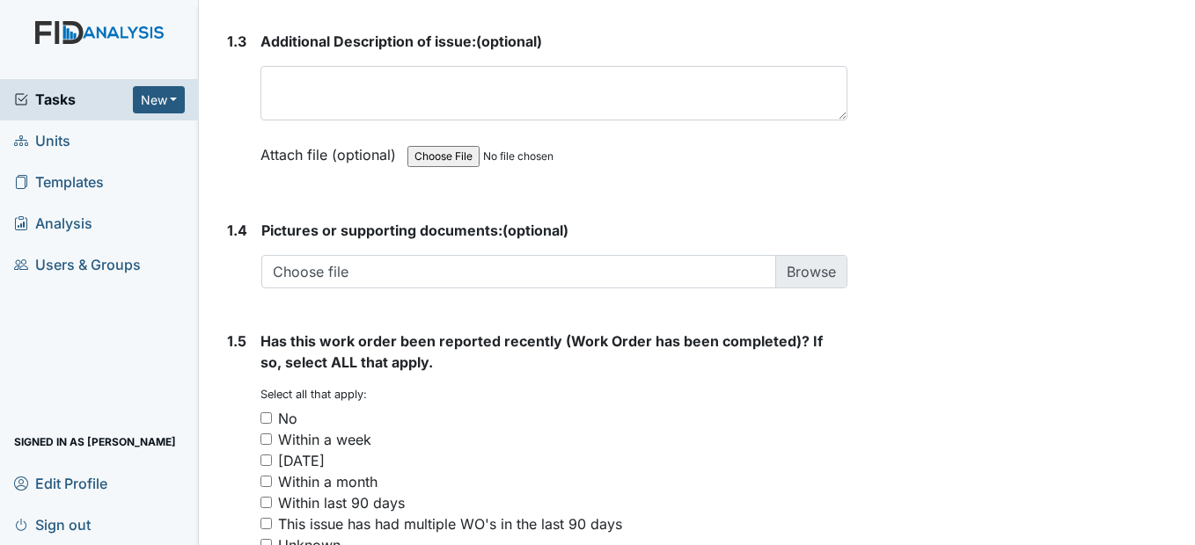
scroll to position [1320, 0]
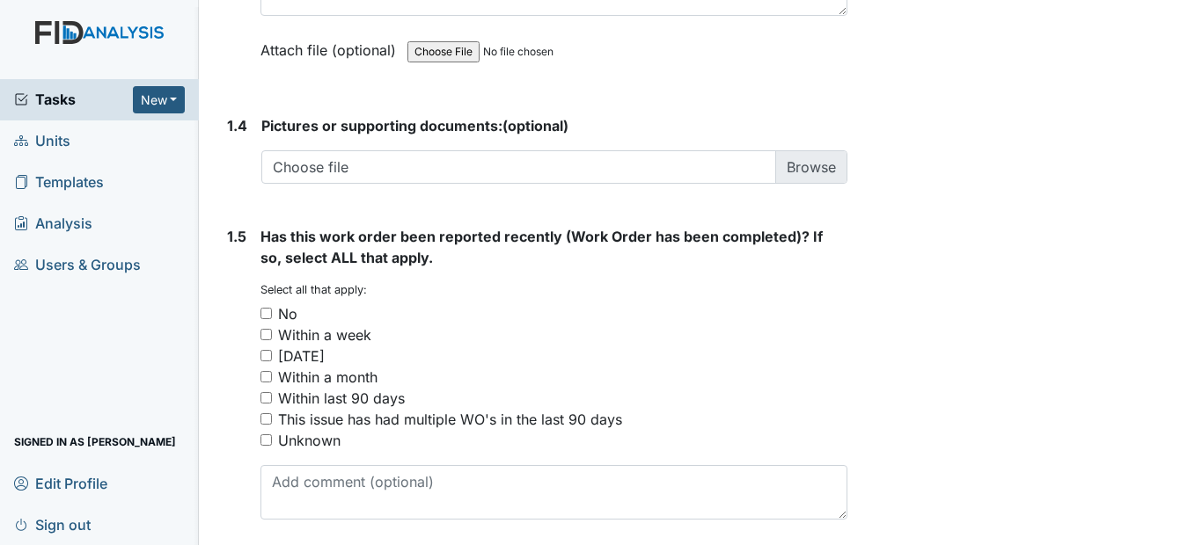
type textarea "Kitchen Countertop needs replacing"
click at [266, 319] on input "No" at bounding box center [265, 313] width 11 height 11
checkbox input "true"
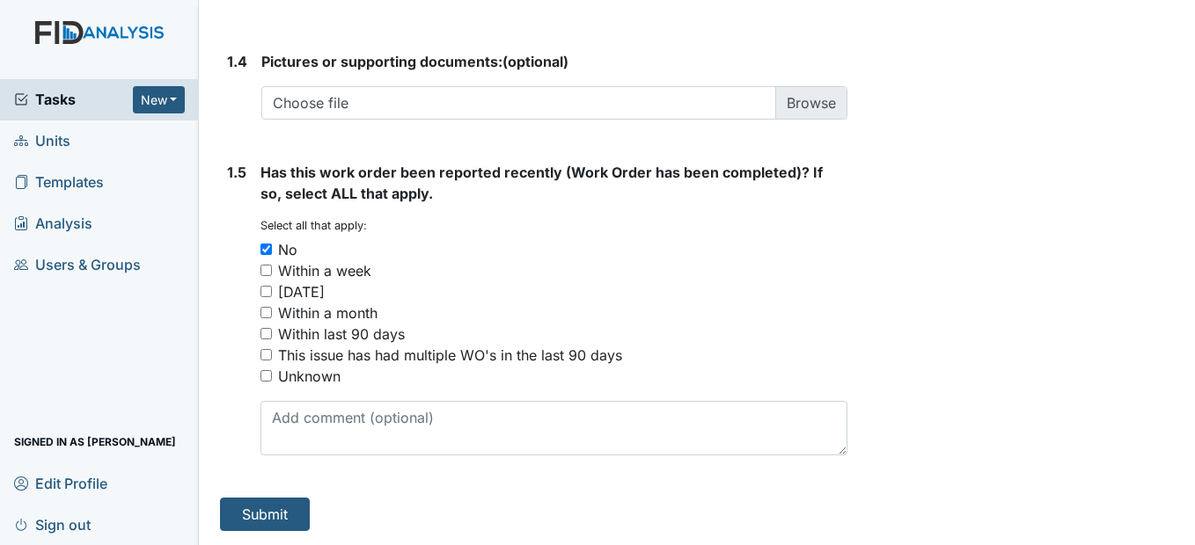
scroll to position [1426, 0]
click at [282, 507] on button "Submit" at bounding box center [265, 514] width 90 height 33
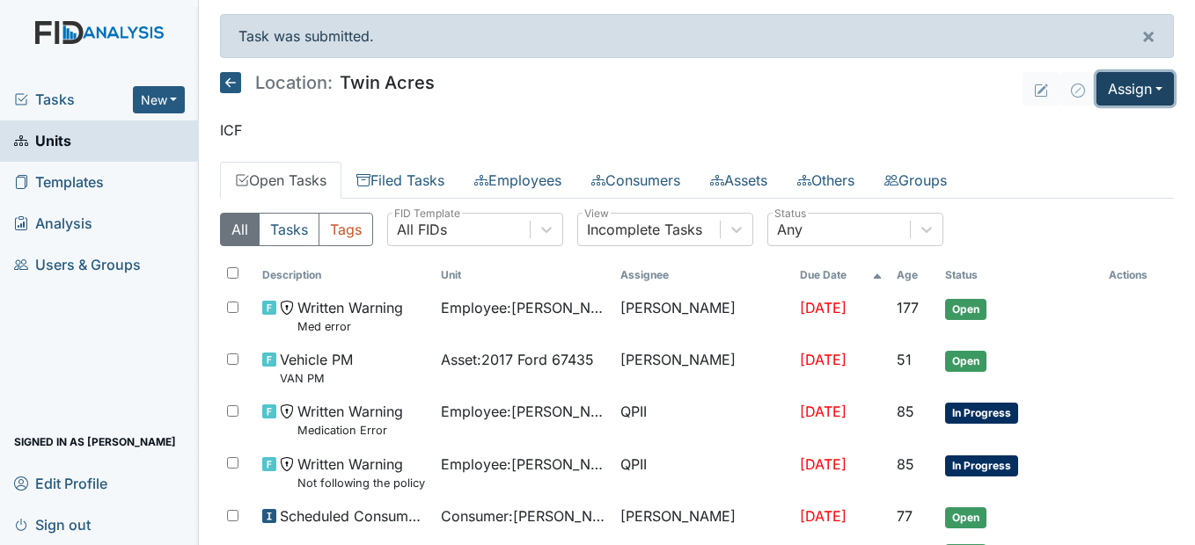
click at [1143, 84] on button "Assign" at bounding box center [1134, 88] width 77 height 33
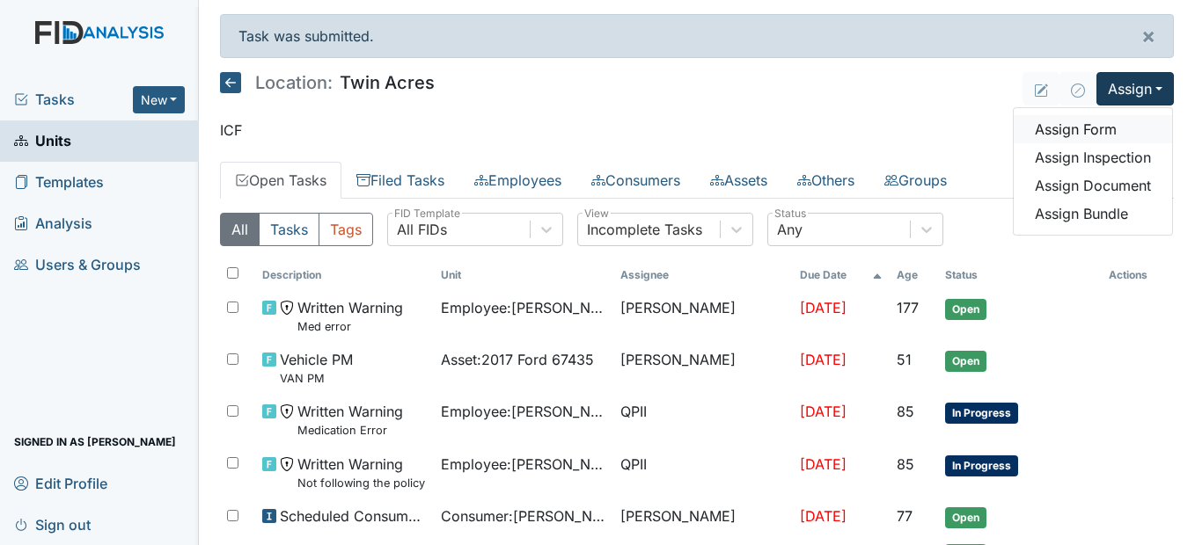
click at [1094, 128] on link "Assign Form" at bounding box center [1092, 129] width 158 height 28
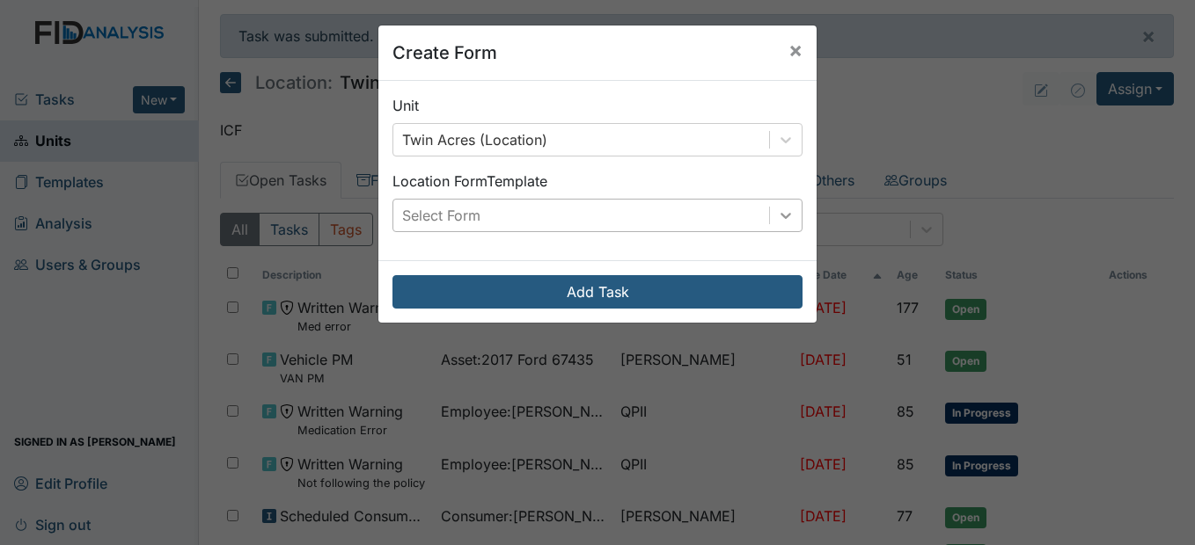
click at [777, 212] on icon at bounding box center [786, 216] width 18 height 18
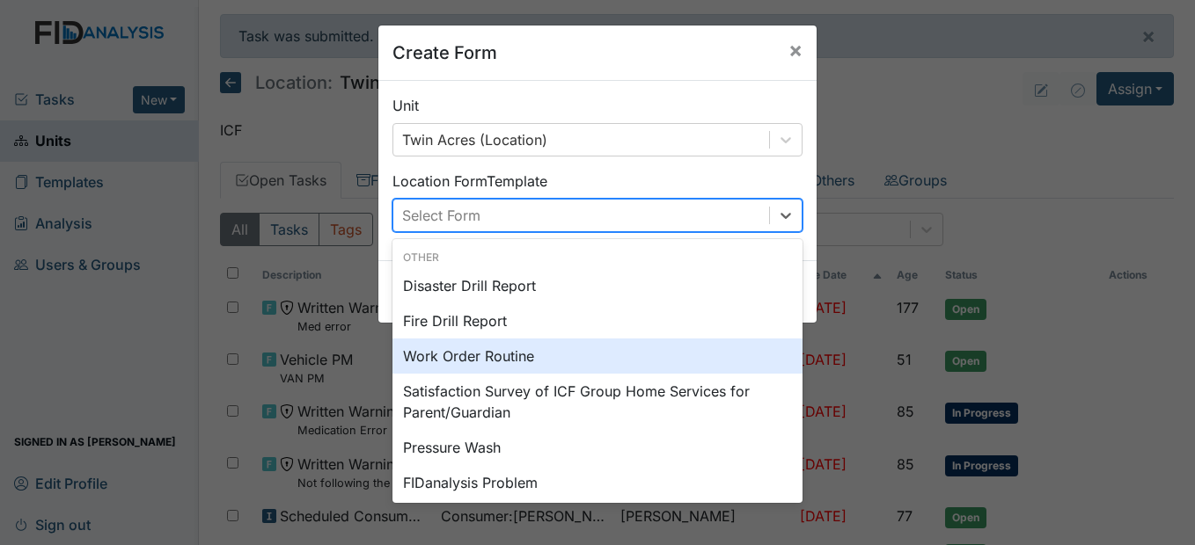
click at [520, 350] on div "Work Order Routine" at bounding box center [597, 356] width 410 height 35
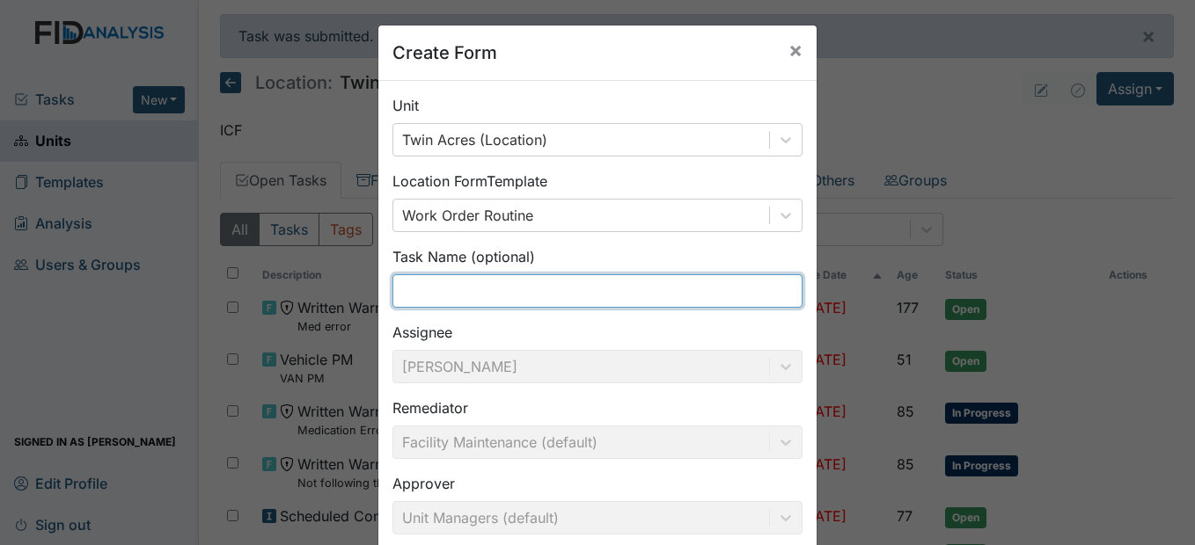
click at [437, 291] on input "text" at bounding box center [597, 290] width 410 height 33
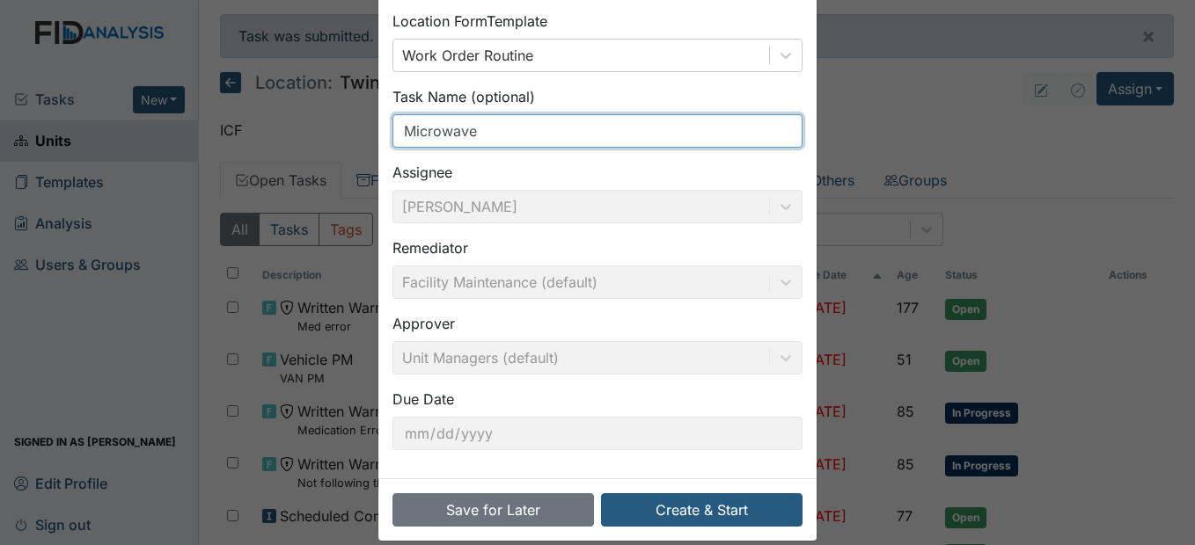
scroll to position [181, 0]
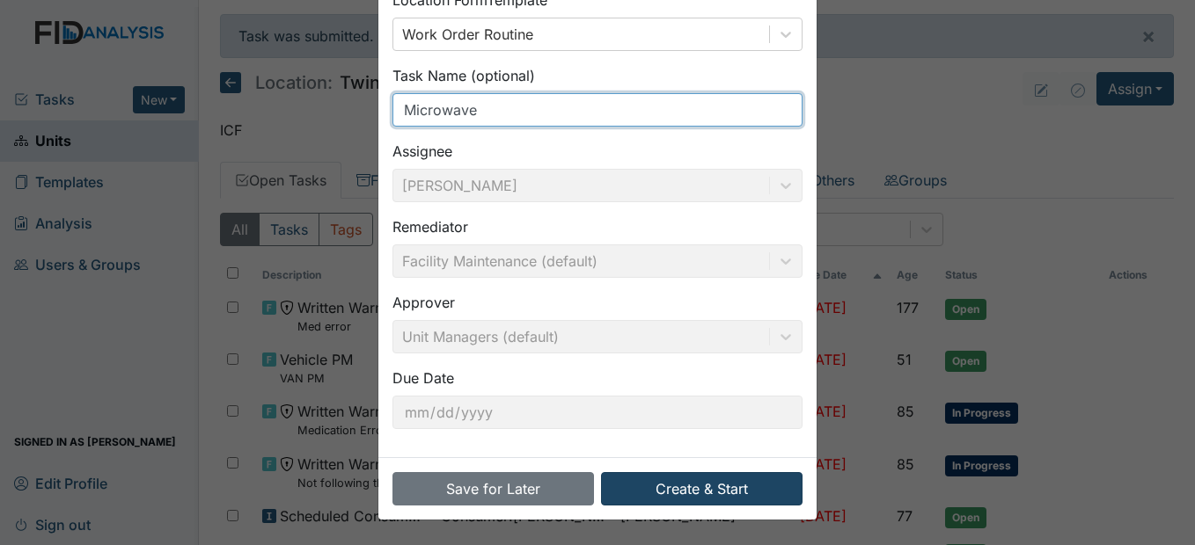
type input "Microwave"
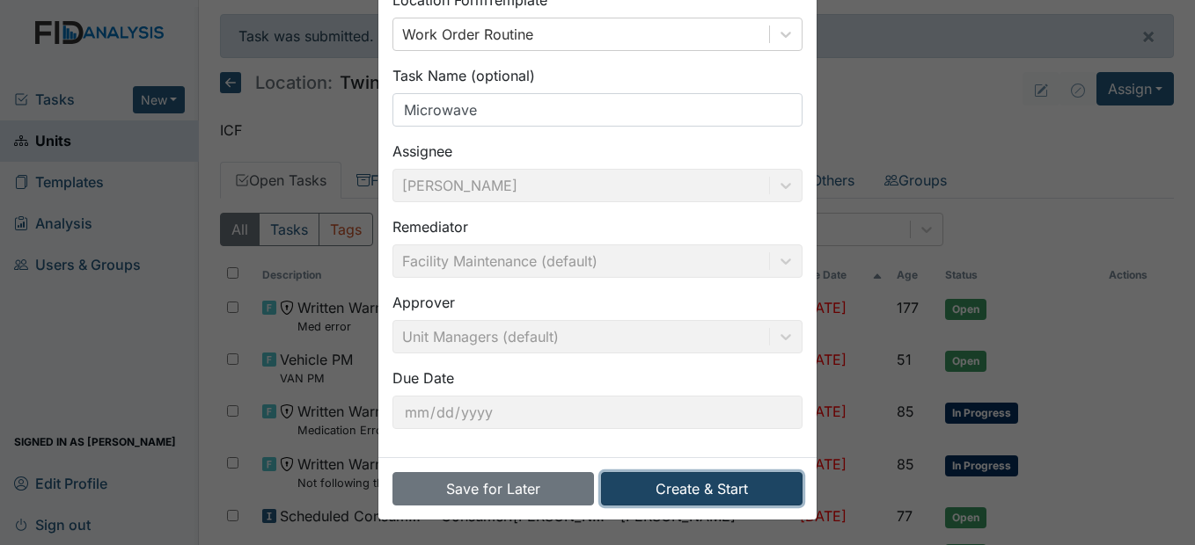
click at [750, 487] on button "Create & Start" at bounding box center [701, 488] width 201 height 33
